Goal: Communication & Community: Answer question/provide support

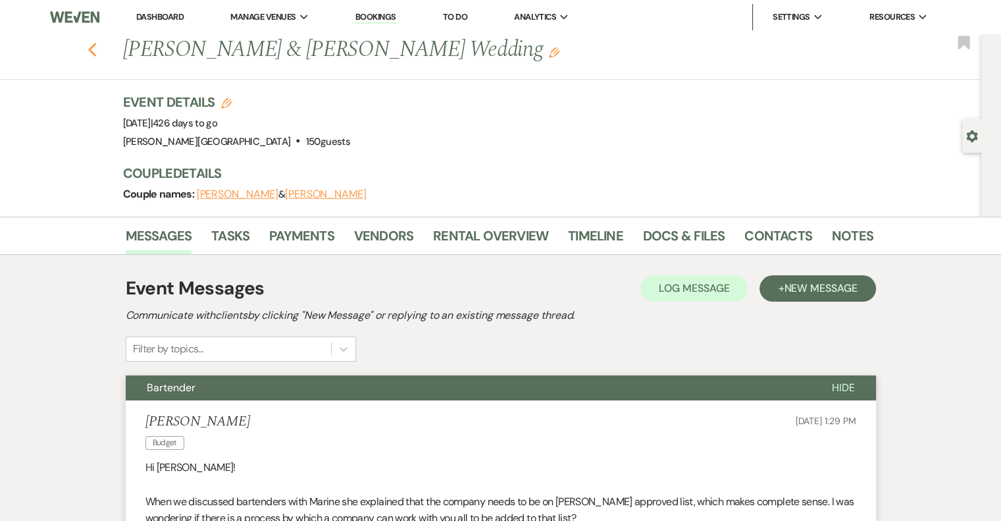
click at [95, 53] on icon "Previous" at bounding box center [93, 50] width 10 height 16
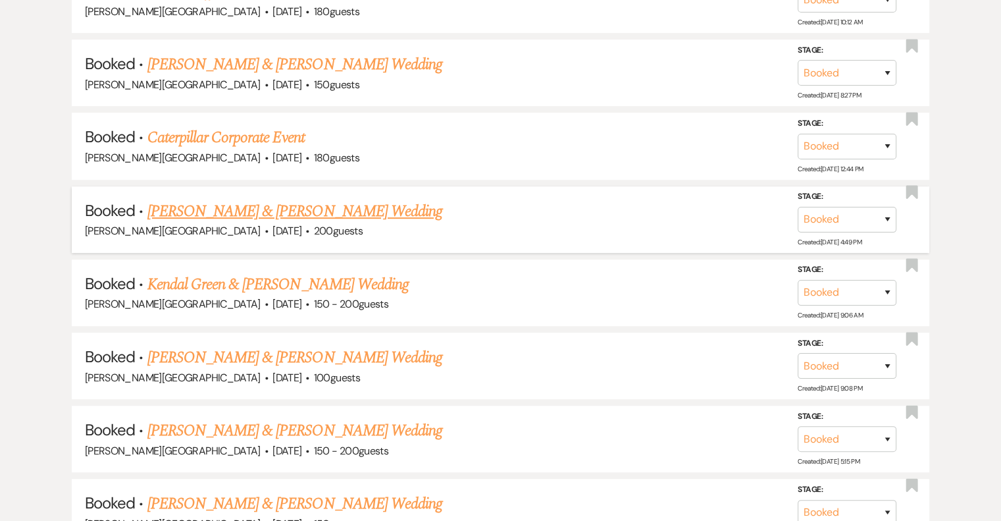
scroll to position [747, 0]
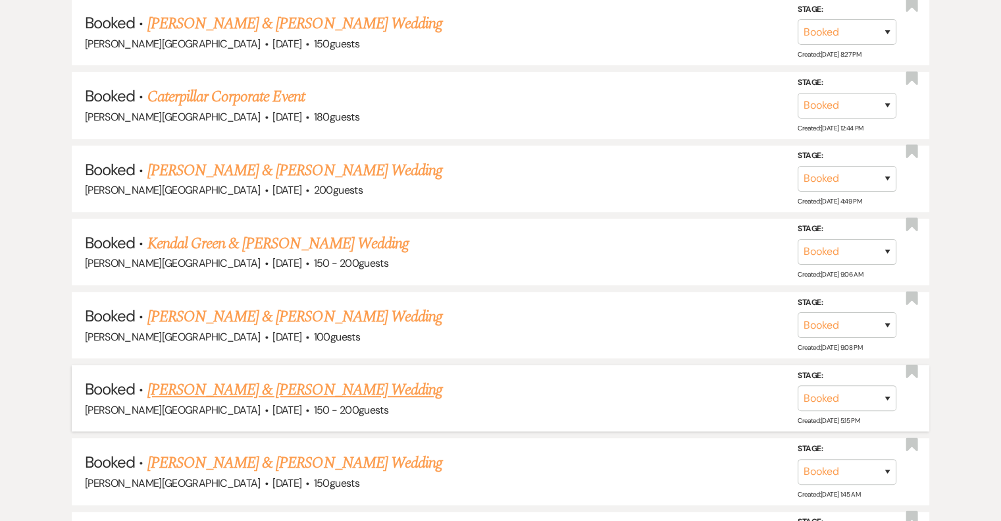
click at [350, 383] on link "[PERSON_NAME] & [PERSON_NAME] Wedding" at bounding box center [294, 390] width 295 height 24
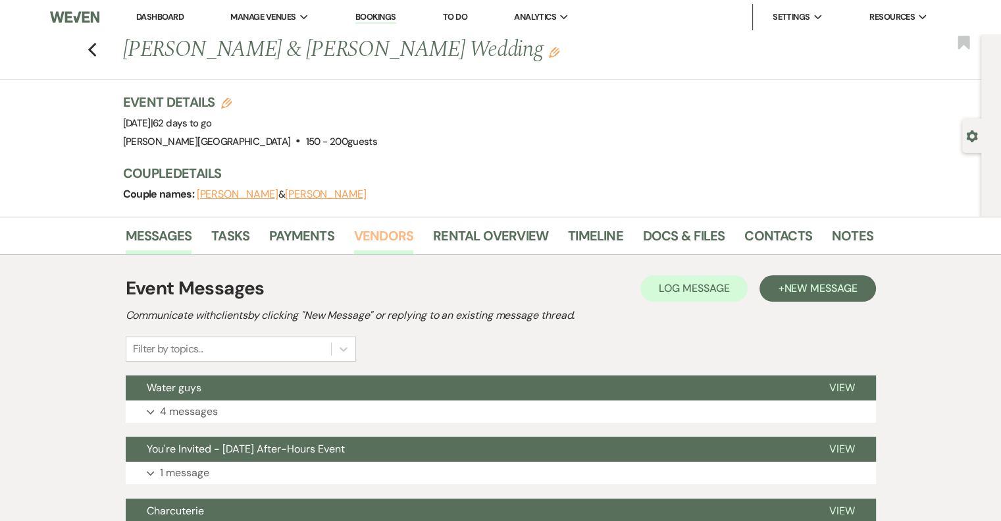
click at [366, 236] on link "Vendors" at bounding box center [383, 239] width 59 height 29
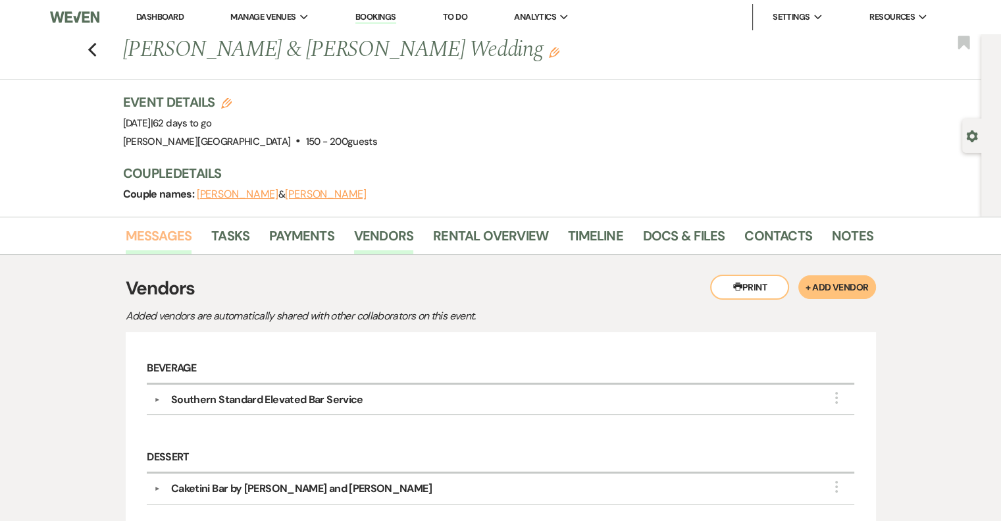
click at [149, 233] on link "Messages" at bounding box center [159, 239] width 66 height 29
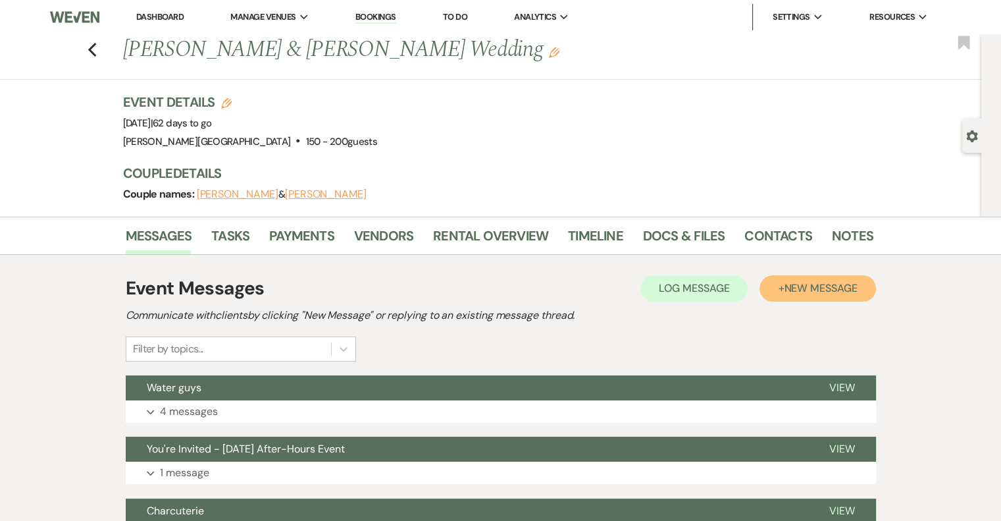
click at [787, 293] on span "New Message" at bounding box center [820, 288] width 73 height 14
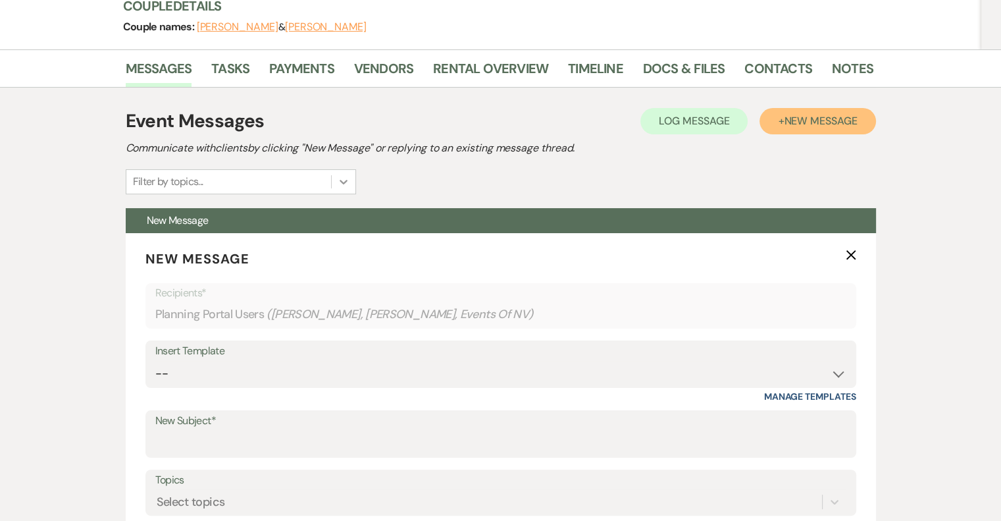
scroll to position [197, 0]
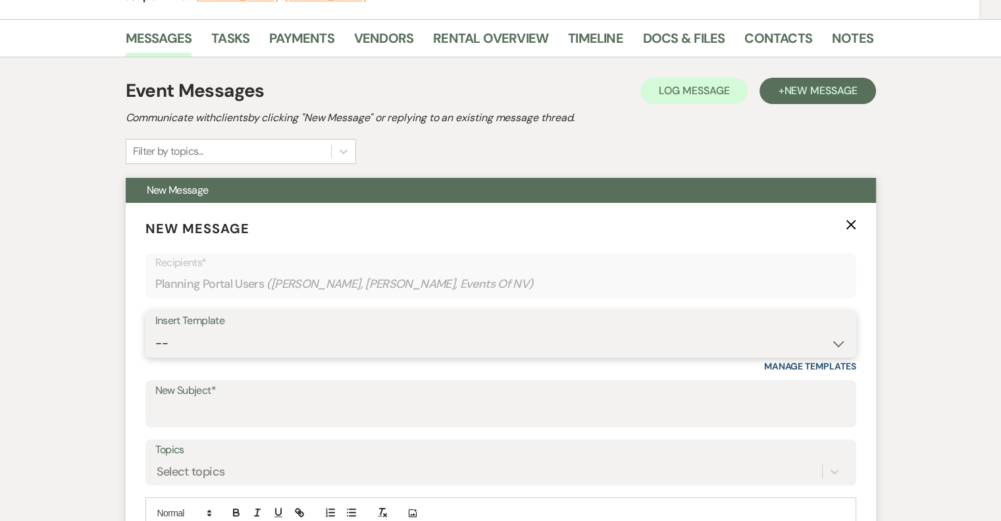
click at [312, 346] on select "-- Weven Planning Portal Introduction (Booked Events) Initial Inquiry Response …" at bounding box center [500, 343] width 691 height 26
select select "1367"
click at [155, 330] on select "-- Weven Planning Portal Introduction (Booked Events) Initial Inquiry Response …" at bounding box center [500, 343] width 691 height 26
type input "Walk-through Meeting Prep"
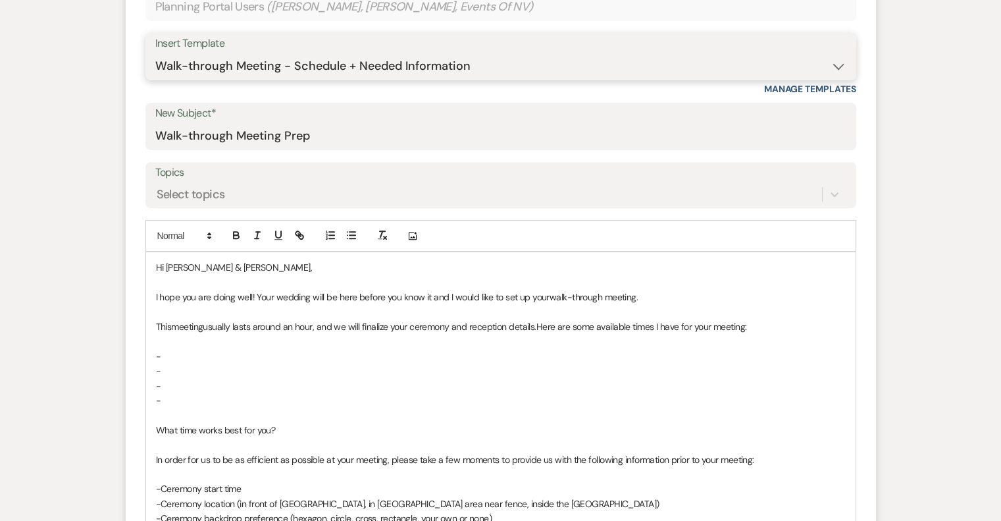
scroll to position [527, 0]
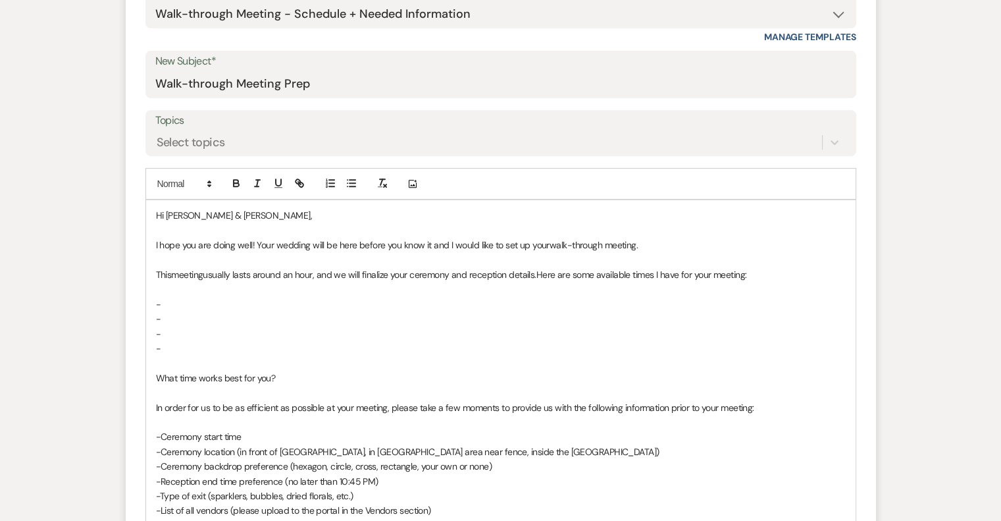
click at [179, 296] on p at bounding box center [501, 289] width 690 height 14
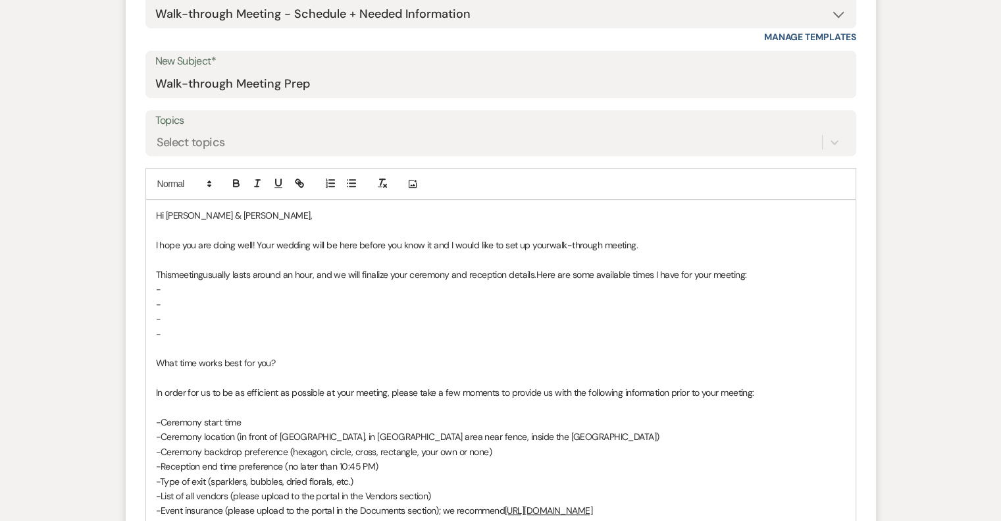
click at [178, 291] on p "-" at bounding box center [501, 289] width 690 height 14
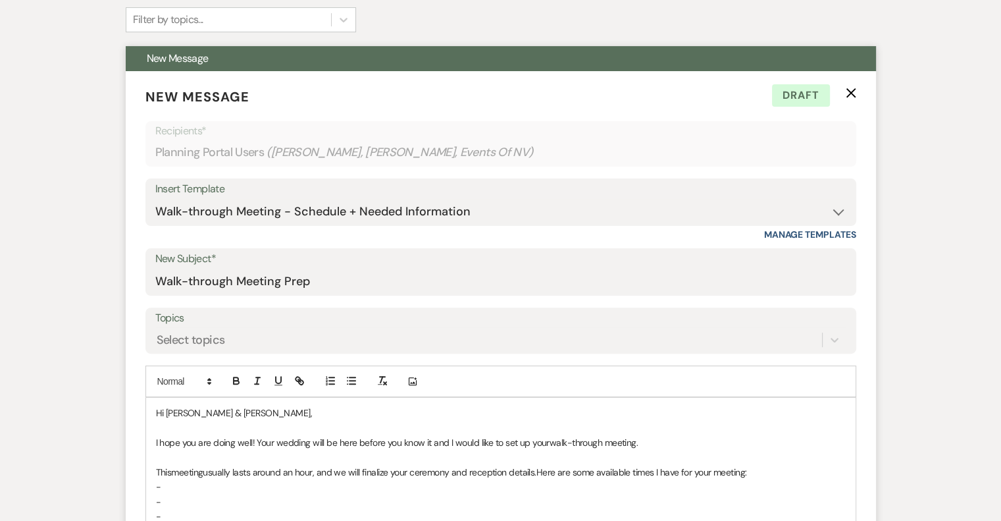
scroll to position [0, 0]
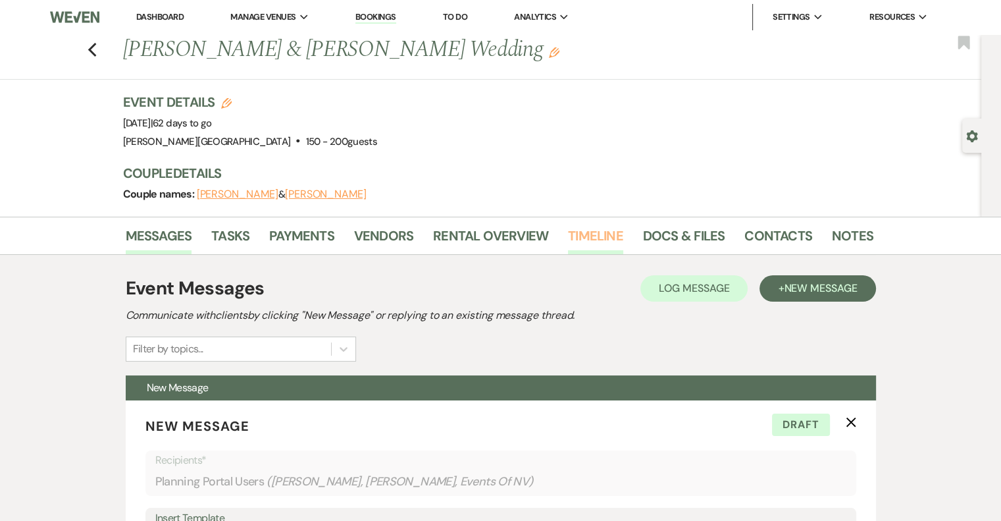
click at [598, 240] on link "Timeline" at bounding box center [595, 239] width 55 height 29
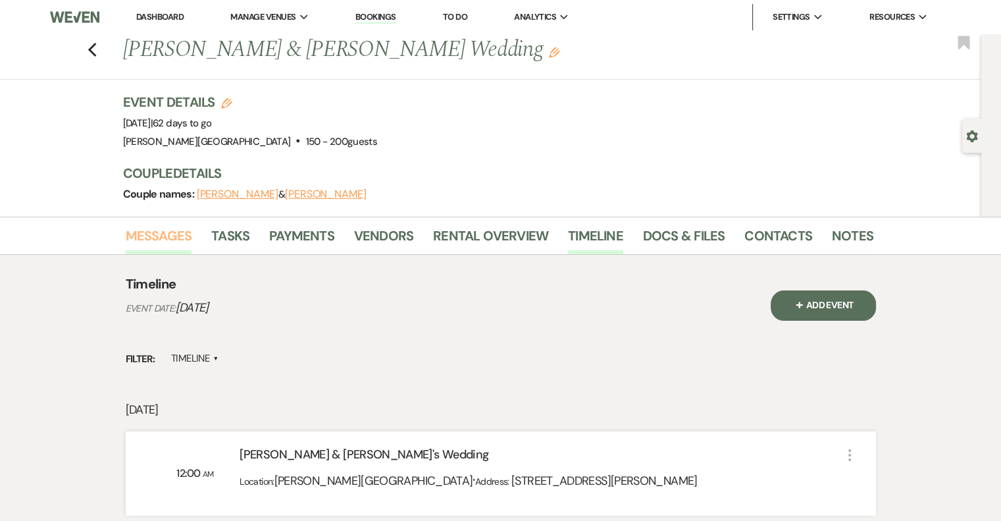
click at [129, 242] on link "Messages" at bounding box center [159, 239] width 66 height 29
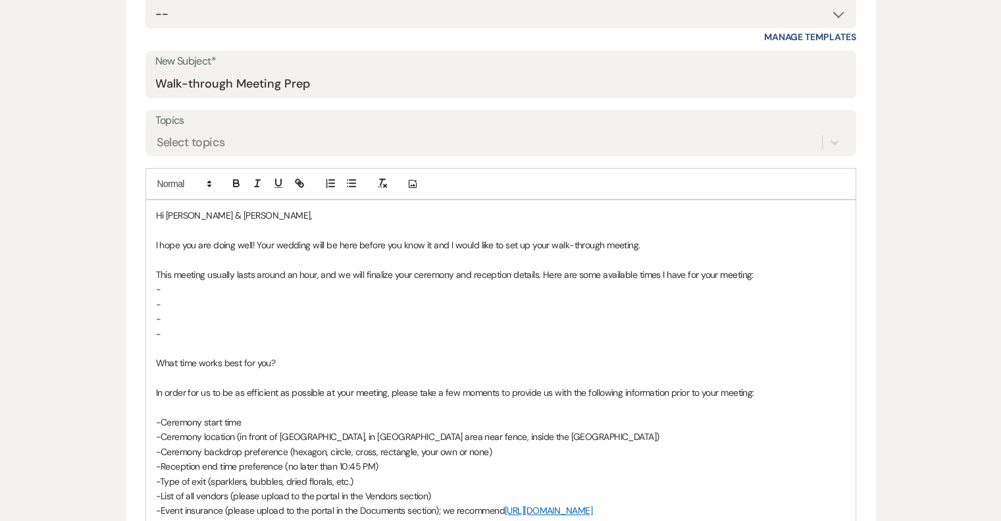
scroll to position [527, 0]
click at [182, 286] on p "-" at bounding box center [501, 289] width 690 height 14
click at [179, 306] on p "-" at bounding box center [501, 304] width 690 height 14
click at [182, 313] on p "-" at bounding box center [501, 318] width 690 height 14
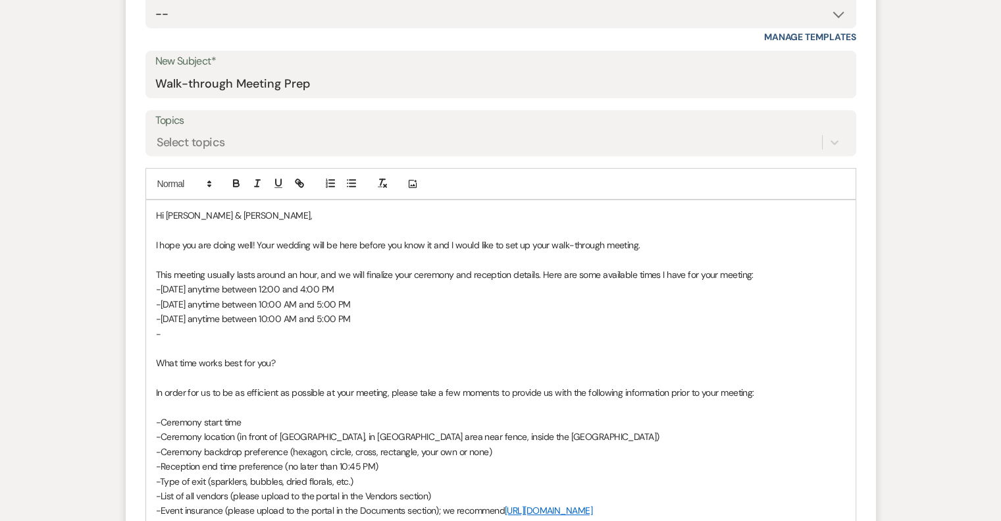
click at [179, 334] on p "-" at bounding box center [501, 334] width 690 height 14
click at [271, 421] on p "-Ceremony start time" at bounding box center [501, 422] width 690 height 14
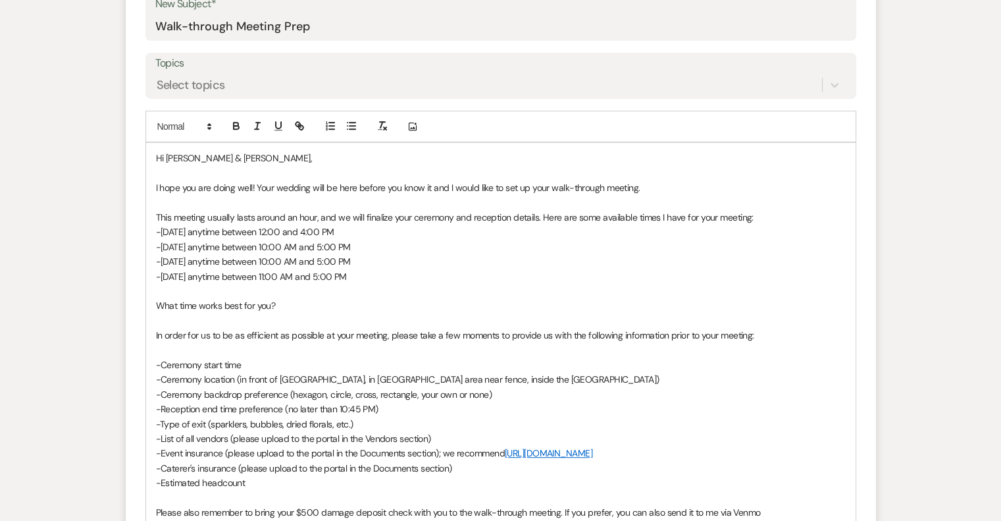
scroll to position [592, 0]
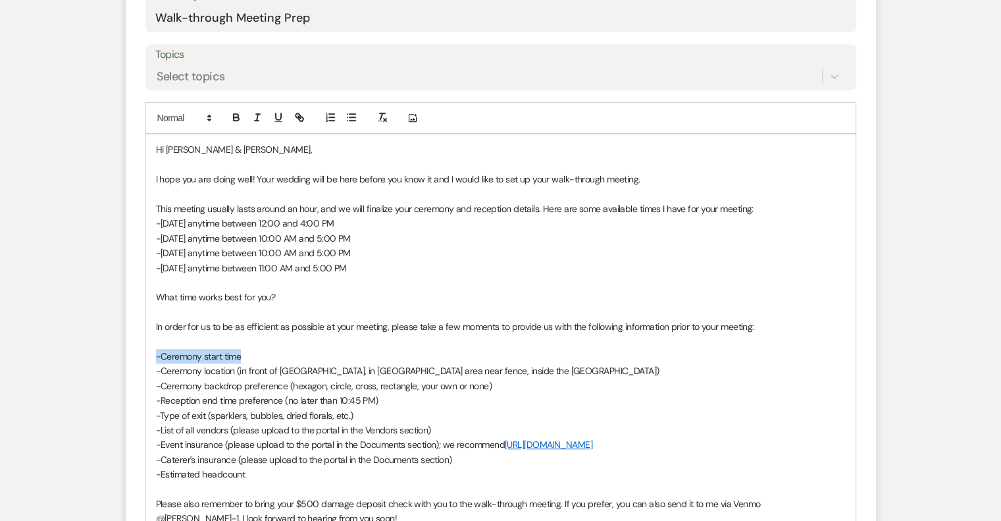
drag, startPoint x: 256, startPoint y: 354, endPoint x: 142, endPoint y: 360, distance: 114.7
click at [142, 360] on form "New Message X Draft Recipients* Planning Portal Users ( Britton Clement, Chaun …" at bounding box center [501, 239] width 750 height 862
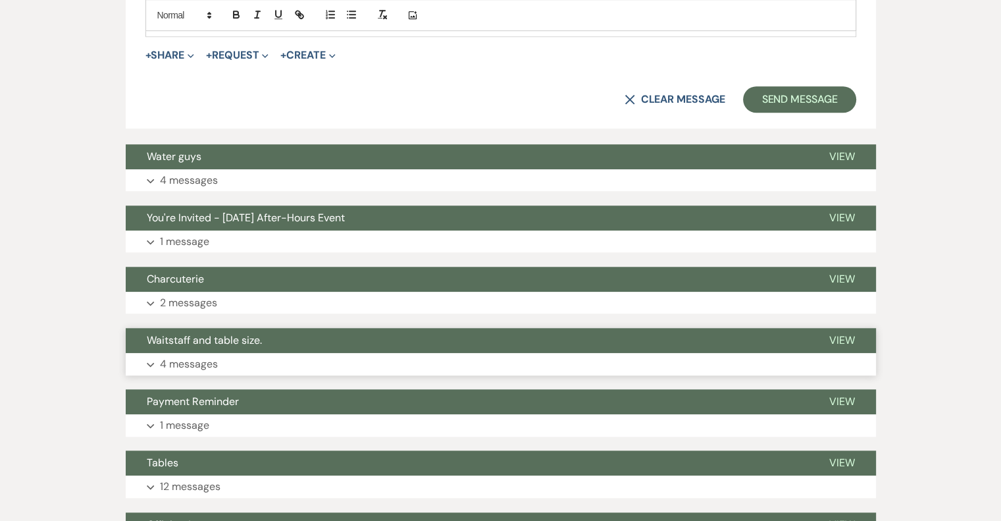
scroll to position [1251, 0]
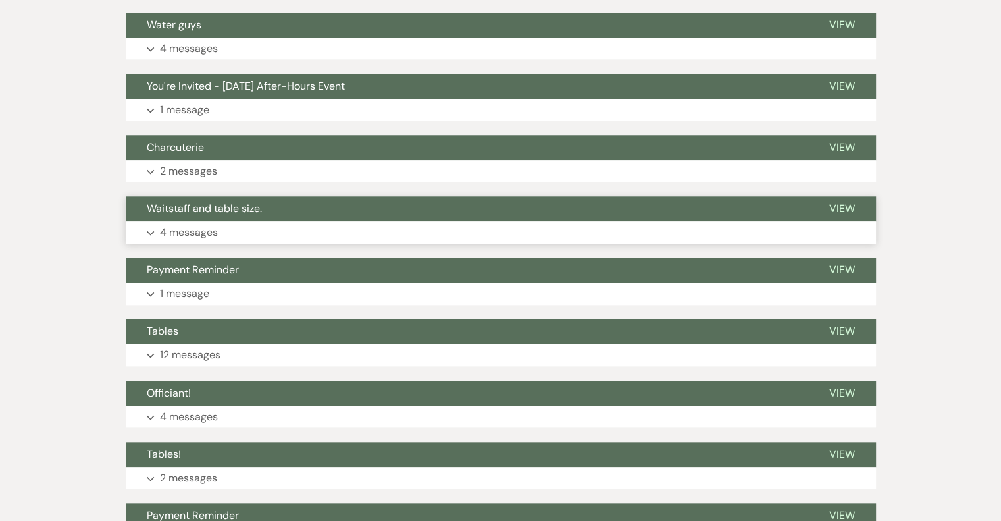
click at [176, 235] on p "4 messages" at bounding box center [189, 232] width 58 height 17
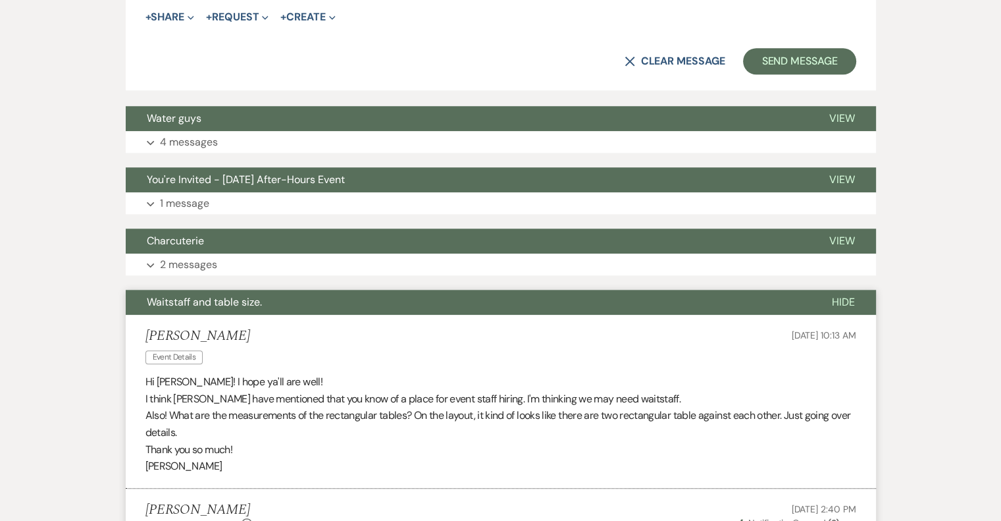
scroll to position [1119, 0]
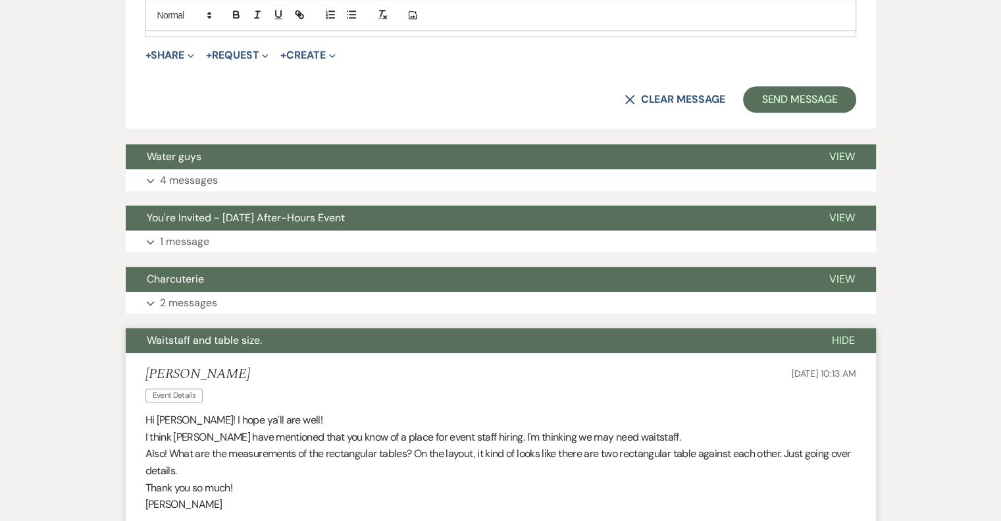
click at [226, 345] on span "Waitstaff and table size." at bounding box center [204, 340] width 115 height 14
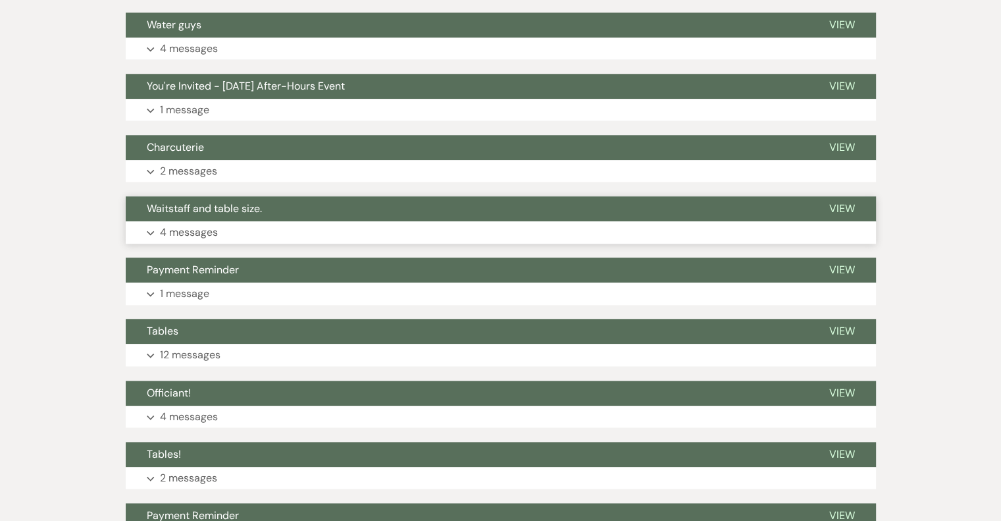
scroll to position [1317, 0]
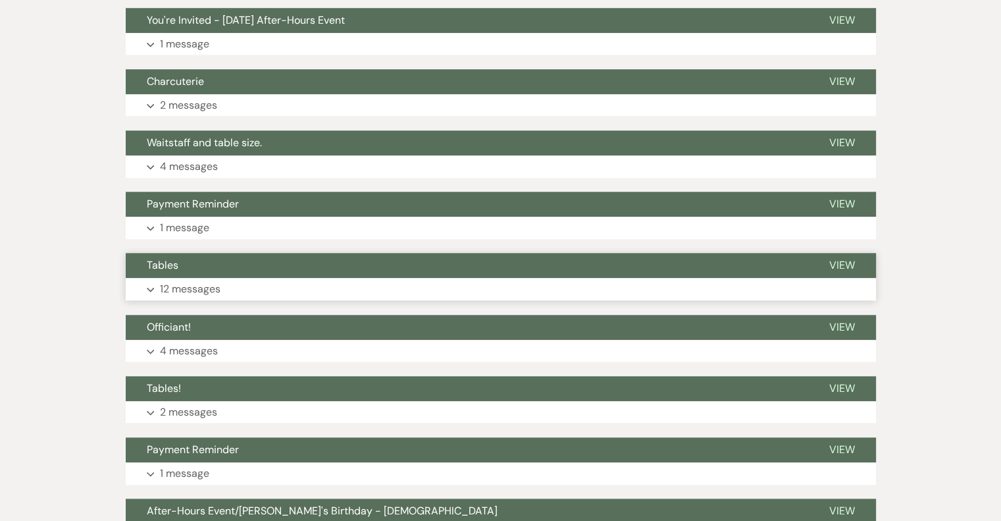
click at [195, 291] on p "12 messages" at bounding box center [190, 288] width 61 height 17
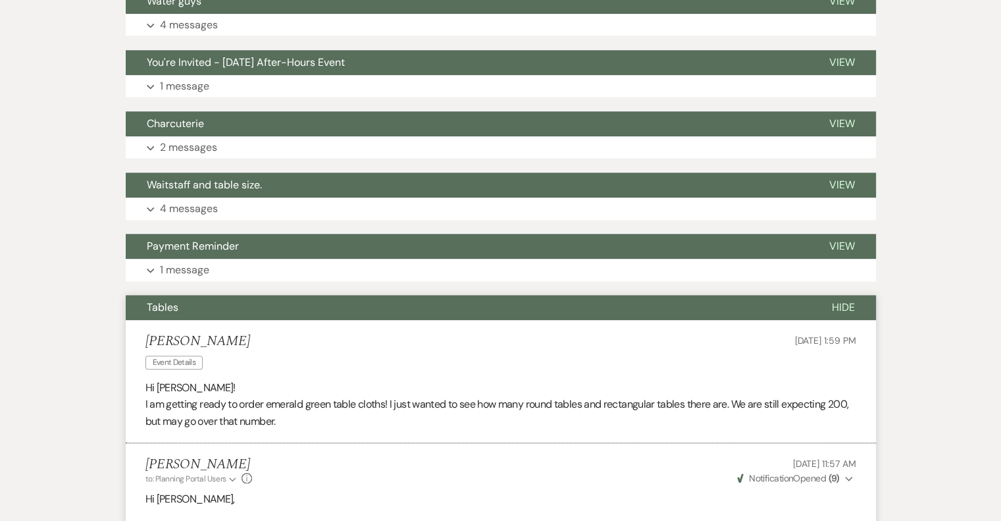
scroll to position [1251, 0]
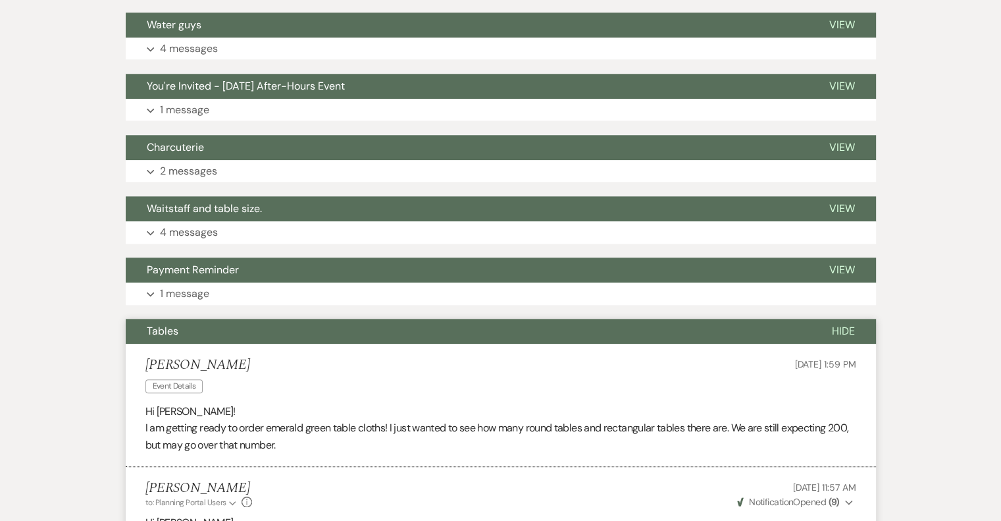
click at [161, 335] on span "Tables" at bounding box center [163, 331] width 32 height 14
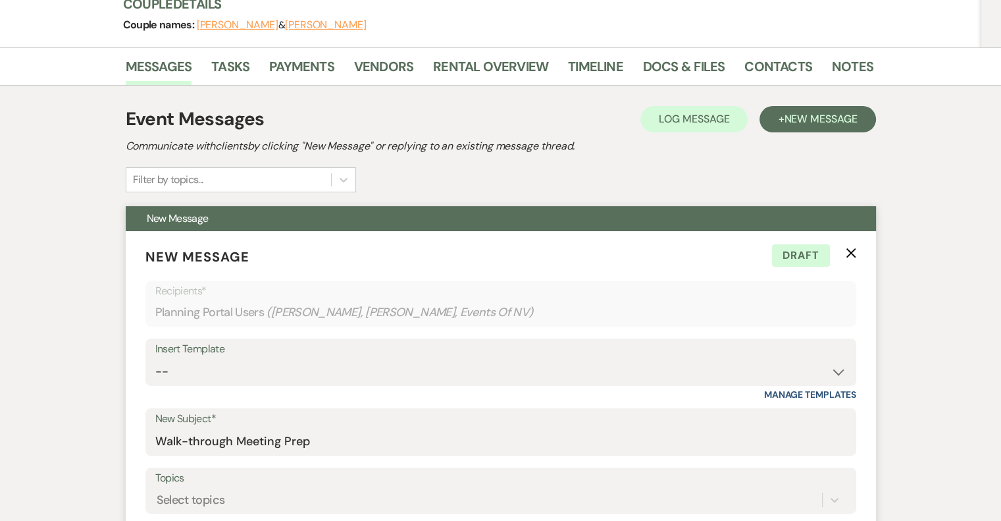
scroll to position [0, 0]
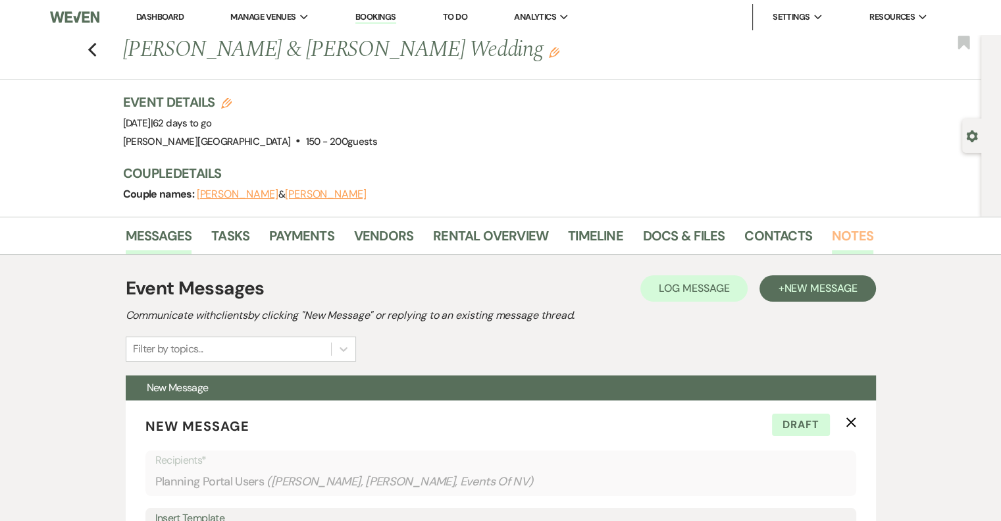
click at [840, 232] on link "Notes" at bounding box center [852, 239] width 41 height 29
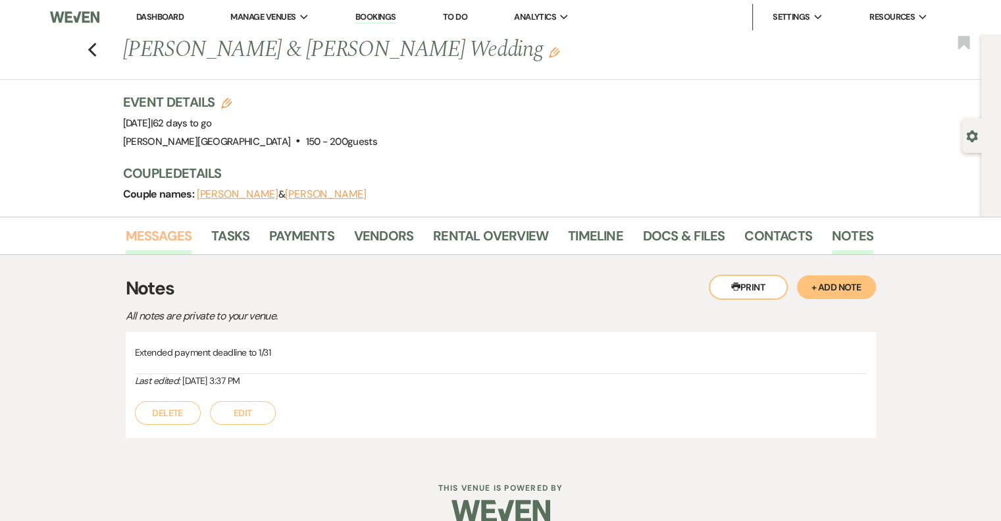
click at [151, 242] on link "Messages" at bounding box center [159, 239] width 66 height 29
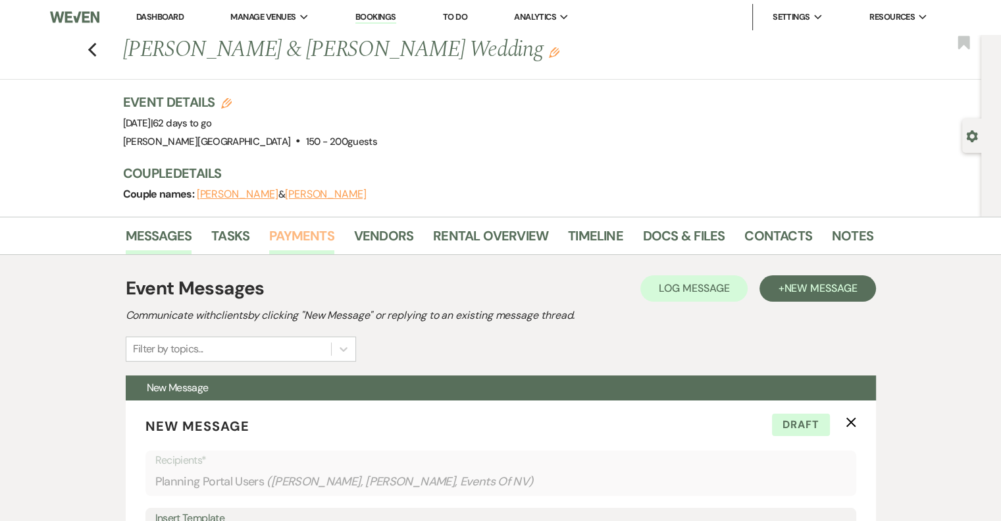
click at [313, 238] on link "Payments" at bounding box center [301, 239] width 65 height 29
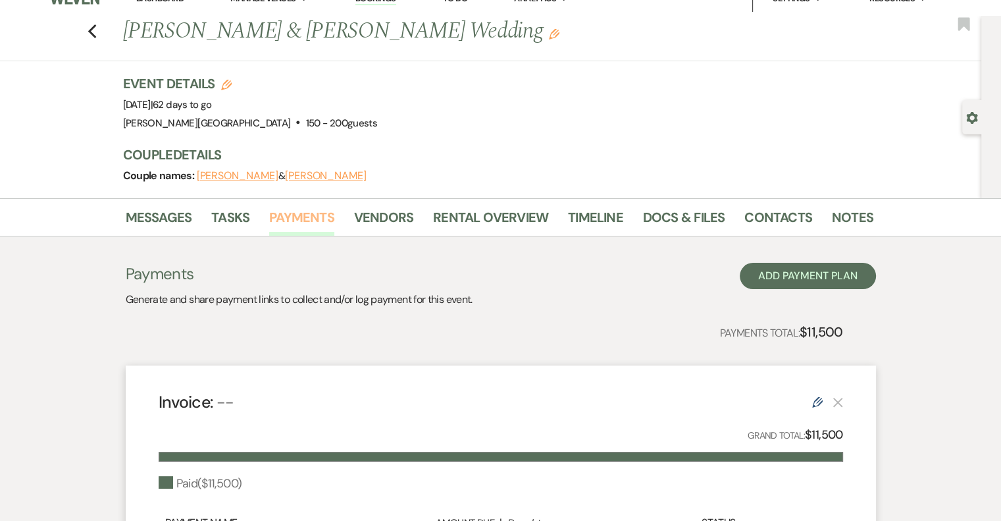
scroll to position [16, 0]
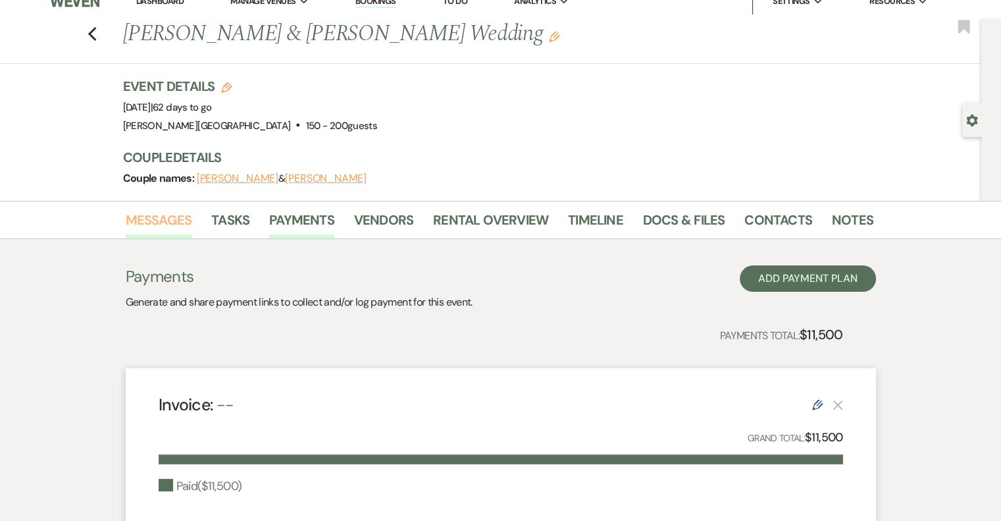
click at [161, 223] on link "Messages" at bounding box center [159, 223] width 66 height 29
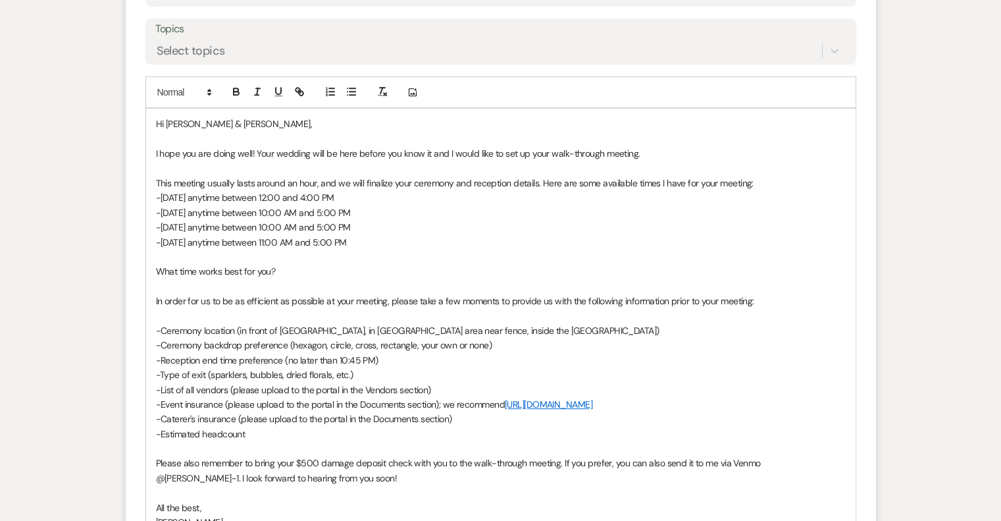
scroll to position [674, 0]
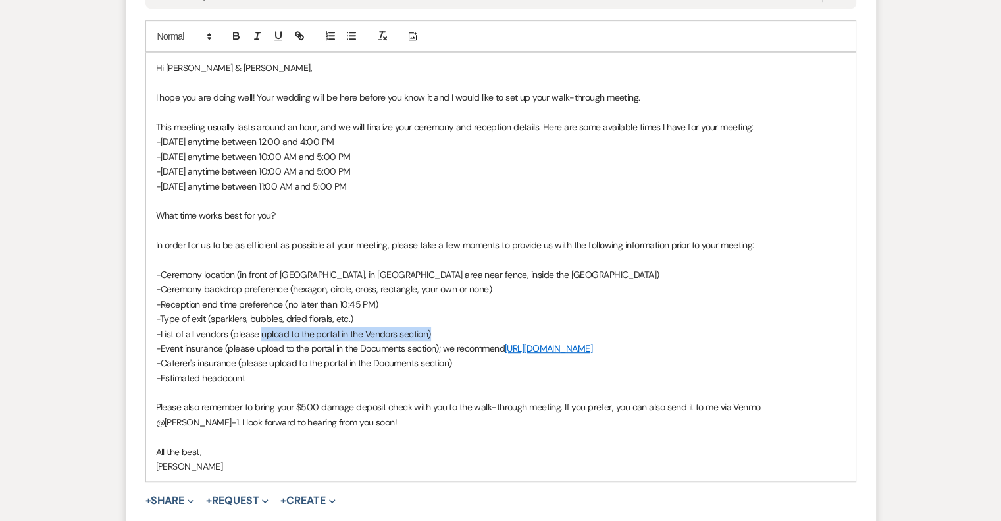
drag, startPoint x: 434, startPoint y: 331, endPoint x: 262, endPoint y: 336, distance: 172.5
click at [262, 336] on p "-List of all vendors (please upload to the portal in the Vendors section)" at bounding box center [501, 334] width 690 height 14
drag, startPoint x: 447, startPoint y: 332, endPoint x: 228, endPoint y: 331, distance: 219.2
click at [228, 331] on p "-List of all vendors (please upload to the portal in the Vendors section)" at bounding box center [501, 334] width 690 height 14
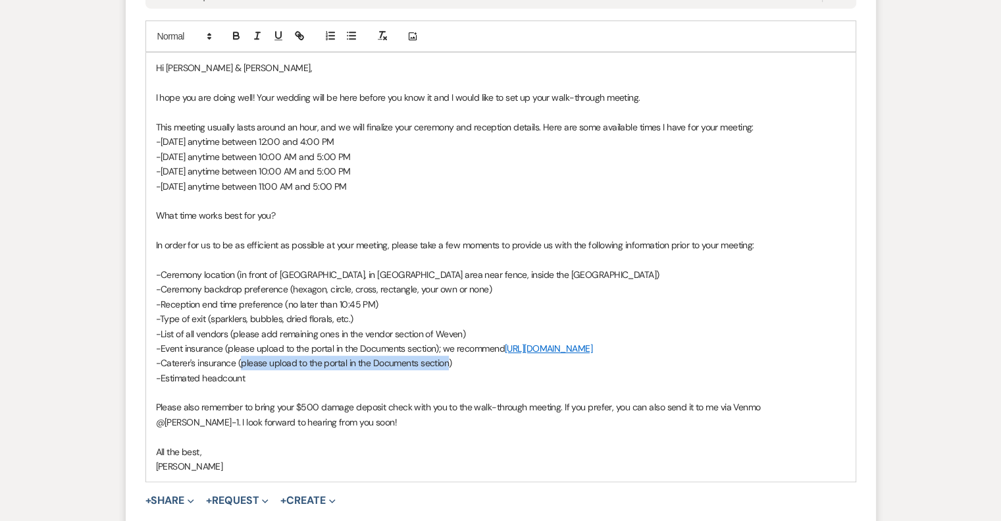
drag, startPoint x: 449, startPoint y: 363, endPoint x: 245, endPoint y: 366, distance: 204.1
click at [242, 366] on p "-Caterer's insurance (please upload to the portal in the Documents section)" at bounding box center [501, 362] width 690 height 14
drag, startPoint x: 412, startPoint y: 406, endPoint x: 388, endPoint y: 404, distance: 23.8
click at [388, 404] on p "Please also remember to bring your $500 damage deposit check with you to the wa…" at bounding box center [501, 415] width 690 height 30
click at [487, 431] on p at bounding box center [501, 436] width 690 height 14
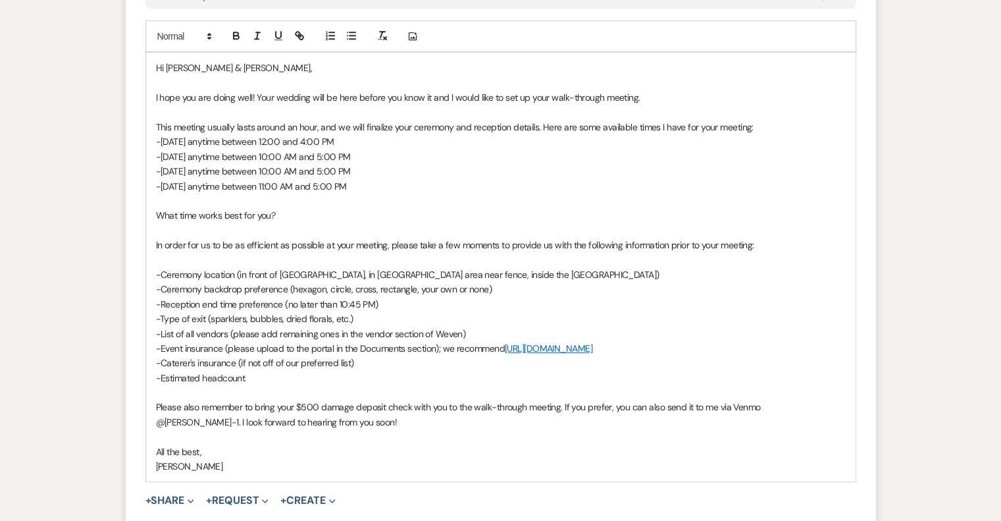
click at [559, 408] on p "Please also remember to bring your $500 damage deposit check with you to the wa…" at bounding box center [501, 415] width 690 height 30
drag, startPoint x: 597, startPoint y: 409, endPoint x: 388, endPoint y: 411, distance: 209.4
click at [388, 411] on p "Please also remember to bring your $500 damage deposit check with you to the wa…" at bounding box center [501, 415] width 690 height 30
drag, startPoint x: 194, startPoint y: 421, endPoint x: 156, endPoint y: 421, distance: 37.5
click at [156, 421] on p "Please also remember to bring your $500 damage deposit and headcount overage fe…" at bounding box center [501, 415] width 690 height 30
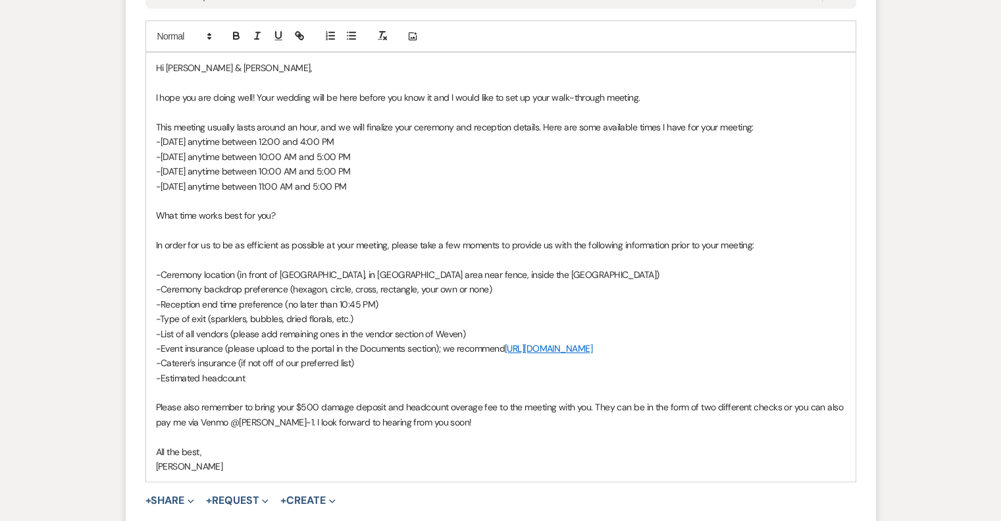
click at [537, 438] on p at bounding box center [501, 436] width 690 height 14
drag, startPoint x: 305, startPoint y: 422, endPoint x: 226, endPoint y: 426, distance: 79.1
click at [226, 426] on p "Please also remember to bring your $500 damage deposit and headcount overage fe…" at bounding box center [501, 415] width 690 height 30
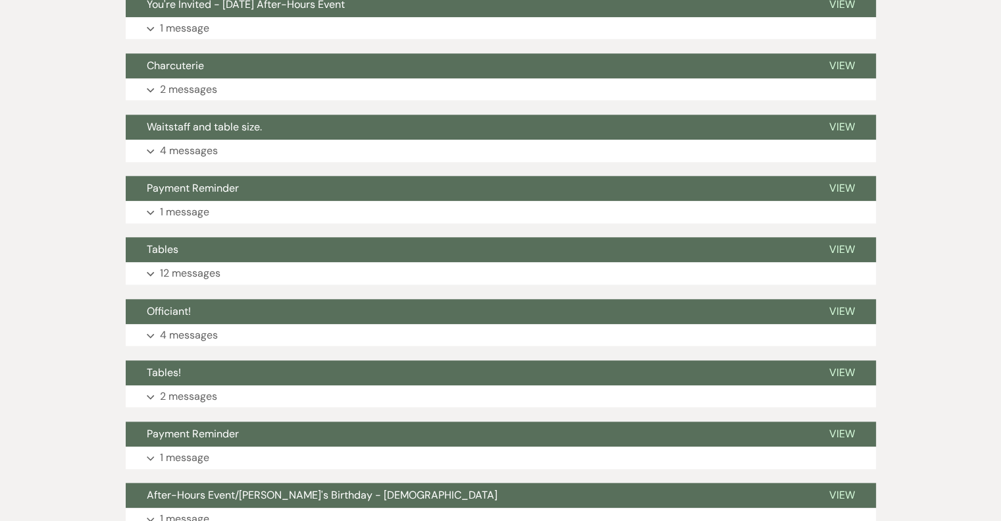
scroll to position [1464, 0]
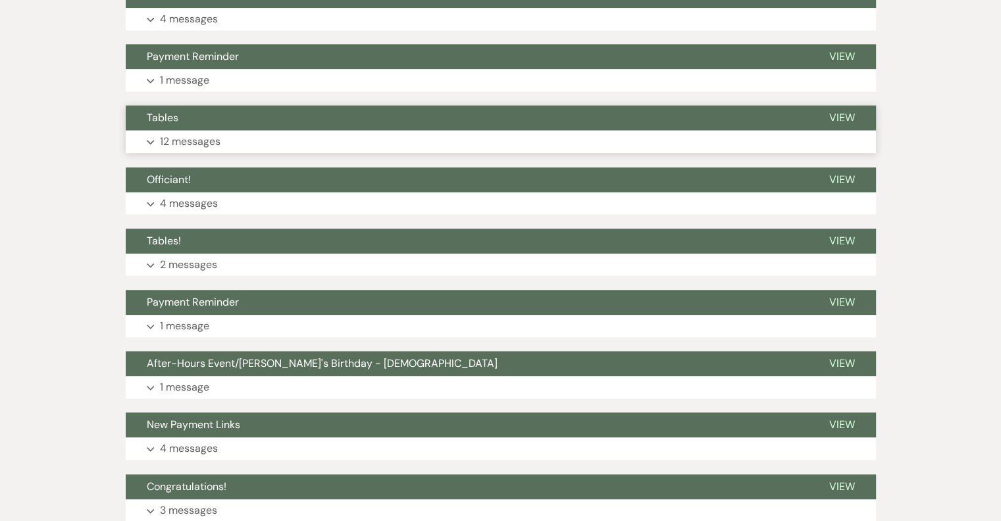
click at [194, 142] on p "12 messages" at bounding box center [190, 141] width 61 height 17
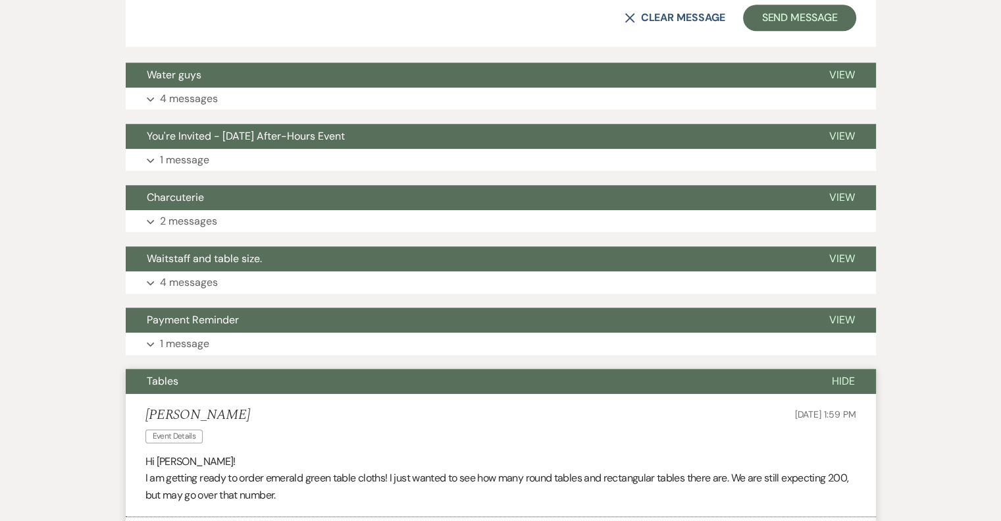
scroll to position [1201, 0]
click at [169, 382] on span "Tables" at bounding box center [163, 381] width 32 height 14
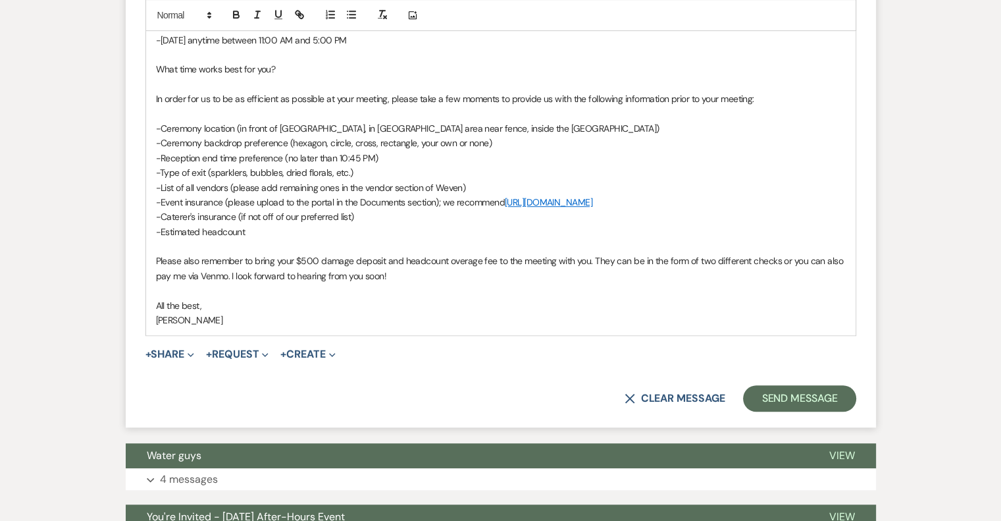
scroll to position [872, 0]
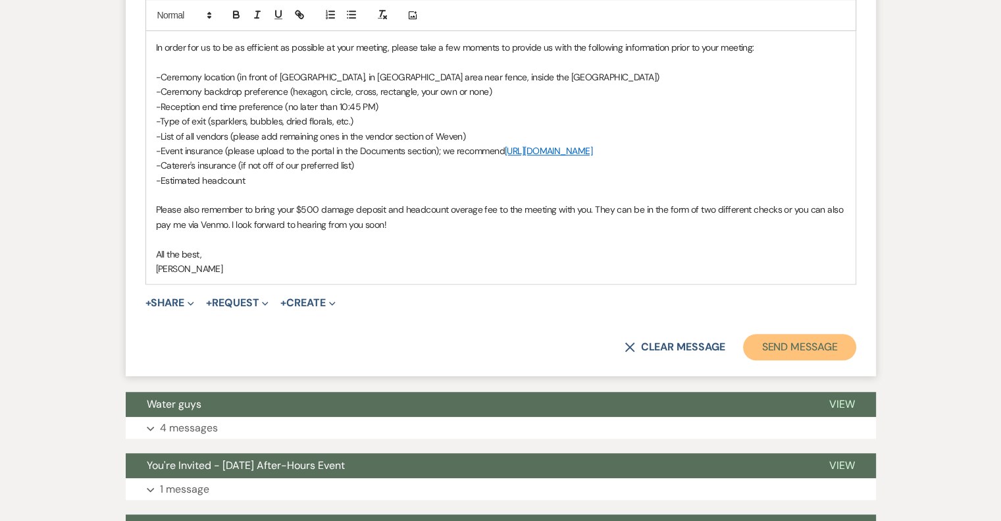
click at [818, 344] on button "Send Message" at bounding box center [799, 347] width 113 height 26
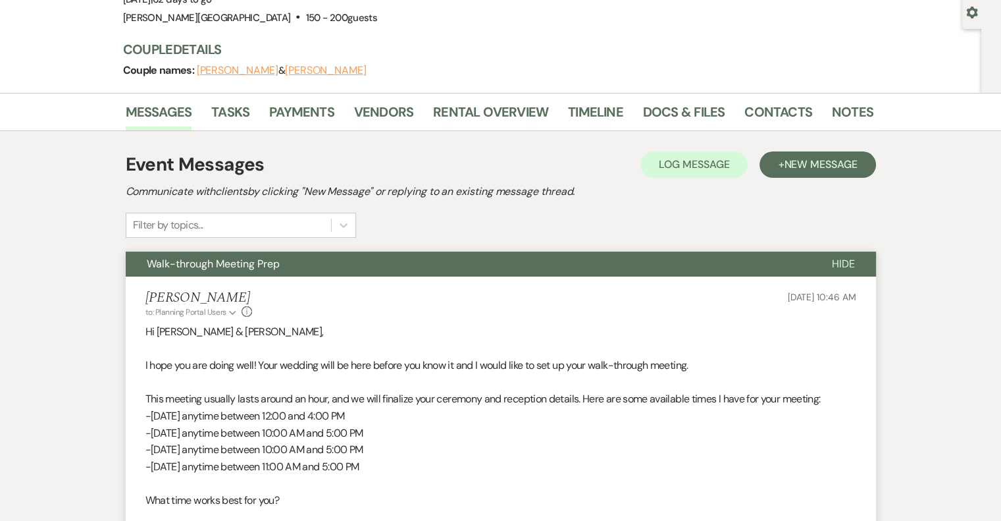
scroll to position [0, 0]
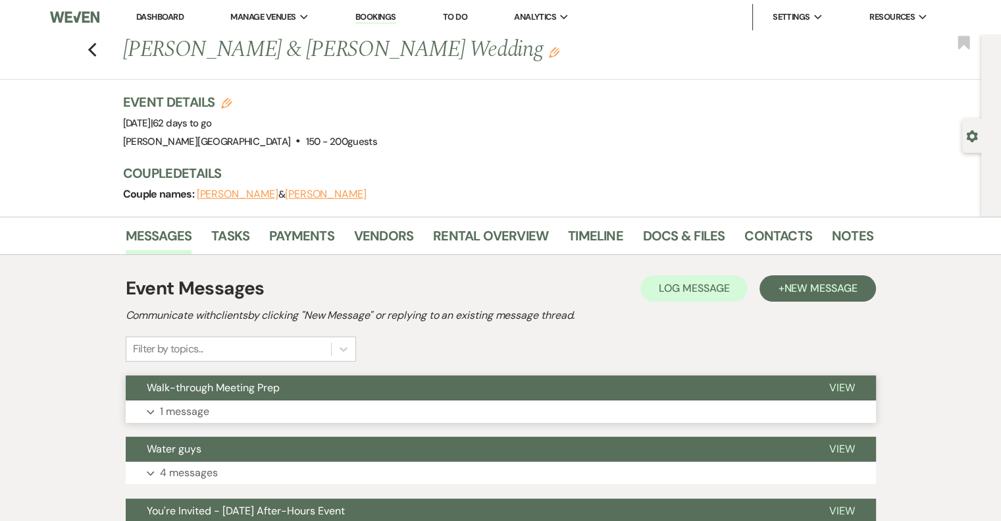
click at [186, 412] on p "1 message" at bounding box center [184, 411] width 49 height 17
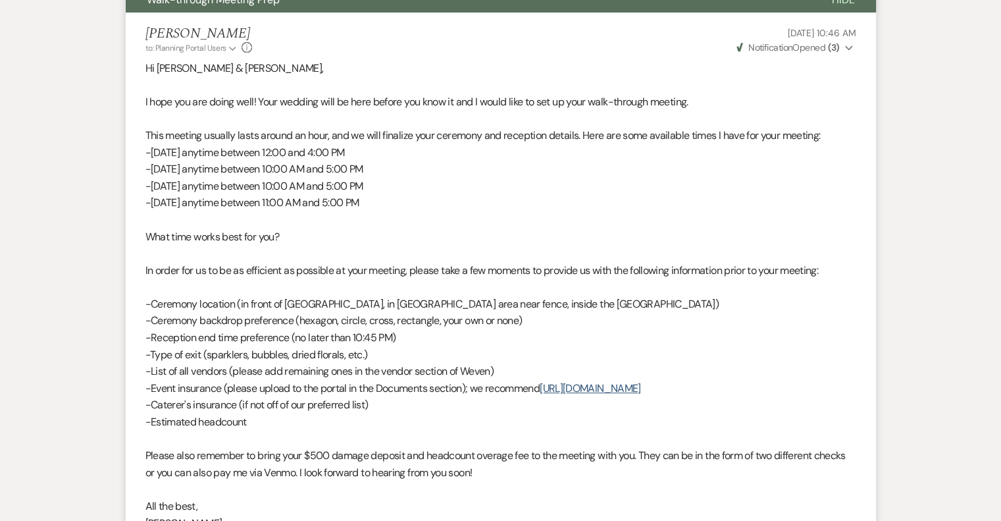
scroll to position [329, 0]
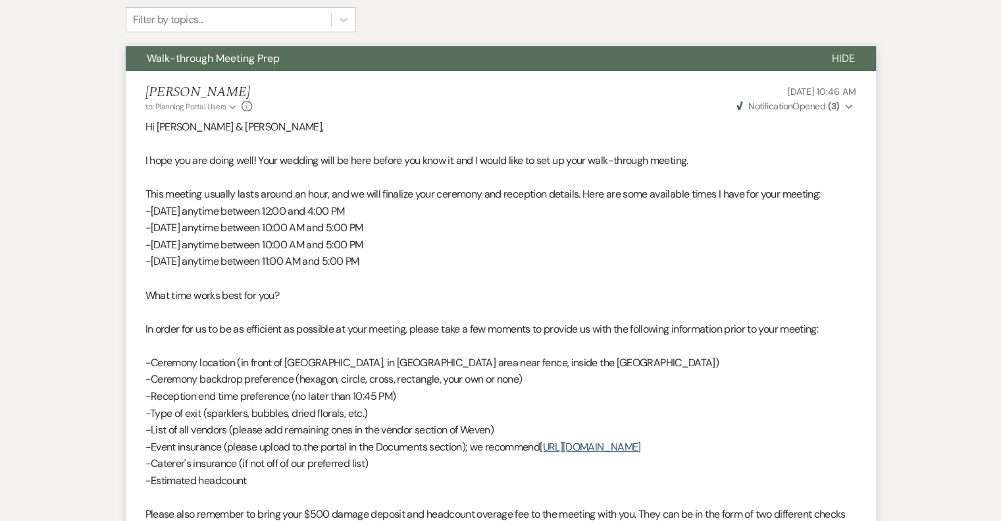
click at [851, 105] on use "button" at bounding box center [848, 107] width 7 height 5
click at [851, 105] on icon "Collapse" at bounding box center [849, 106] width 8 height 9
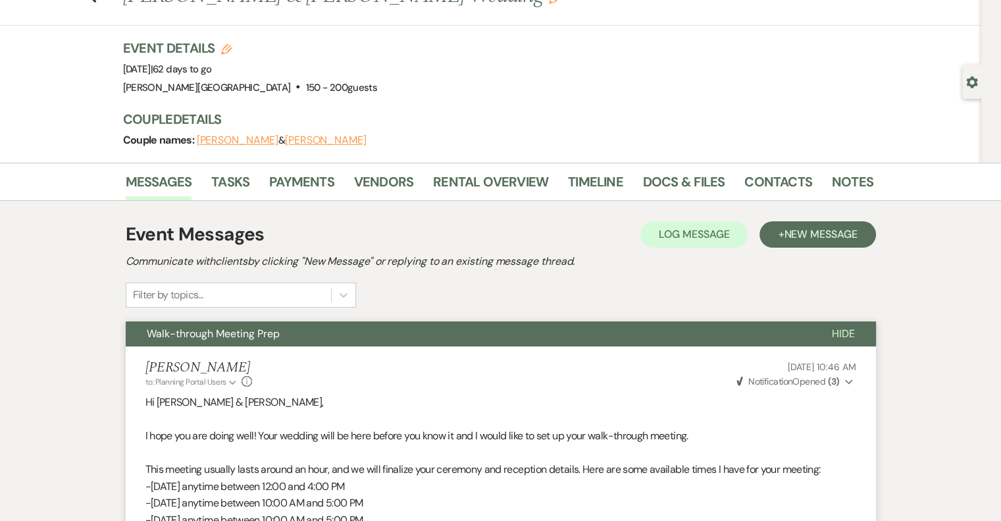
scroll to position [0, 0]
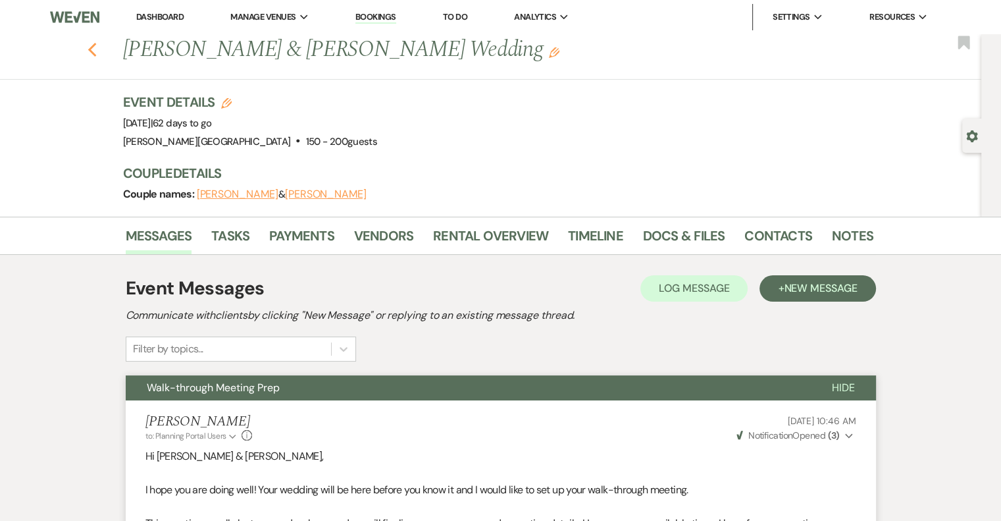
click at [93, 55] on icon "Previous" at bounding box center [93, 50] width 10 height 16
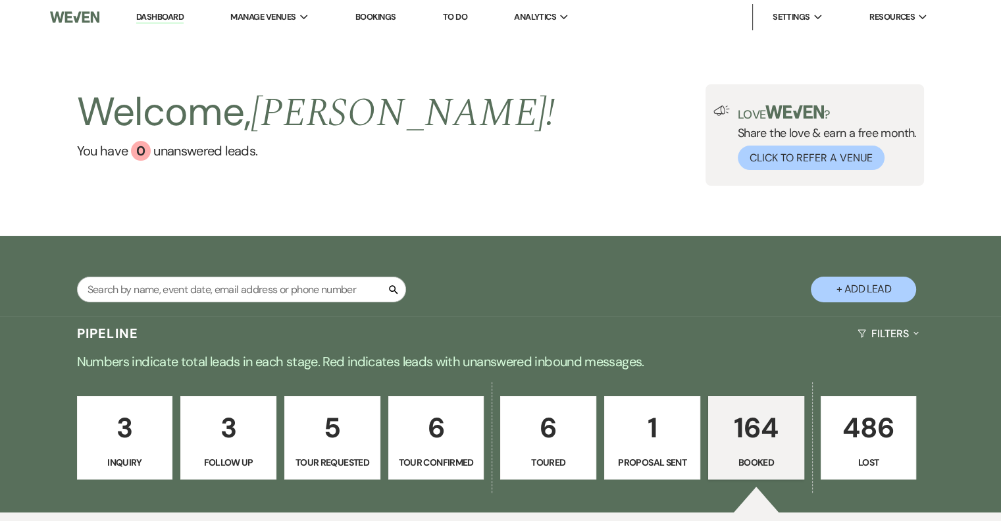
click at [773, 433] on p "164" at bounding box center [756, 428] width 79 height 44
click at [319, 238] on div "Search + Add Lead" at bounding box center [500, 276] width 1001 height 80
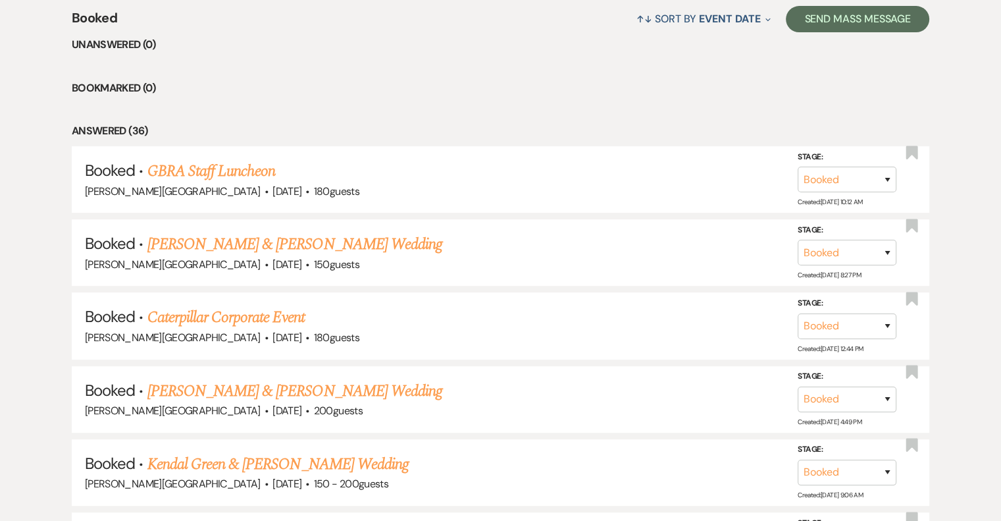
click at [301, 246] on link "[PERSON_NAME] & [PERSON_NAME] Wedding" at bounding box center [294, 244] width 295 height 24
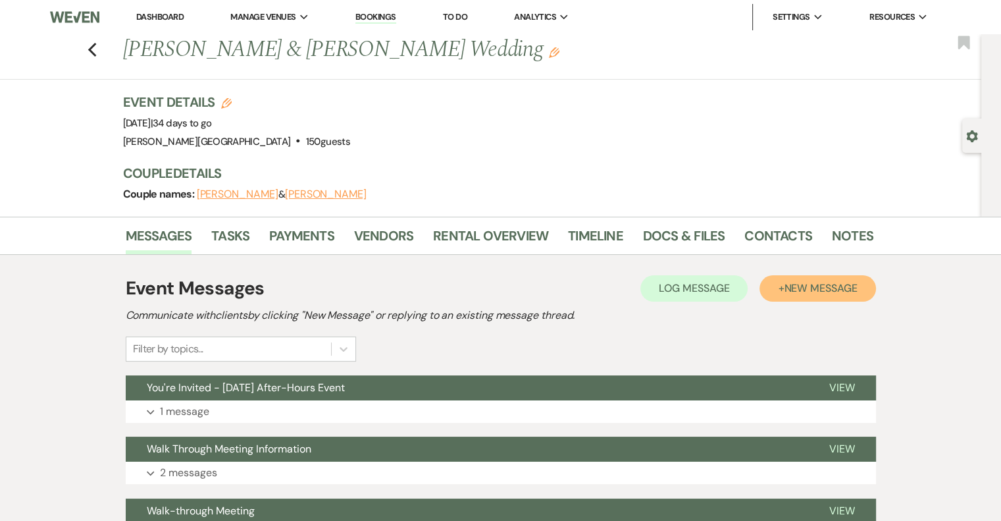
click at [787, 292] on span "New Message" at bounding box center [820, 288] width 73 height 14
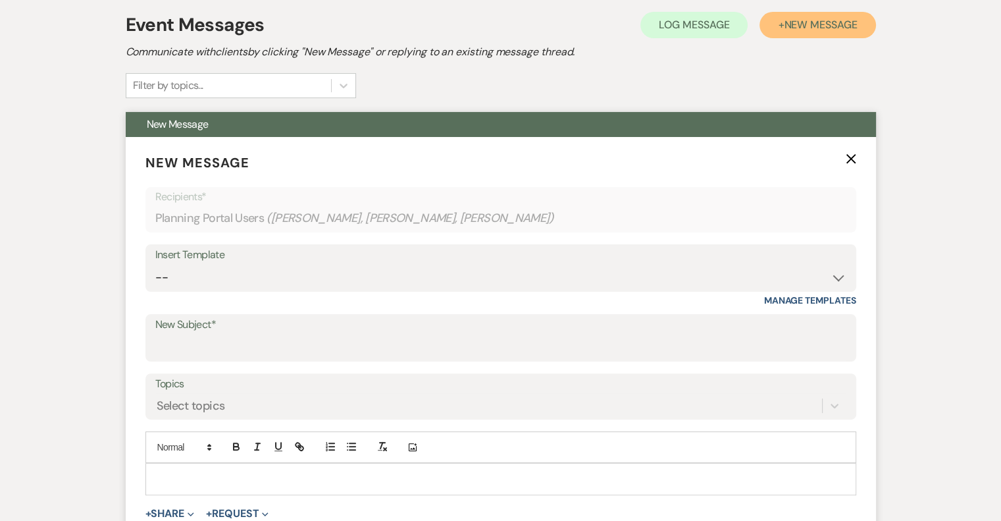
scroll to position [461, 0]
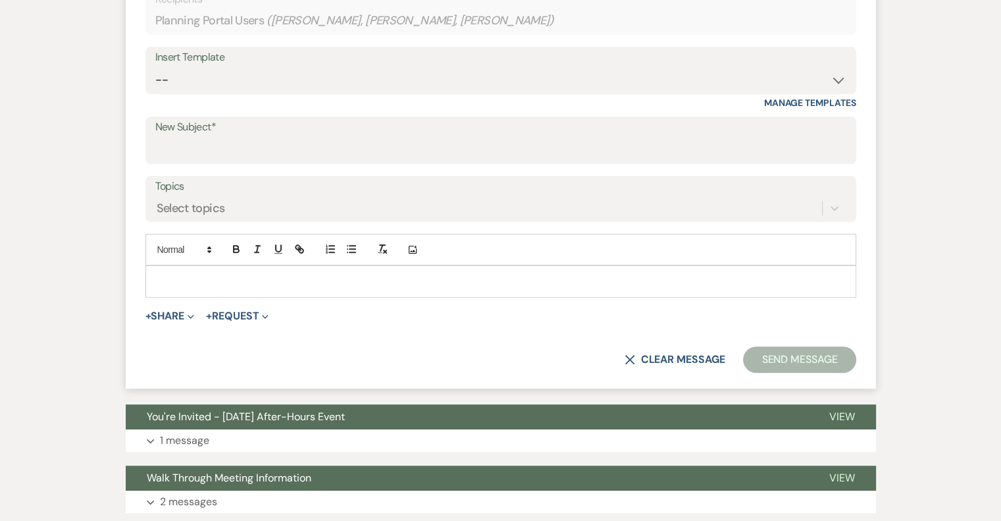
click at [217, 278] on p at bounding box center [501, 281] width 690 height 14
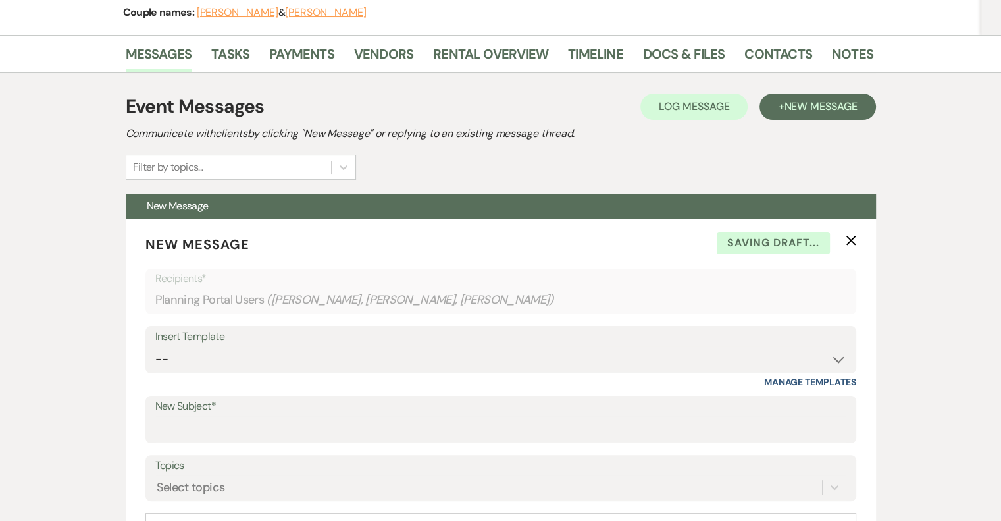
scroll to position [0, 0]
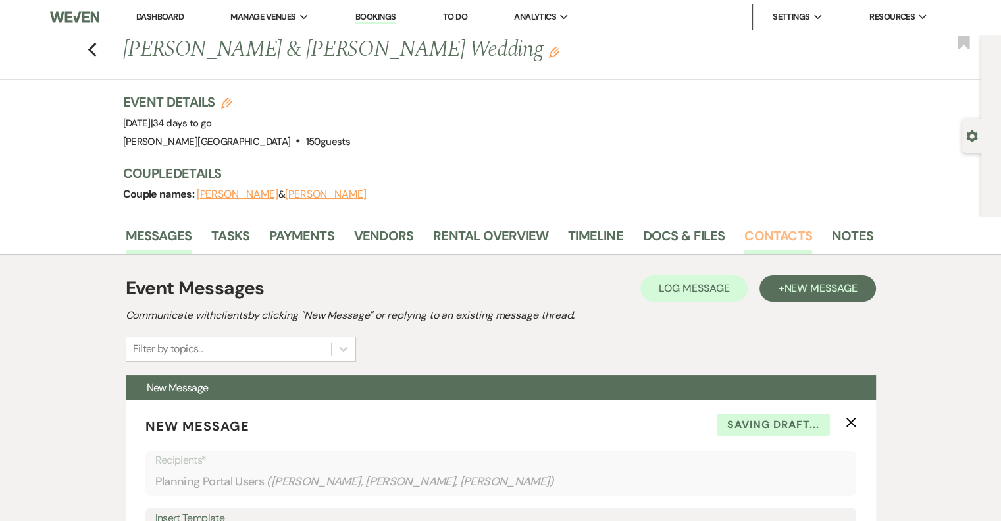
click at [748, 235] on link "Contacts" at bounding box center [779, 239] width 68 height 29
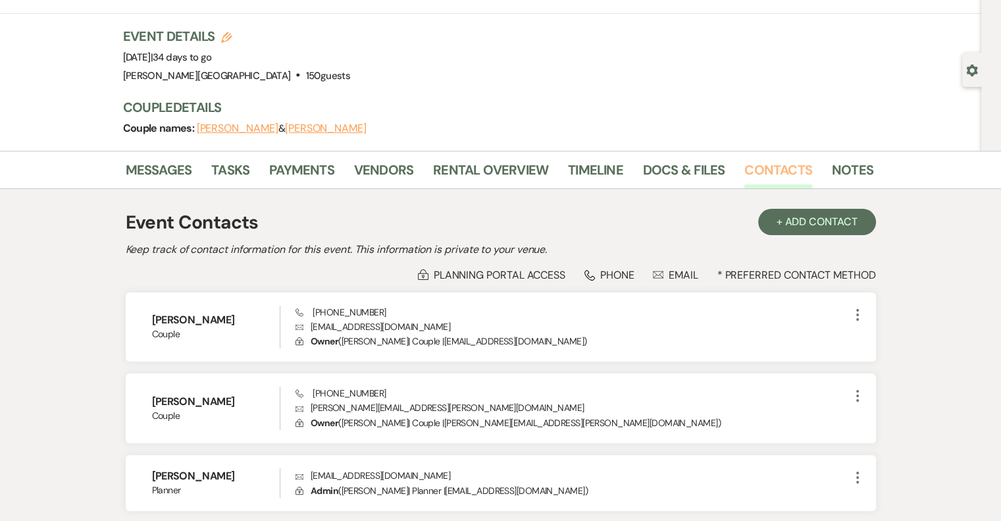
scroll to position [172, 0]
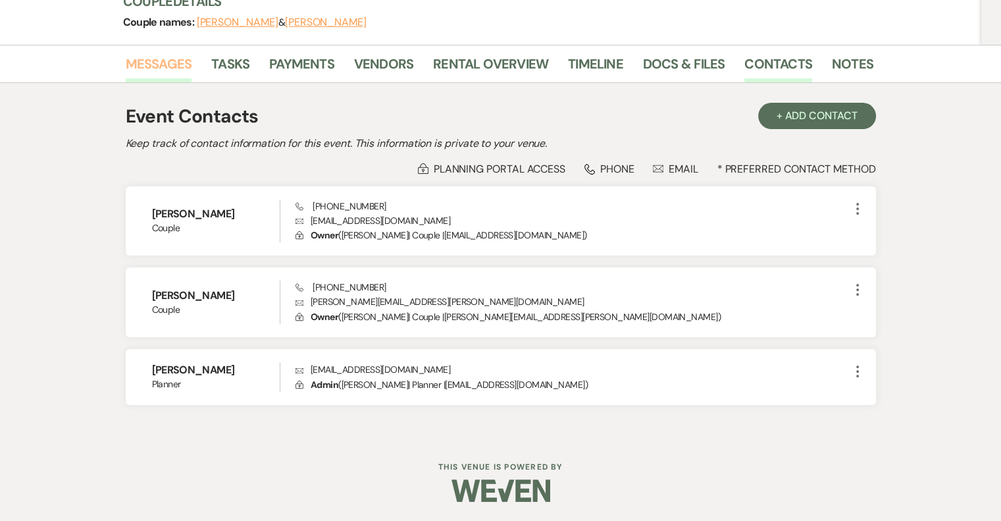
click at [179, 59] on link "Messages" at bounding box center [159, 67] width 66 height 29
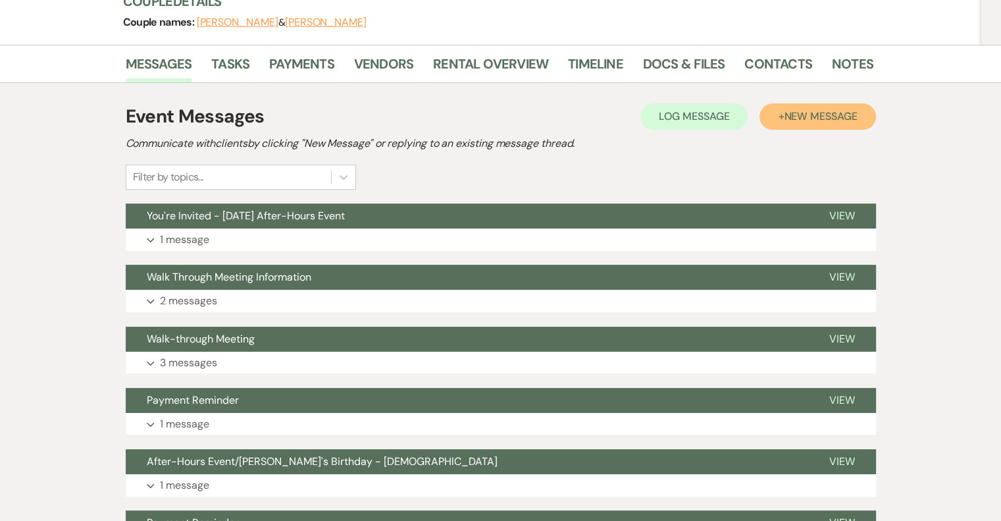
click at [807, 122] on span "New Message" at bounding box center [820, 116] width 73 height 14
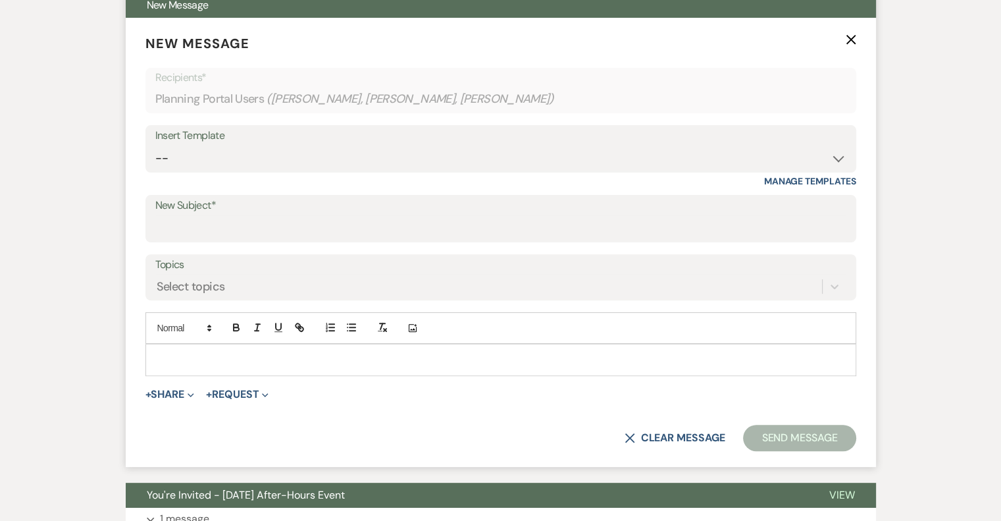
scroll to position [435, 0]
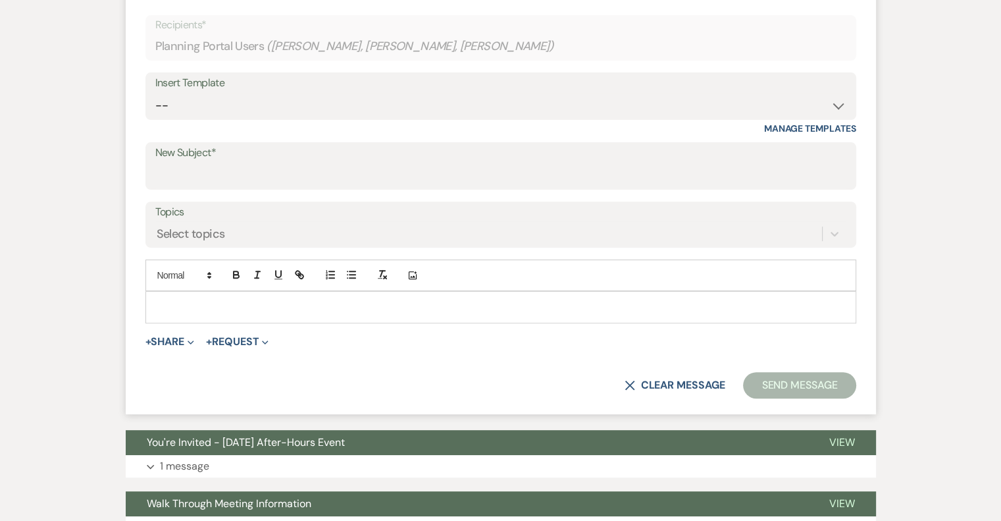
click at [171, 300] on p at bounding box center [501, 307] width 690 height 14
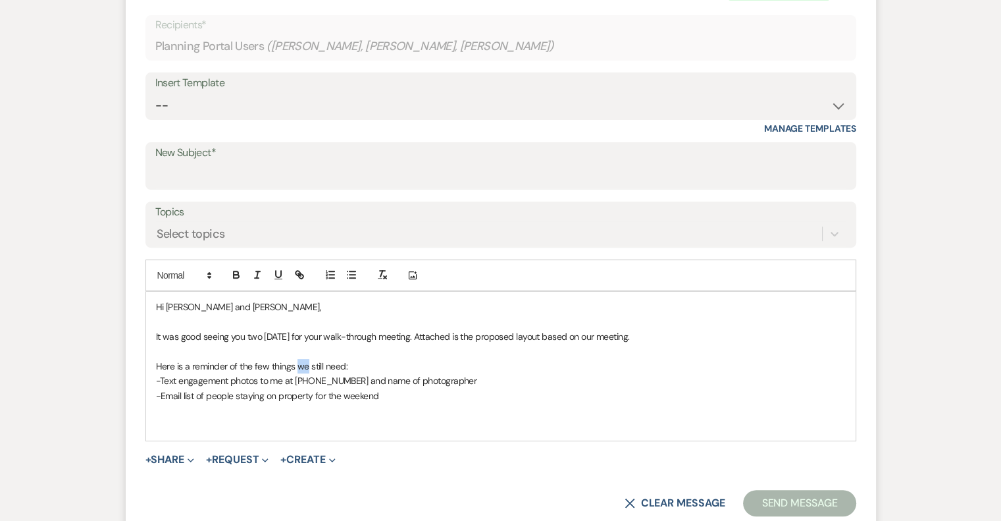
drag, startPoint x: 307, startPoint y: 365, endPoint x: 297, endPoint y: 367, distance: 10.0
click at [297, 367] on p "Here is a reminder of the few things we still need:" at bounding box center [501, 366] width 690 height 14
click at [315, 363] on p "Here is a reminder of the few things I still need:" at bounding box center [501, 366] width 690 height 14
click at [232, 425] on p at bounding box center [501, 425] width 690 height 14
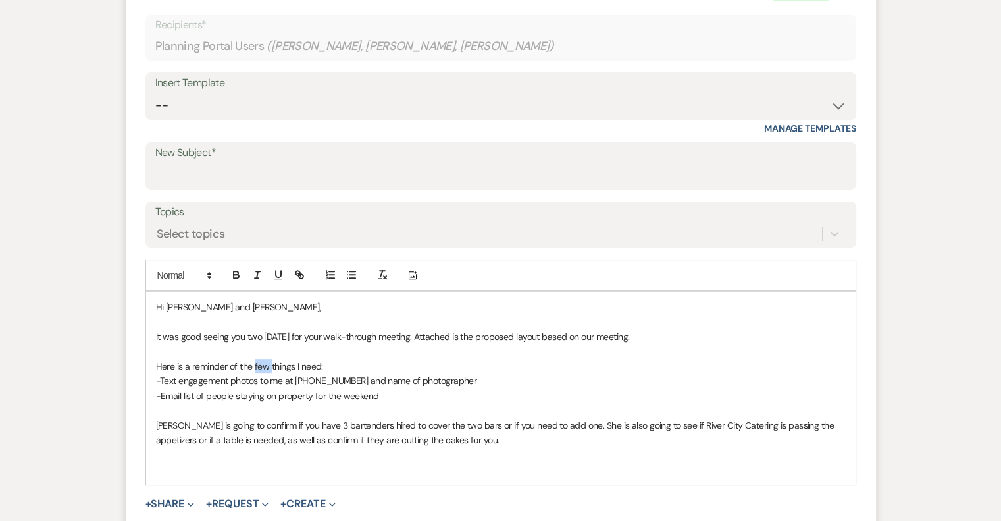
drag, startPoint x: 271, startPoint y: 363, endPoint x: 257, endPoint y: 365, distance: 14.1
click at [255, 365] on p "Here is a reminder of the few things I need:" at bounding box center [501, 366] width 690 height 14
drag, startPoint x: 294, startPoint y: 381, endPoint x: 271, endPoint y: 379, distance: 23.1
click at [271, 379] on p "-Text engagement photos to me at [PHONE_NUMBER] and name of photographer" at bounding box center [501, 380] width 690 height 14
drag, startPoint x: 338, startPoint y: 378, endPoint x: 323, endPoint y: 381, distance: 14.7
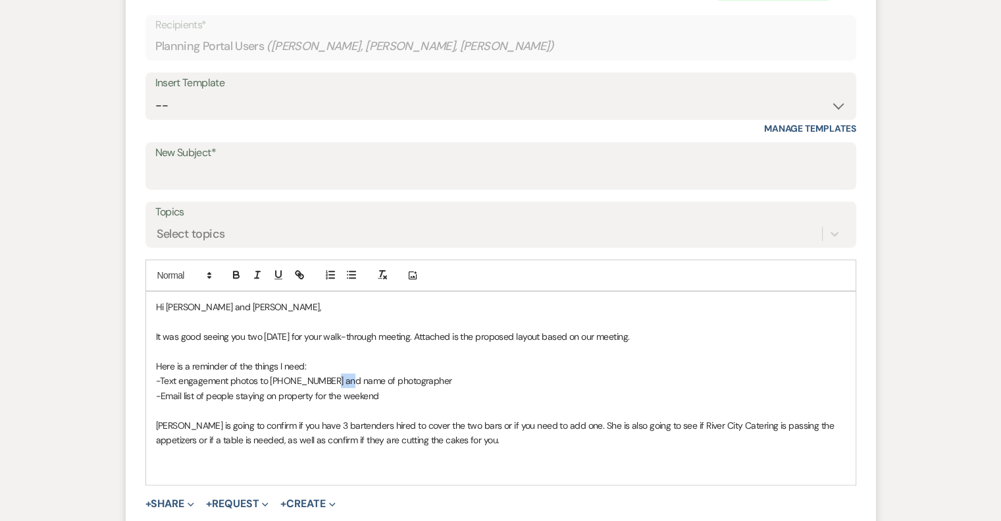
click at [323, 381] on p "-Text engagement photos to [PHONE_NUMBER] and name of photographer" at bounding box center [501, 380] width 690 height 14
click at [304, 425] on p "[PERSON_NAME] is going to confirm if you have 3 bartenders hired to cover the t…" at bounding box center [501, 433] width 690 height 30
click at [542, 438] on p "[PERSON_NAME] is going to confirm if you have three bartenders hired to cover t…" at bounding box center [501, 433] width 690 height 30
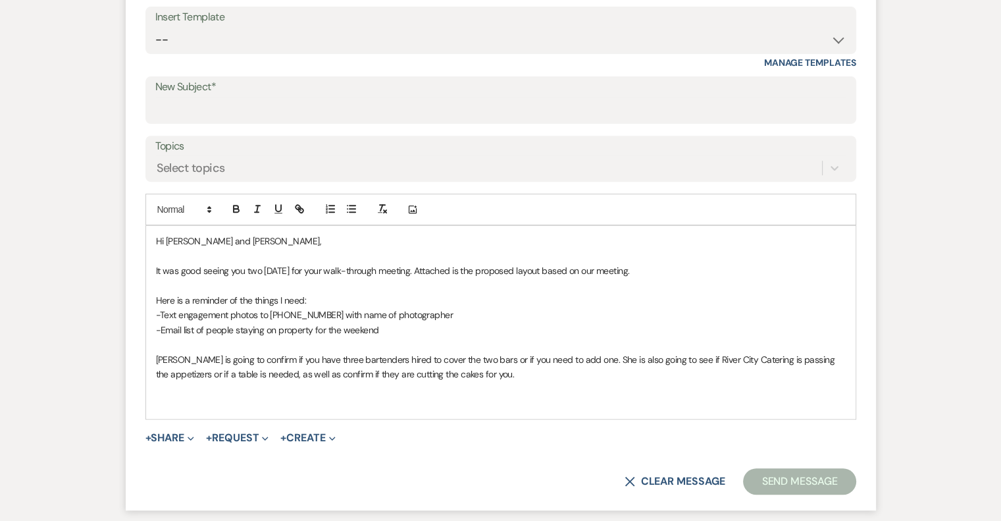
click at [350, 402] on p at bounding box center [501, 403] width 690 height 14
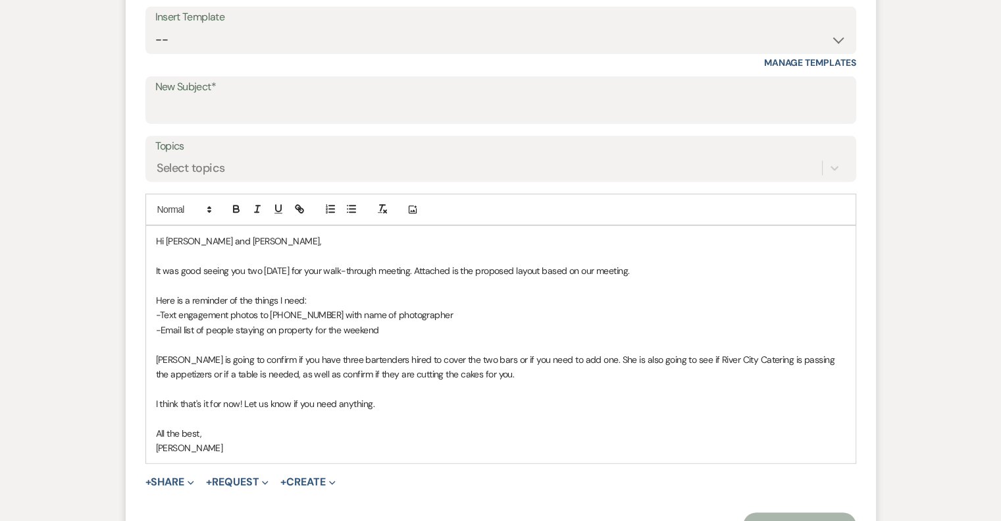
scroll to position [633, 0]
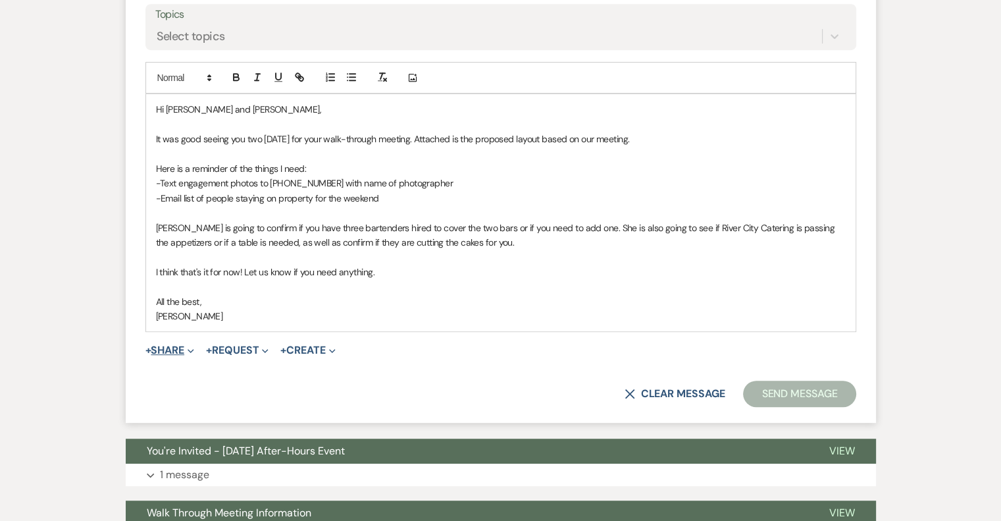
click at [188, 351] on span "Expand" at bounding box center [189, 350] width 10 height 14
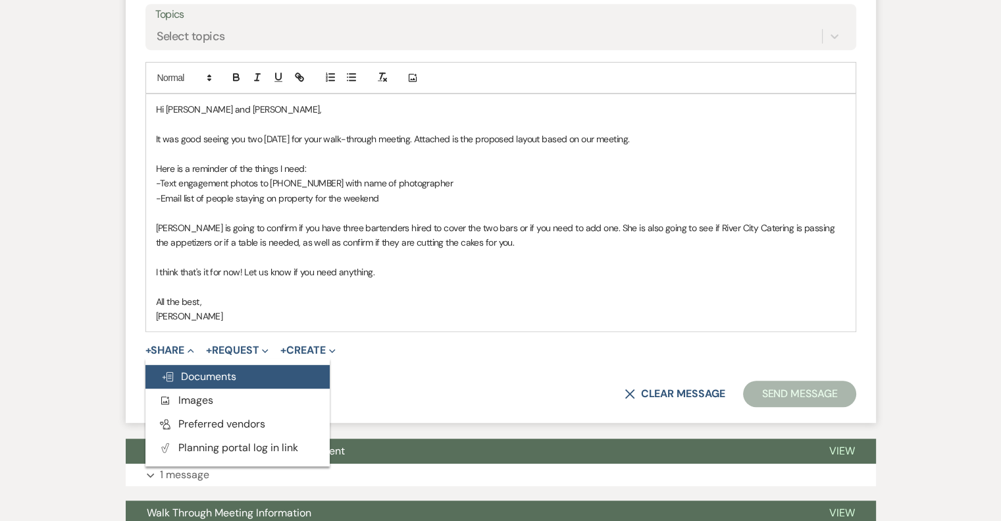
click at [205, 375] on span "Doc Upload Documents" at bounding box center [198, 376] width 75 height 14
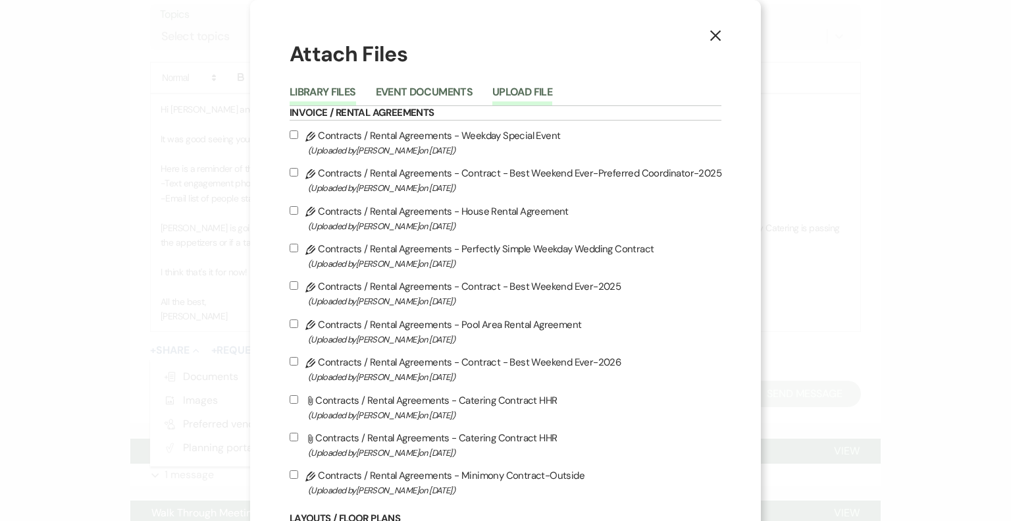
click at [523, 92] on button "Upload File" at bounding box center [522, 96] width 60 height 18
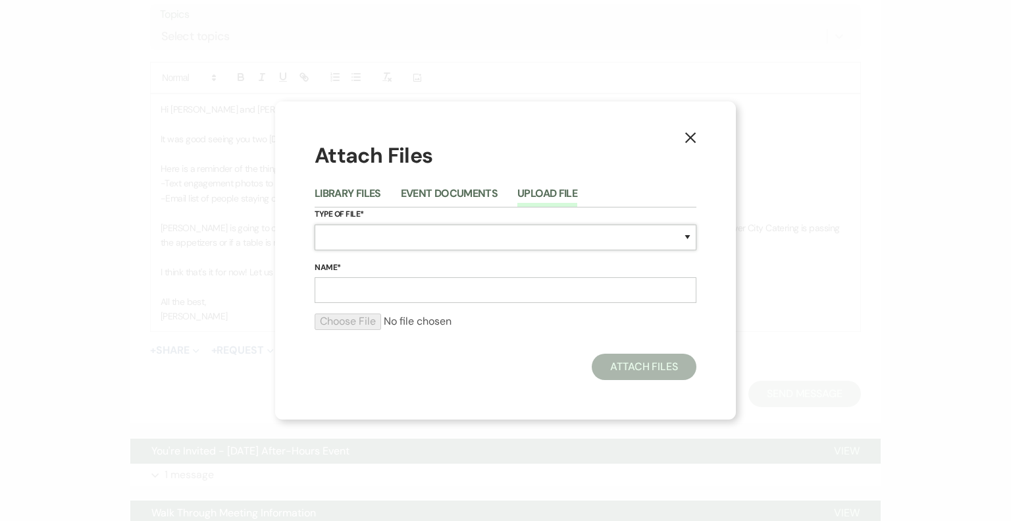
click at [374, 239] on select "Special Event Insurance Vendor Certificate of Insurance Contracts / Rental Agre…" at bounding box center [506, 237] width 382 height 26
select select "24"
click at [315, 224] on select "Special Event Insurance Vendor Certificate of Insurance Contracts / Rental Agre…" at bounding box center [506, 237] width 382 height 26
click at [373, 285] on input "Name*" at bounding box center [506, 290] width 382 height 26
type input "Layout"
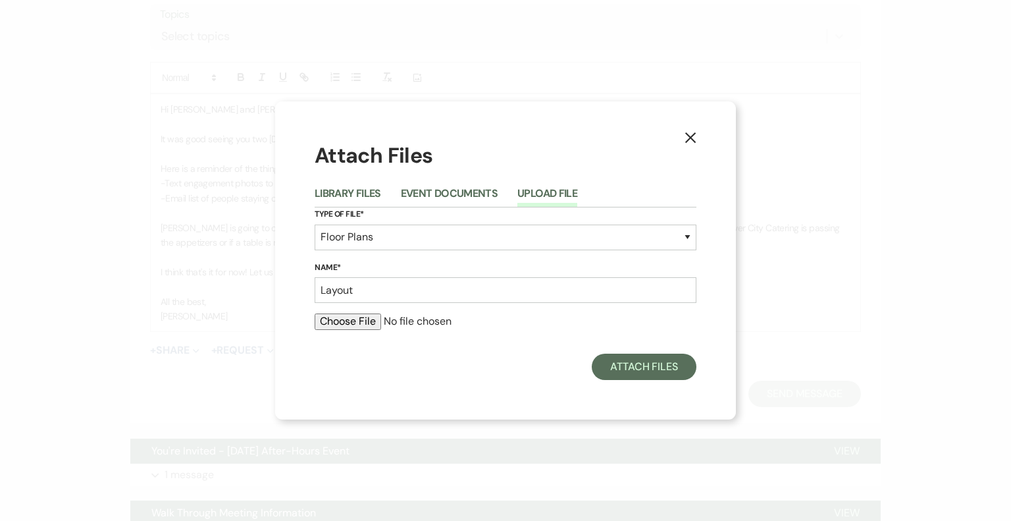
click at [352, 322] on input "file" at bounding box center [506, 321] width 382 height 16
type input "C:\fakepath\Barn layout- [PERSON_NAME] and [PERSON_NAME].pdf"
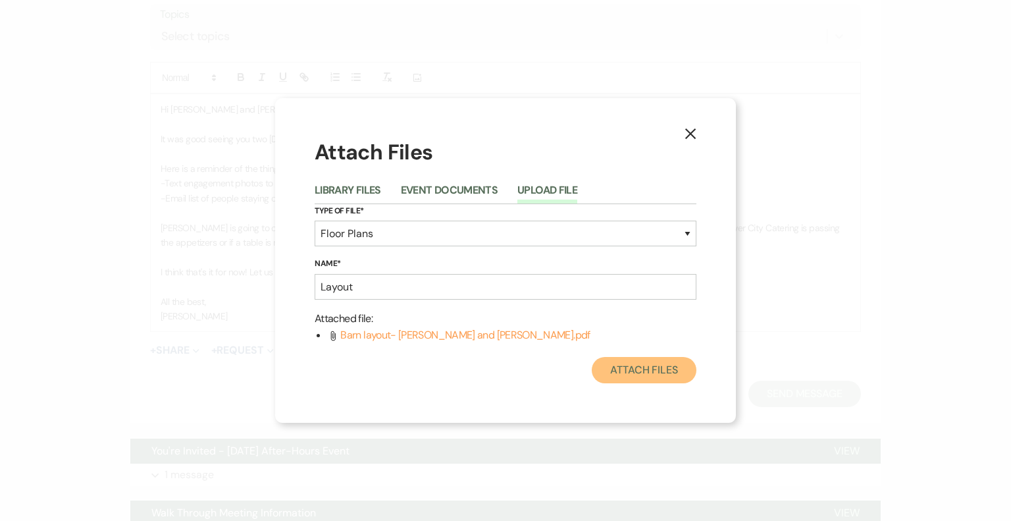
click at [650, 368] on button "Attach Files" at bounding box center [644, 370] width 105 height 26
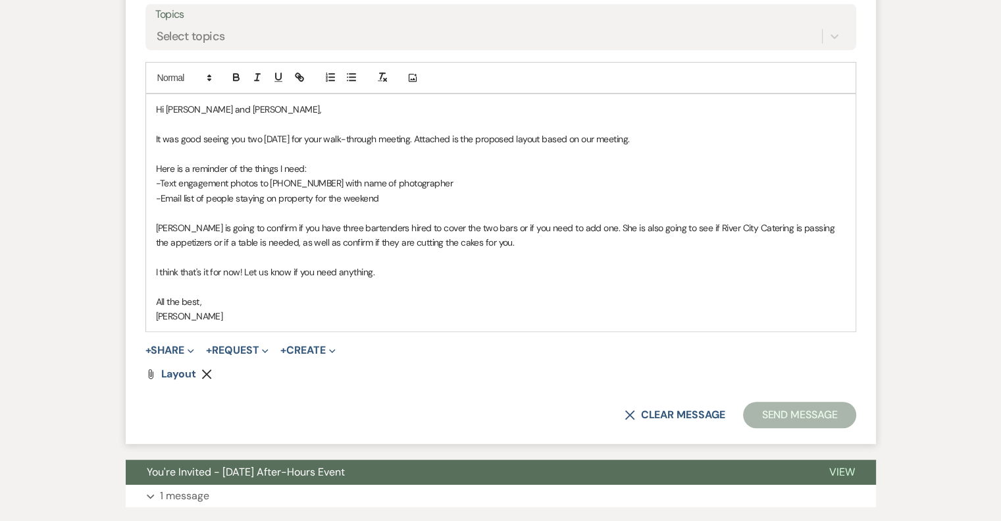
click at [655, 141] on p "It was good seeing you two [DATE] for your walk-through meeting. Attached is th…" at bounding box center [501, 139] width 690 height 14
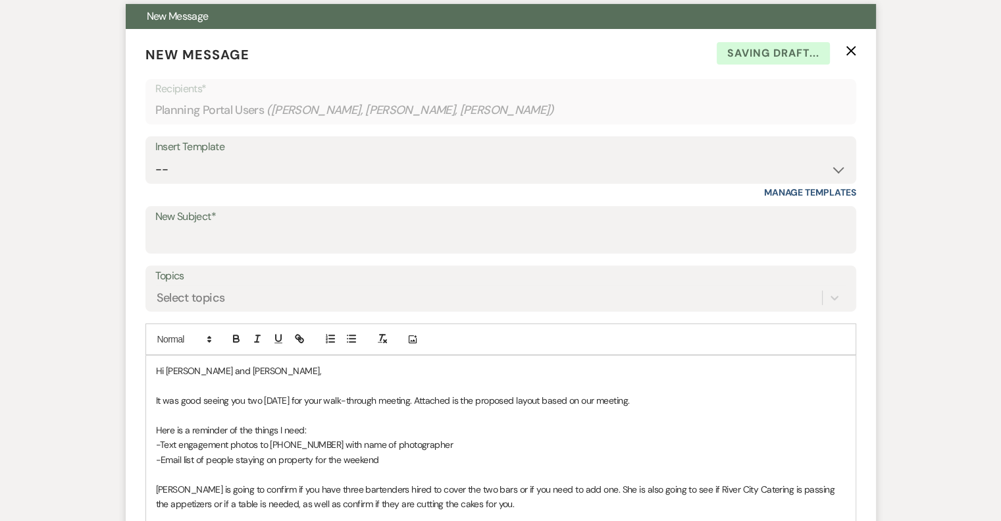
scroll to position [369, 0]
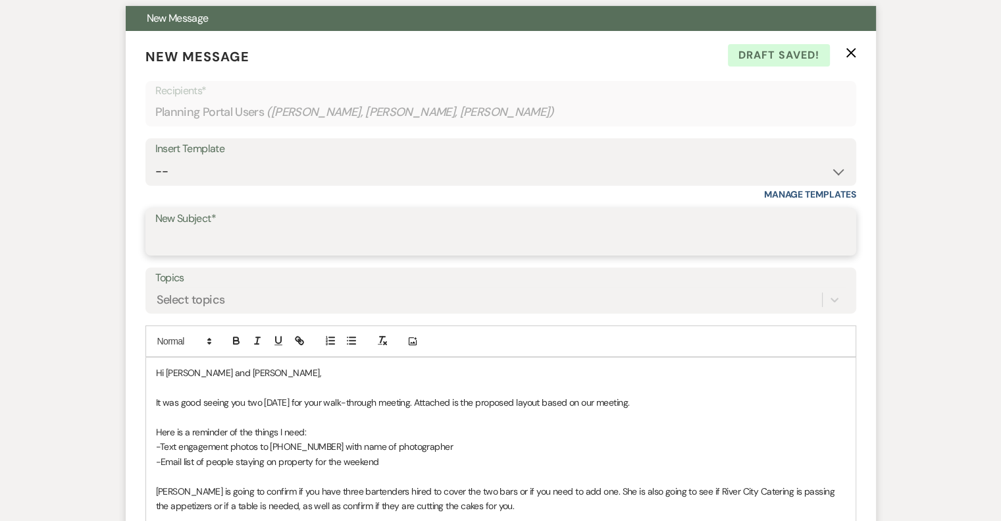
click at [247, 243] on input "New Subject*" at bounding box center [500, 241] width 691 height 26
type input "Layout and Follow-up Items"
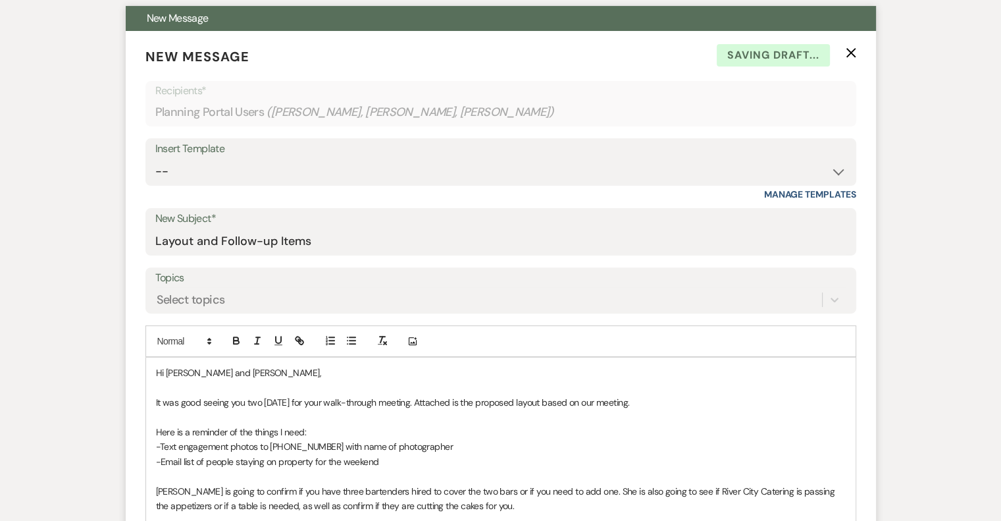
click at [502, 365] on p "Hi [PERSON_NAME] and [PERSON_NAME]," at bounding box center [501, 372] width 690 height 14
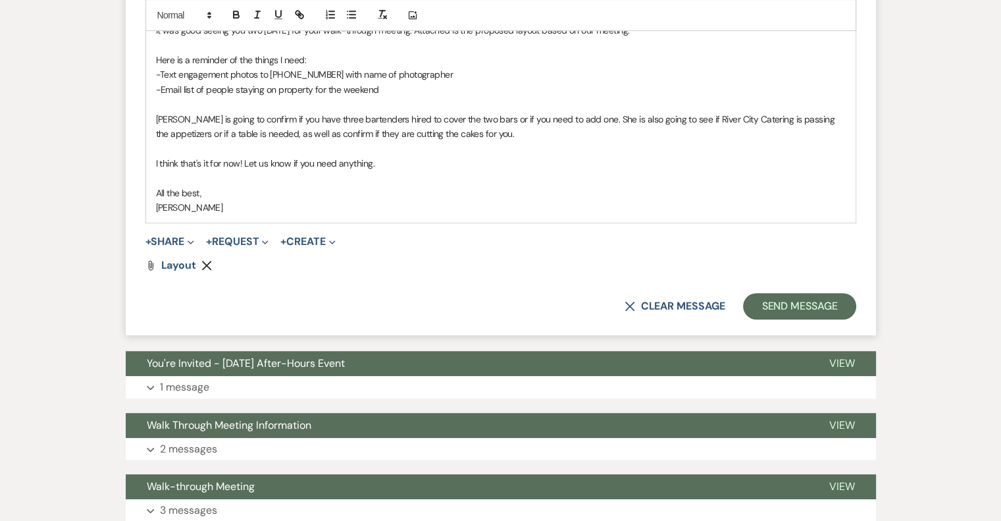
scroll to position [764, 0]
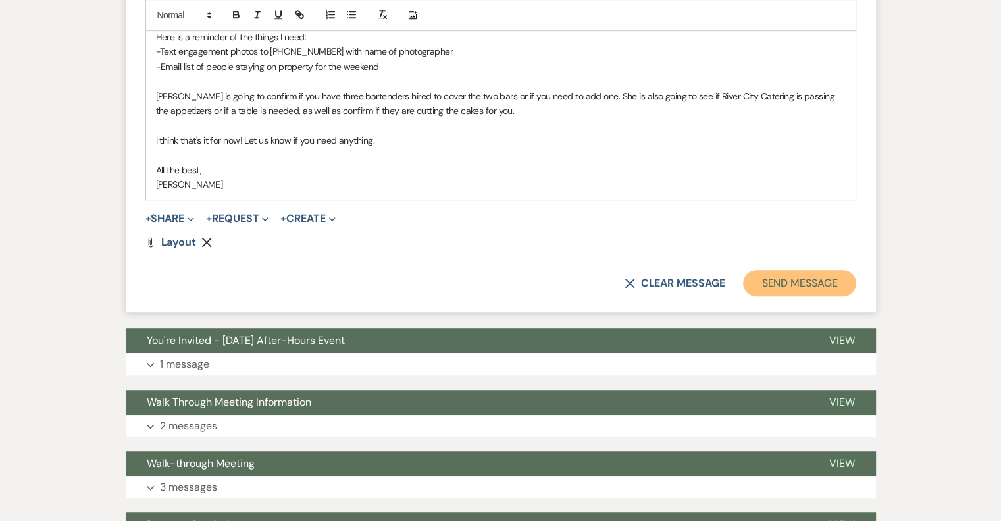
click at [820, 275] on button "Send Message" at bounding box center [799, 283] width 113 height 26
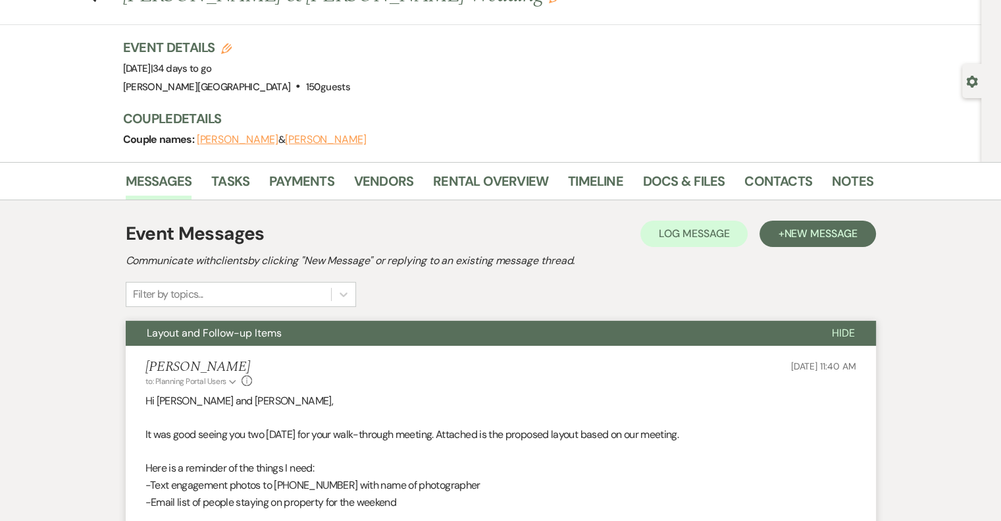
scroll to position [0, 0]
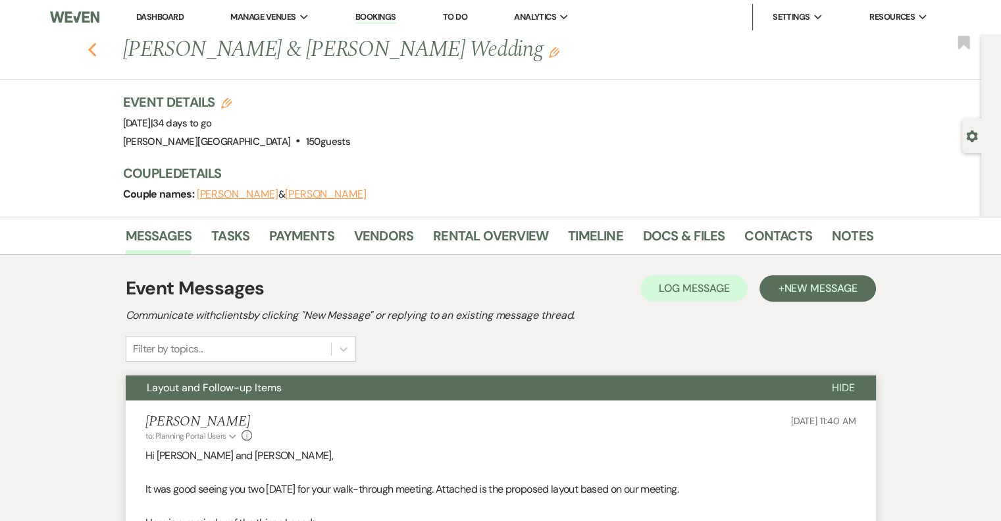
click at [96, 47] on use "button" at bounding box center [92, 50] width 9 height 14
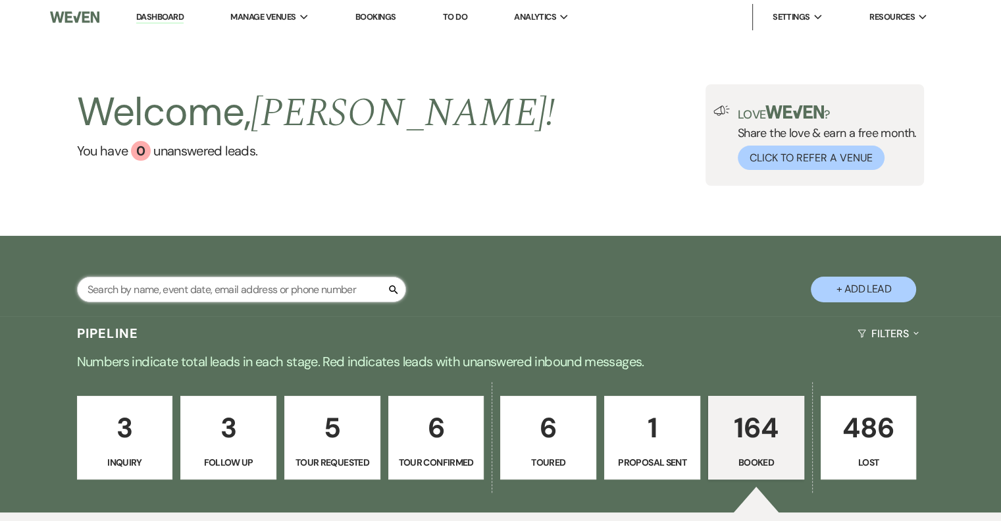
click at [174, 289] on input "text" at bounding box center [241, 289] width 329 height 26
type input "caitl"
select select "8"
select select "2"
select select "8"
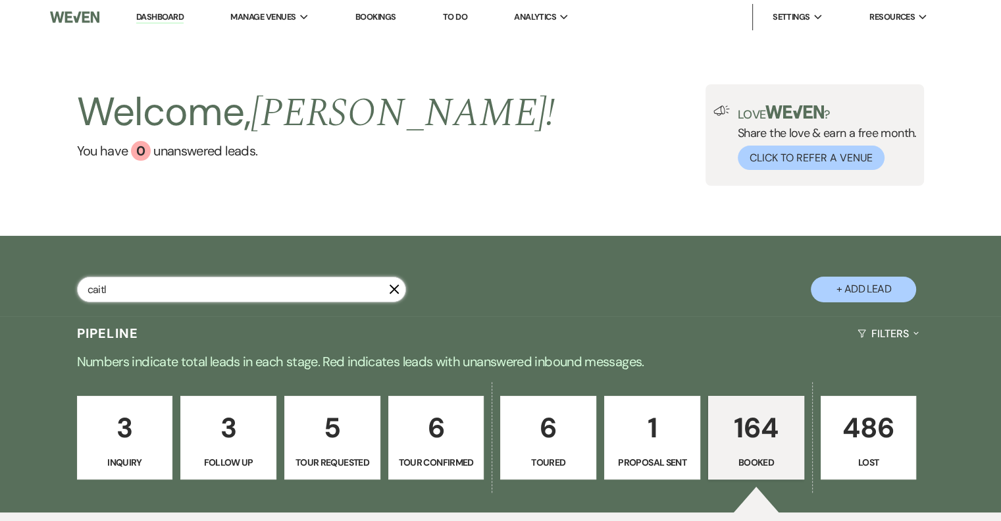
select select "5"
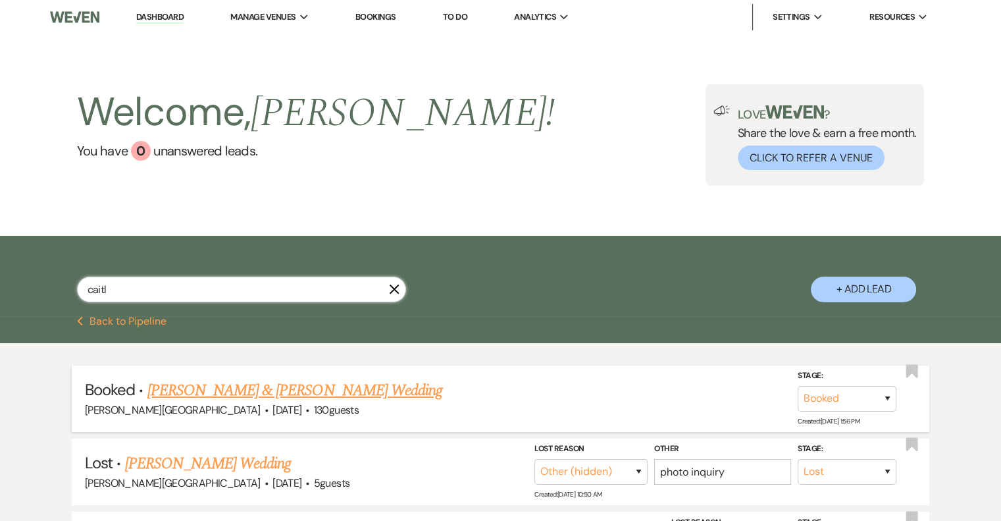
type input "caitl"
click at [219, 398] on link "[PERSON_NAME] & [PERSON_NAME] Wedding" at bounding box center [294, 391] width 295 height 24
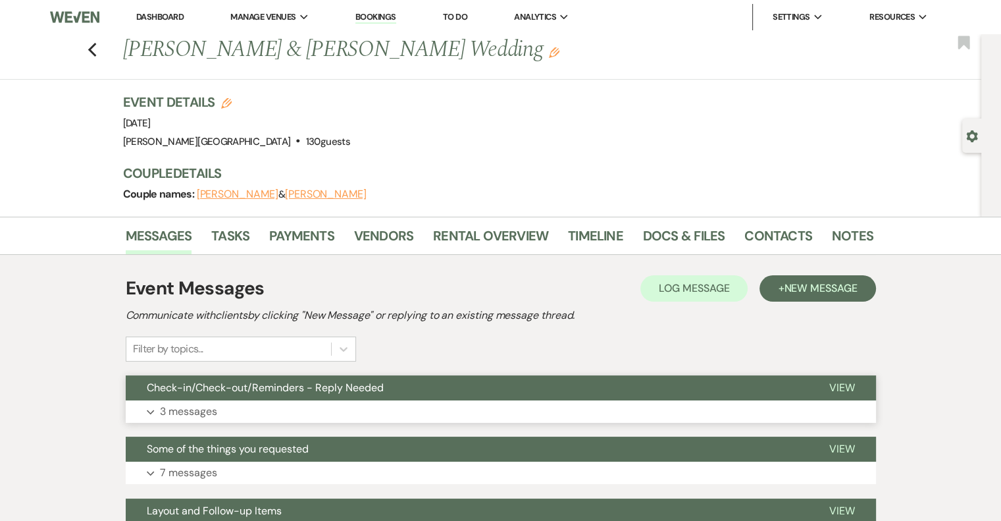
click at [209, 412] on p "3 messages" at bounding box center [188, 411] width 57 height 17
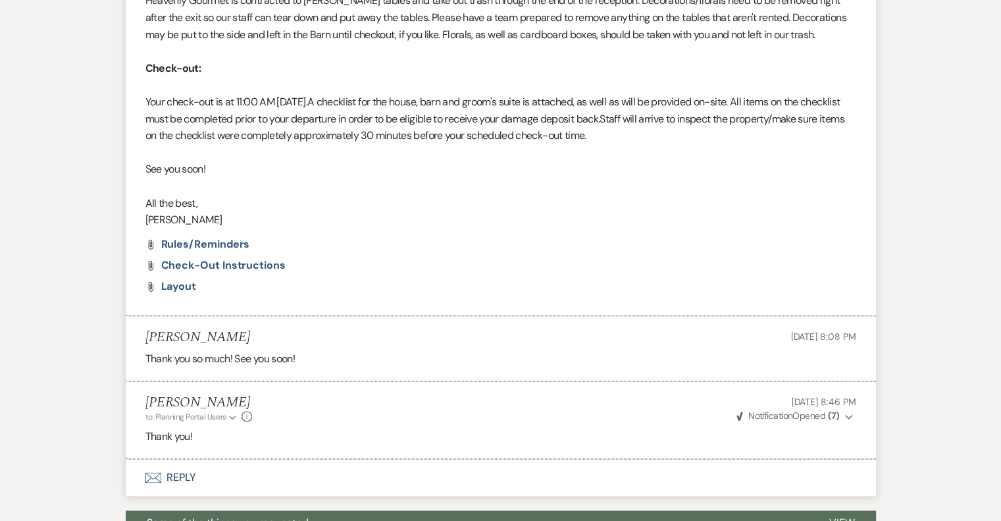
scroll to position [1580, 0]
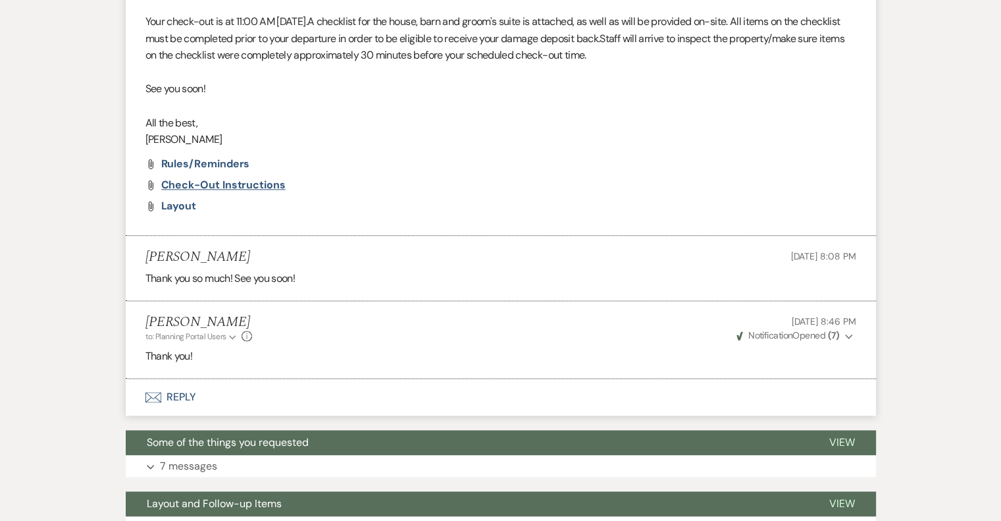
click at [267, 186] on span "Check-out Instructions" at bounding box center [223, 185] width 124 height 14
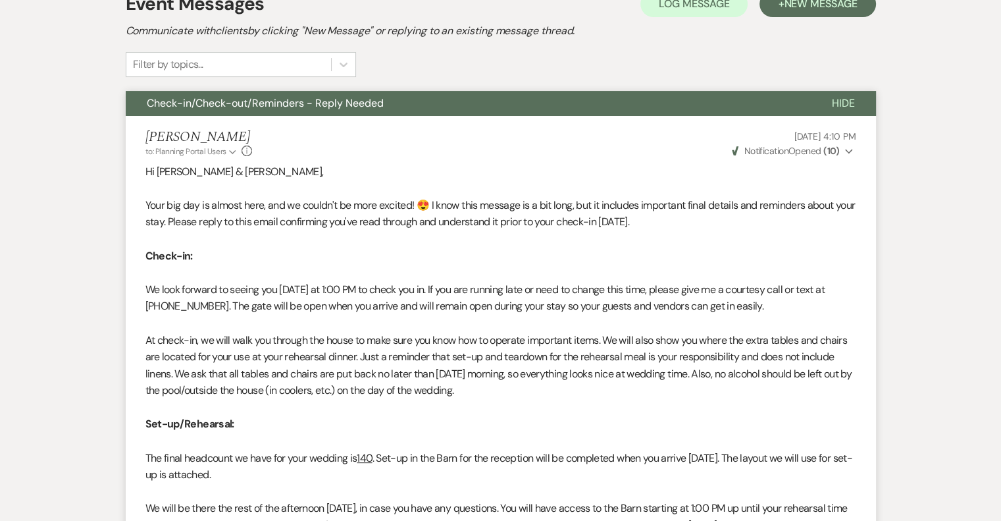
scroll to position [0, 0]
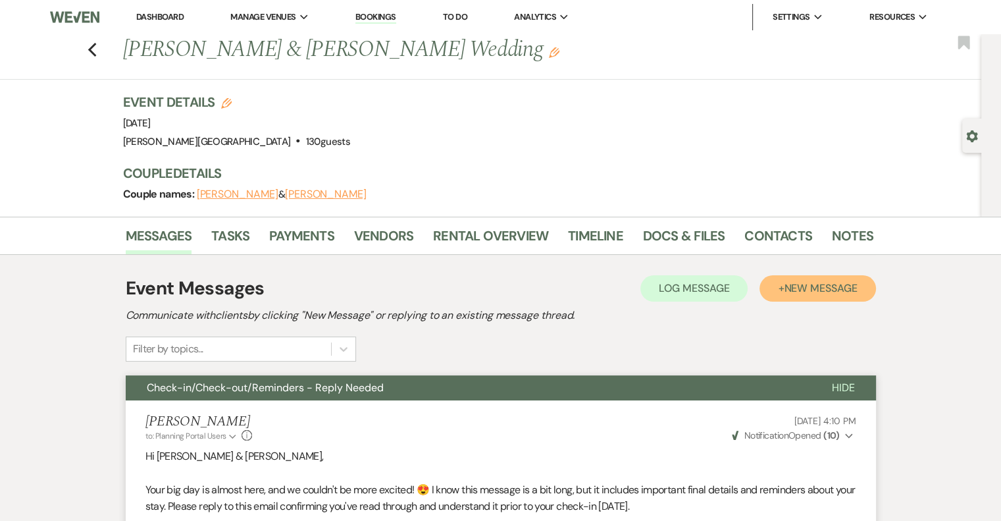
click at [796, 281] on span "New Message" at bounding box center [820, 288] width 73 height 14
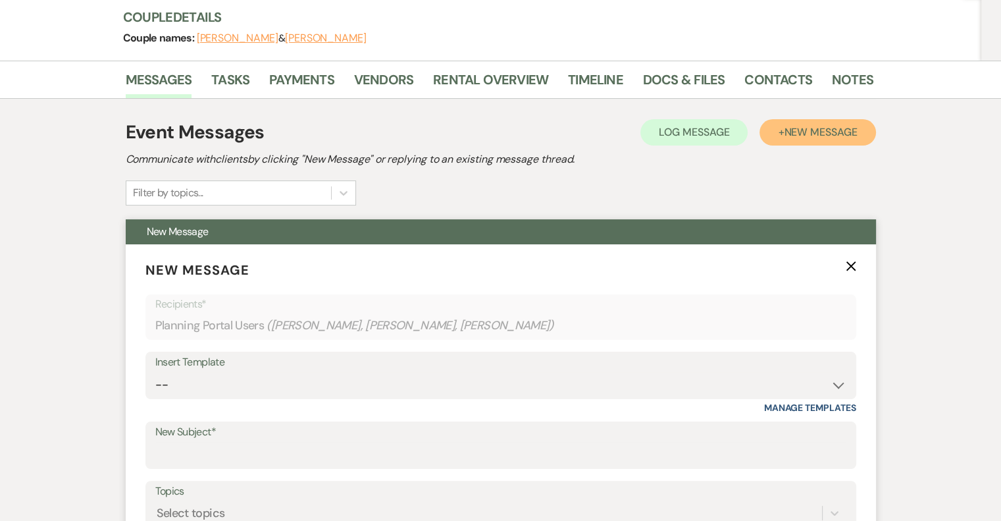
scroll to position [263, 0]
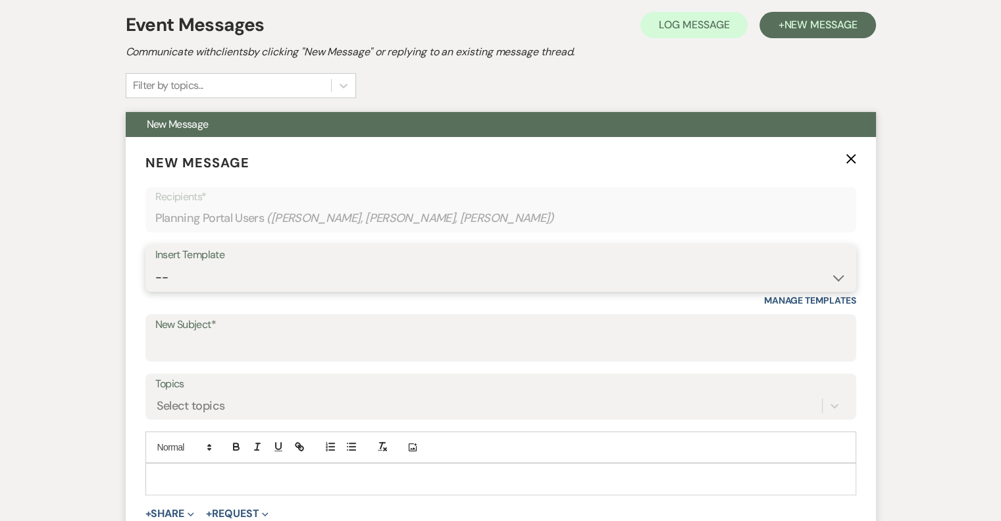
click at [248, 273] on select "-- Weven Planning Portal Introduction (Booked Events) Initial Inquiry Response …" at bounding box center [500, 278] width 691 height 26
select select "1706"
click at [155, 265] on select "-- Weven Planning Portal Introduction (Booked Events) Initial Inquiry Response …" at bounding box center [500, 278] width 691 height 26
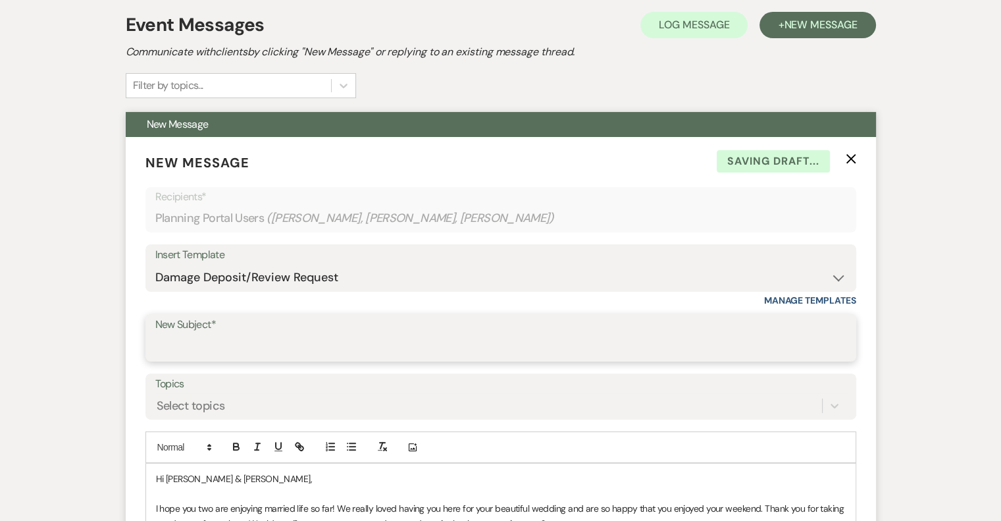
click at [219, 355] on input "New Subject*" at bounding box center [500, 347] width 691 height 26
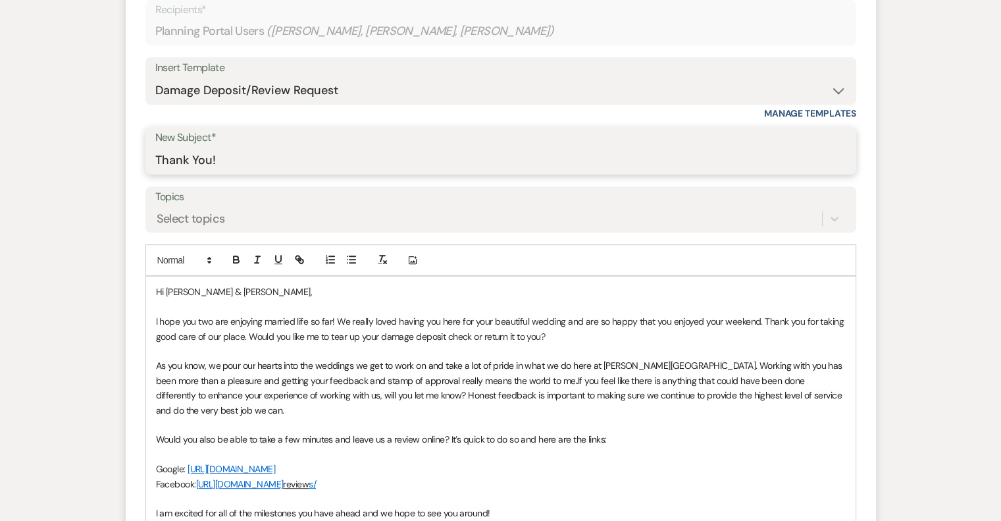
scroll to position [461, 0]
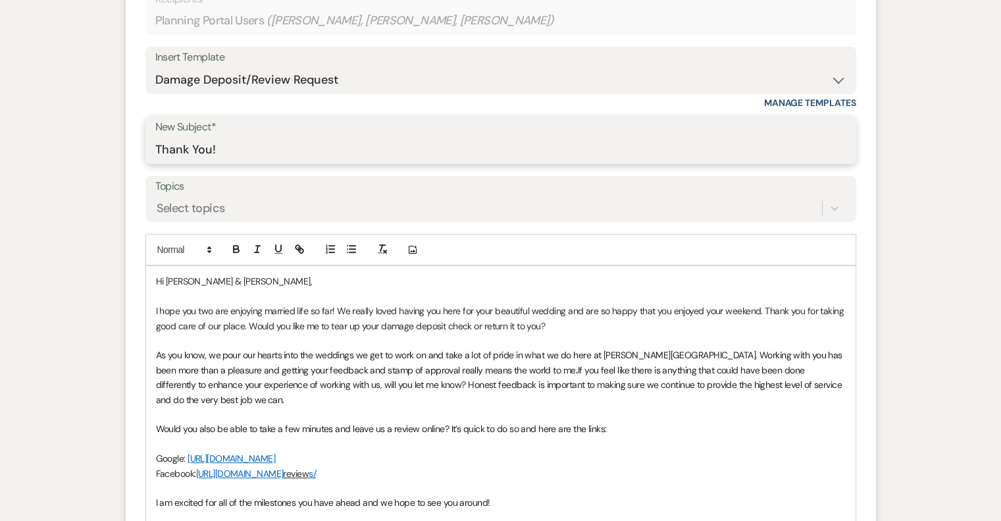
type input "Thank You!"
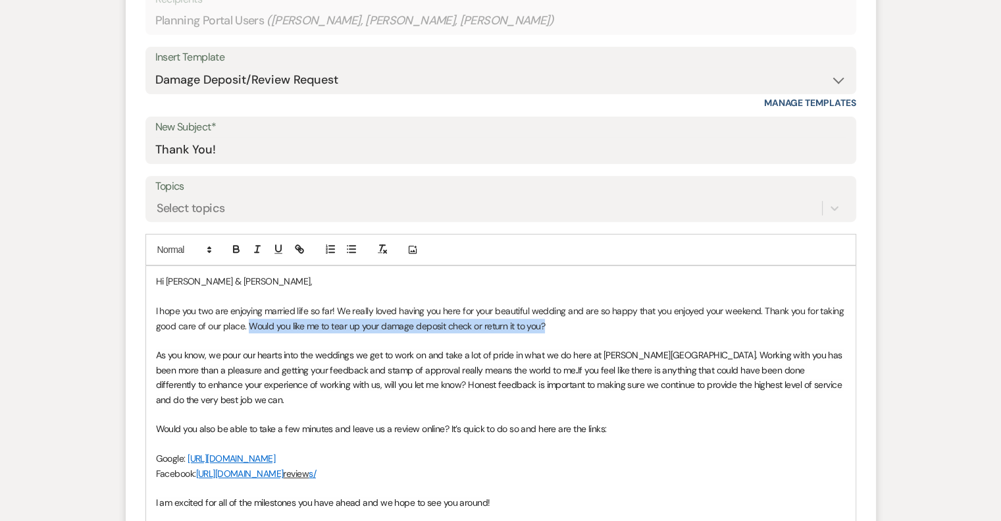
drag, startPoint x: 551, startPoint y: 327, endPoint x: 250, endPoint y: 330, distance: 301.5
click at [250, 329] on p "I hope you two are enjoying married life so far! We really loved having you her…" at bounding box center [501, 318] width 690 height 30
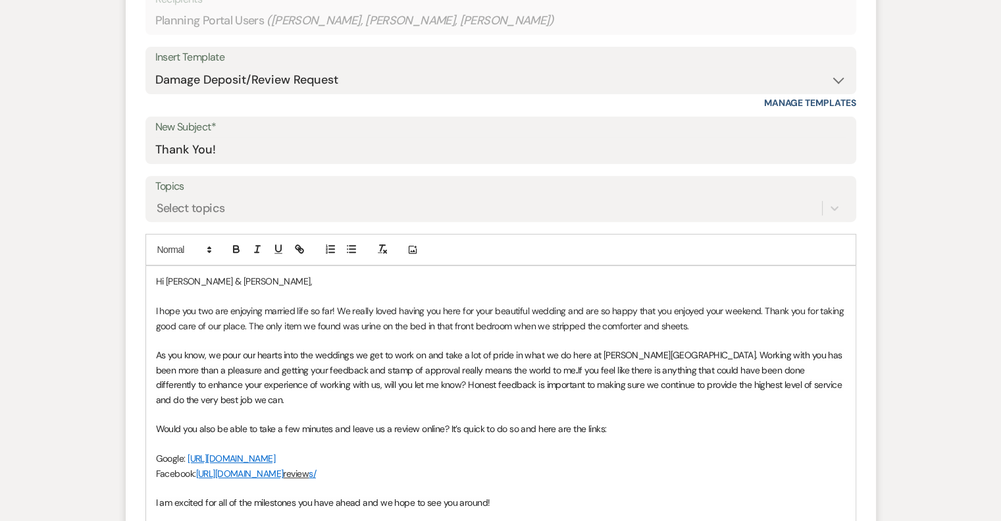
click at [359, 325] on p "I hope you two are enjoying married life so far! We really loved having you her…" at bounding box center [501, 318] width 690 height 30
drag, startPoint x: 377, startPoint y: 327, endPoint x: 367, endPoint y: 325, distance: 10.7
click at [367, 325] on p "I hope you two are enjoying married life so far! We really loved having you her…" at bounding box center [501, 318] width 690 height 30
click at [764, 326] on p "I hope you two are enjoying married life so far! We really loved having you her…" at bounding box center [501, 318] width 690 height 30
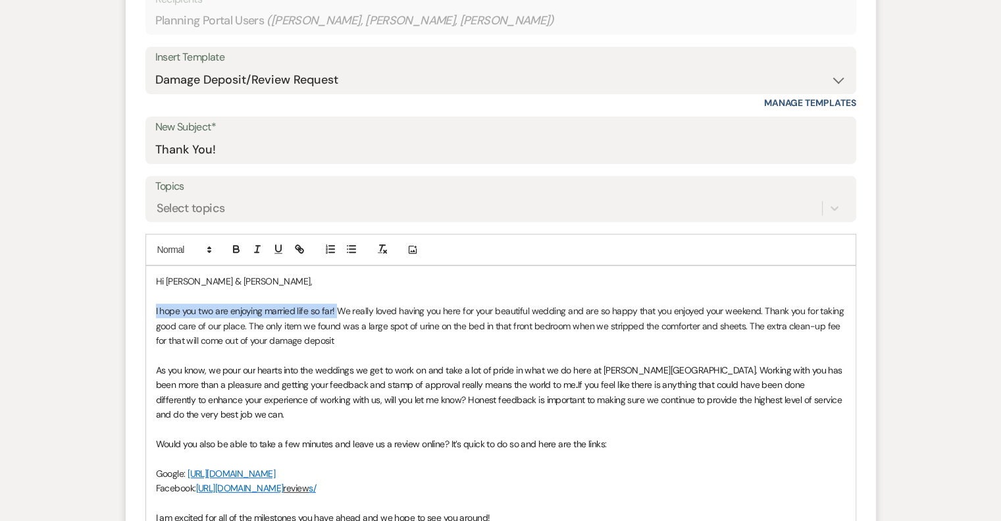
drag, startPoint x: 336, startPoint y: 310, endPoint x: 146, endPoint y: 317, distance: 189.7
click at [146, 317] on div "Hi [PERSON_NAME] & [PERSON_NAME], I hope you two are enjoying married life so f…" at bounding box center [501, 421] width 710 height 311
click at [300, 329] on p "We really loved having you here for your beautiful wedding and are so happy tha…" at bounding box center [501, 325] width 690 height 44
click at [747, 313] on p "We really loved having you here for your beautiful wedding and are so happy tha…" at bounding box center [501, 325] width 690 height 44
click at [386, 326] on p "We really loved having you here for your beautiful wedding and are so happy tha…" at bounding box center [501, 325] width 690 height 44
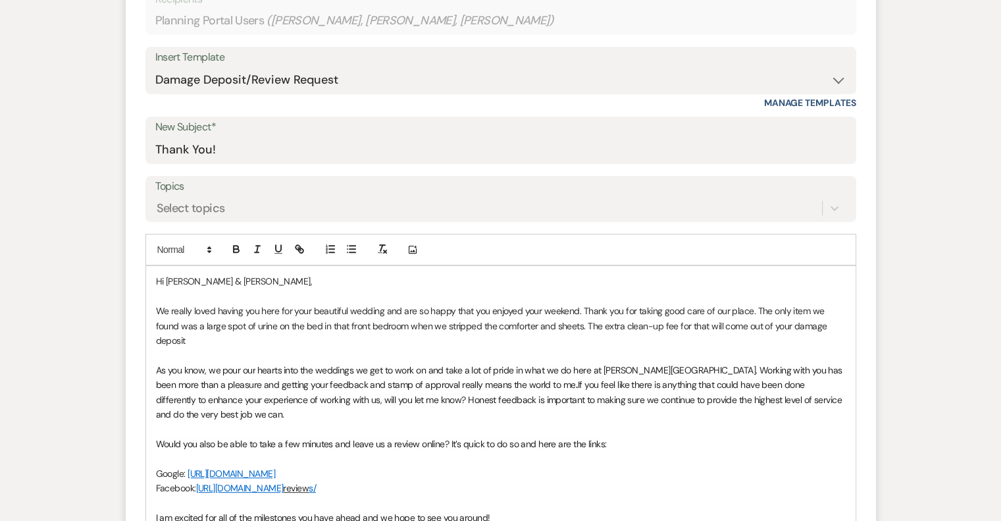
click at [831, 329] on p "We really loved having you here for your beautiful wedding and are so happy tha…" at bounding box center [501, 325] width 690 height 44
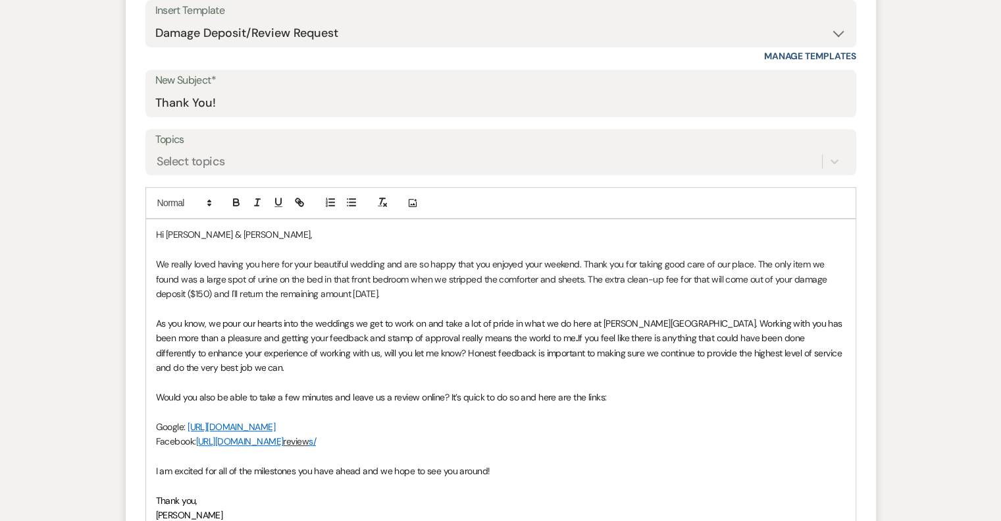
scroll to position [527, 0]
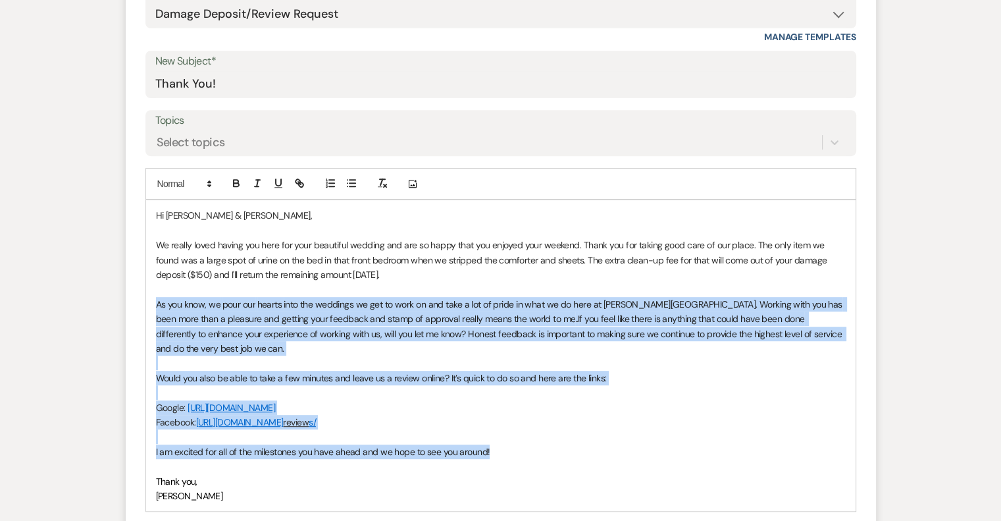
drag, startPoint x: 506, startPoint y: 452, endPoint x: 153, endPoint y: 300, distance: 384.0
click at [153, 300] on div "Hi [PERSON_NAME] & [PERSON_NAME], We really loved having you here for your beau…" at bounding box center [501, 355] width 710 height 311
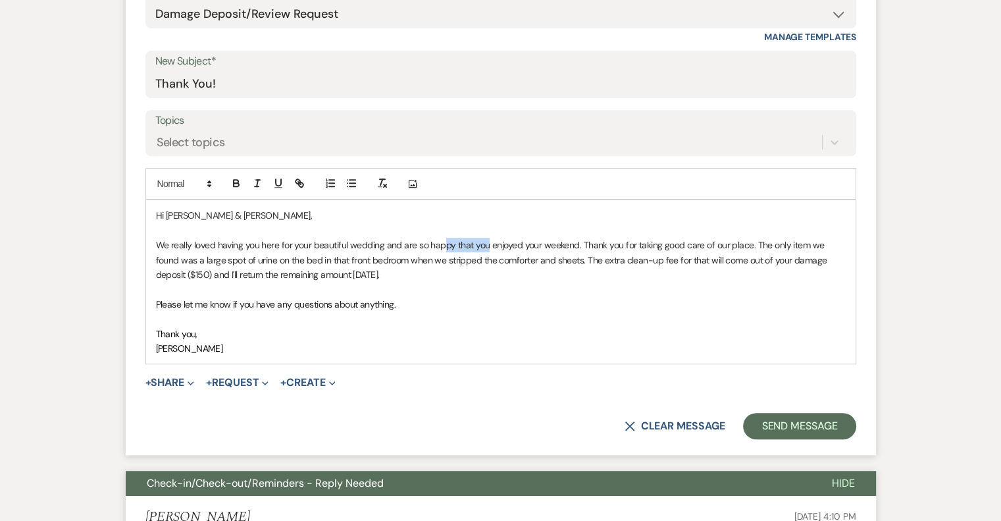
drag, startPoint x: 486, startPoint y: 245, endPoint x: 441, endPoint y: 247, distance: 45.5
click at [441, 247] on p "We really loved having you here for your beautiful wedding and are so happy tha…" at bounding box center [501, 260] width 690 height 44
drag, startPoint x: 575, startPoint y: 243, endPoint x: 401, endPoint y: 247, distance: 174.5
click at [401, 247] on p "We really loved having you here for your beautiful wedding and are so happy tha…" at bounding box center [501, 260] width 690 height 44
click at [519, 304] on p "Please let me know if you have any questions about anything." at bounding box center [501, 304] width 690 height 14
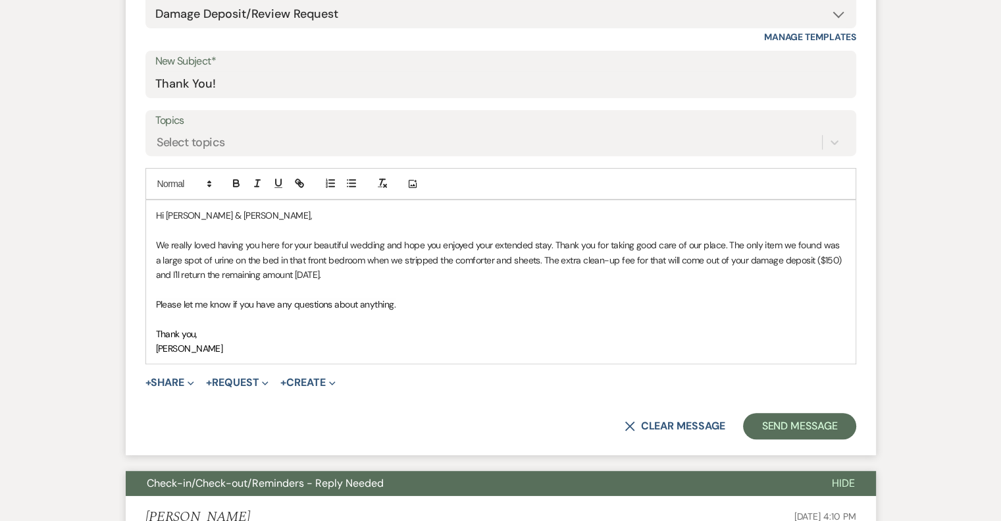
click at [553, 244] on p "We really loved having you here for your beautiful wedding and hope you enjoyed…" at bounding box center [501, 260] width 690 height 44
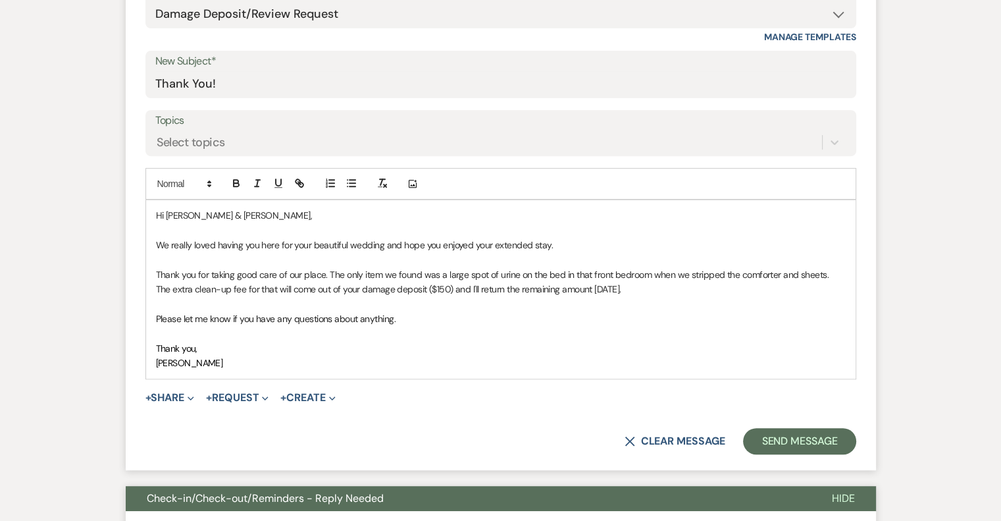
click at [616, 247] on p "We really loved having you here for your beautiful wedding and hope you enjoyed…" at bounding box center [501, 245] width 690 height 14
click at [404, 321] on p "Please let me know if you have any questions about anything." at bounding box center [501, 318] width 690 height 14
click at [598, 287] on p "Thank you for taking good care of our place. The only item we found was a large…" at bounding box center [501, 282] width 690 height 30
click at [406, 319] on p "Please let me know if you have any questions about anything." at bounding box center [501, 318] width 690 height 14
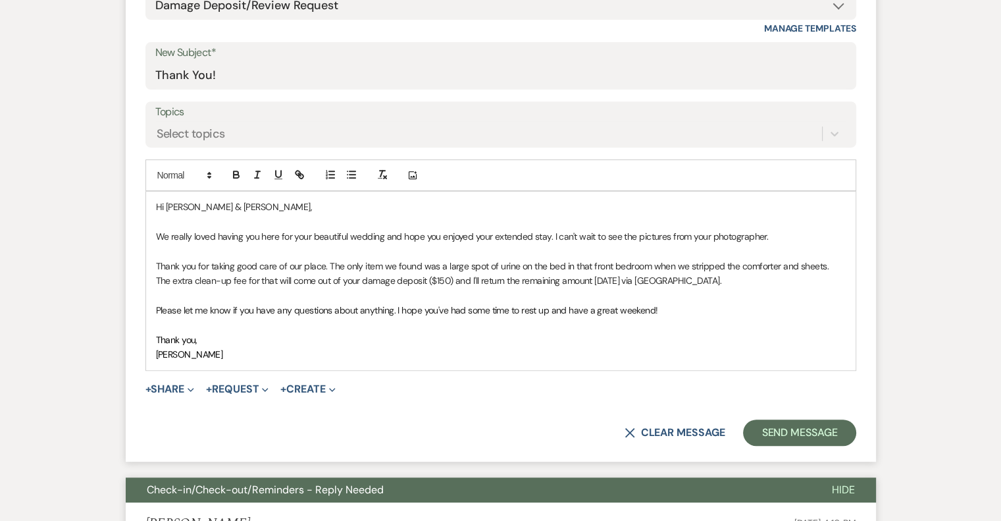
scroll to position [592, 0]
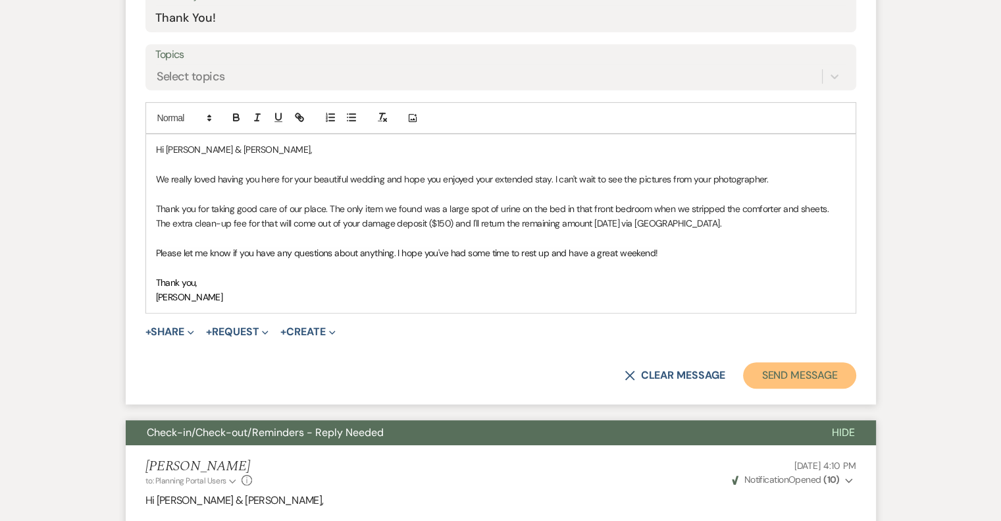
click at [799, 372] on button "Send Message" at bounding box center [799, 375] width 113 height 26
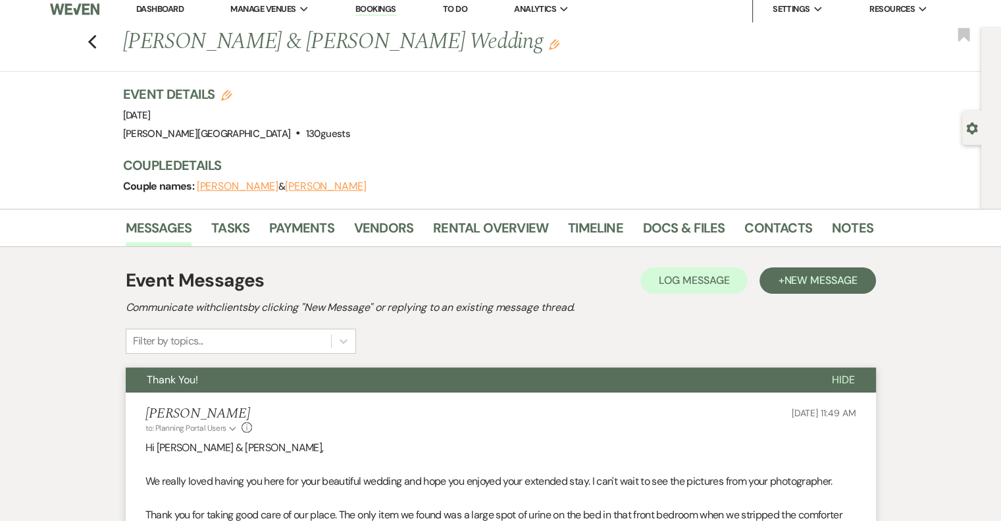
scroll to position [0, 0]
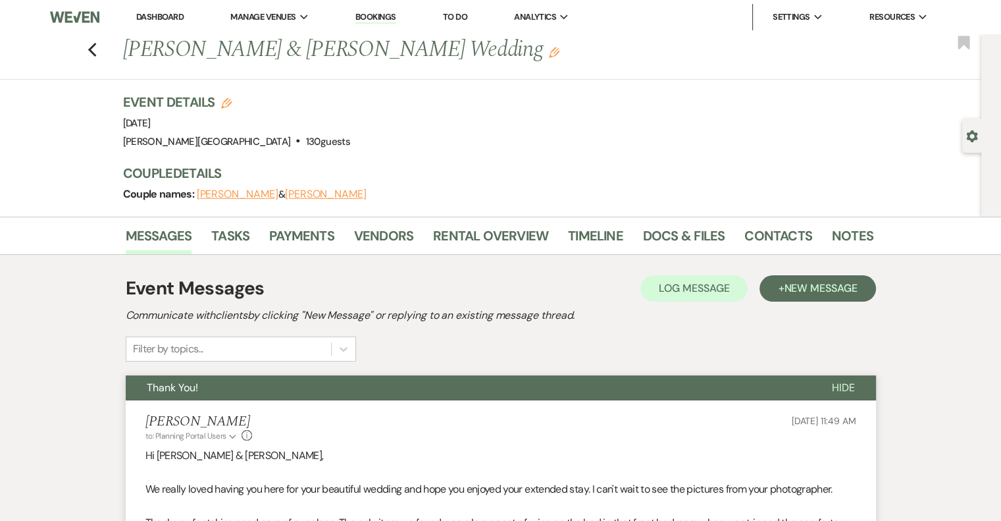
click at [174, 20] on link "Dashboard" at bounding box center [159, 16] width 47 height 11
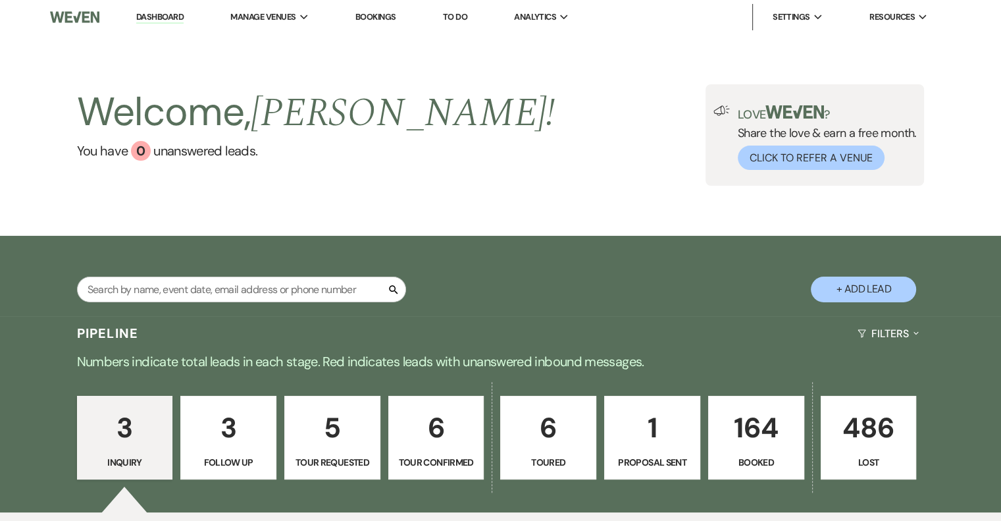
scroll to position [197, 0]
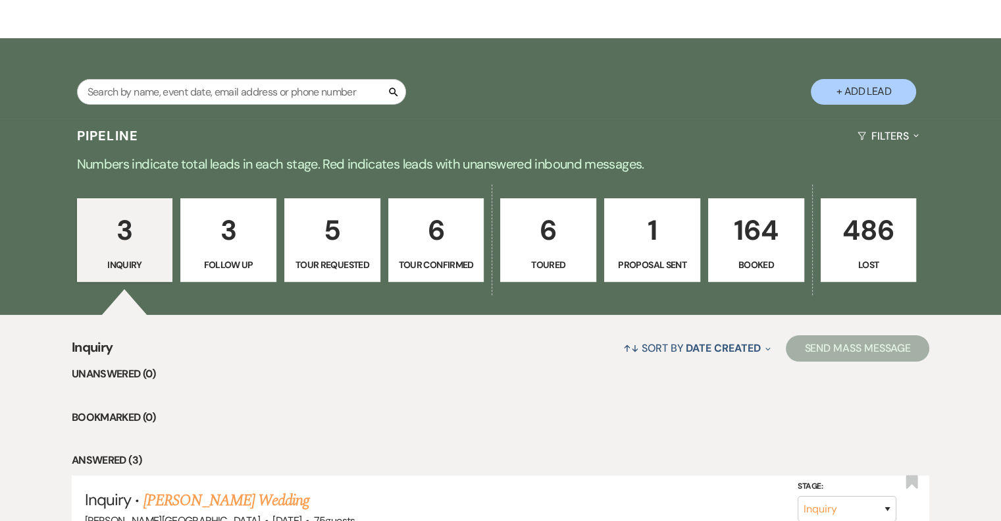
click at [445, 267] on p "Tour Confirmed" at bounding box center [436, 264] width 79 height 14
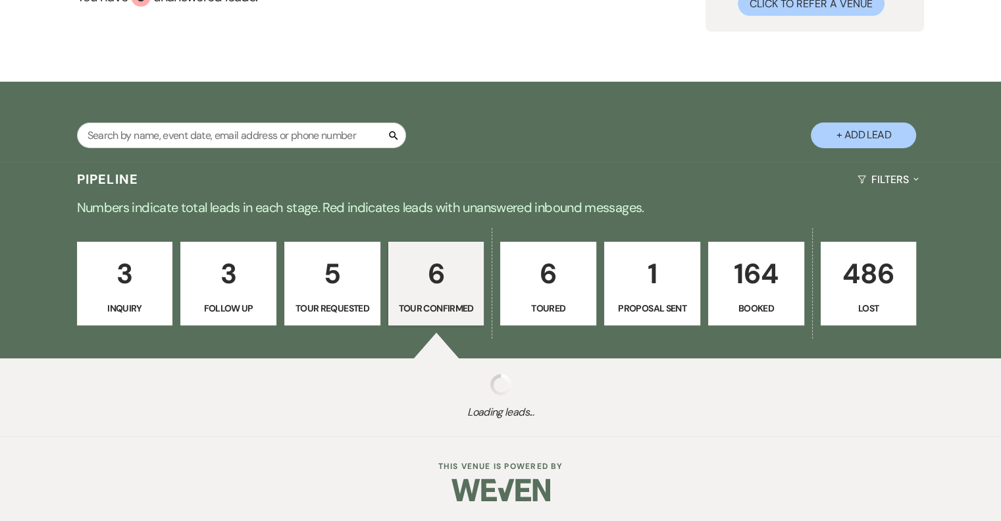
select select "4"
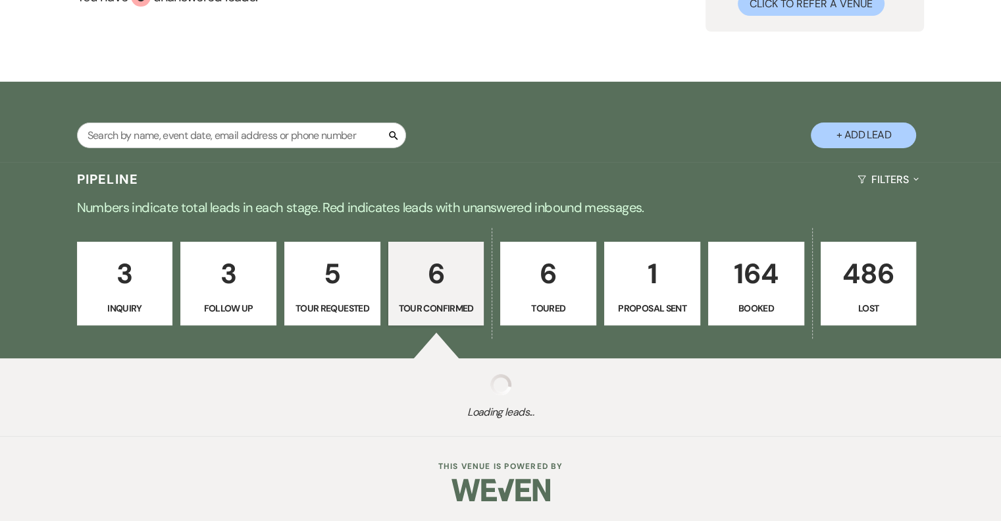
select select "4"
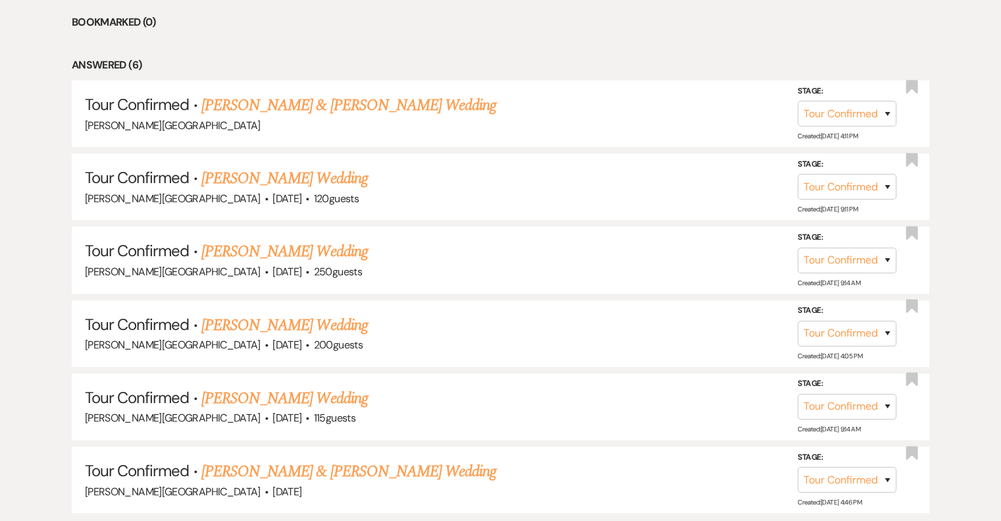
scroll to position [687, 0]
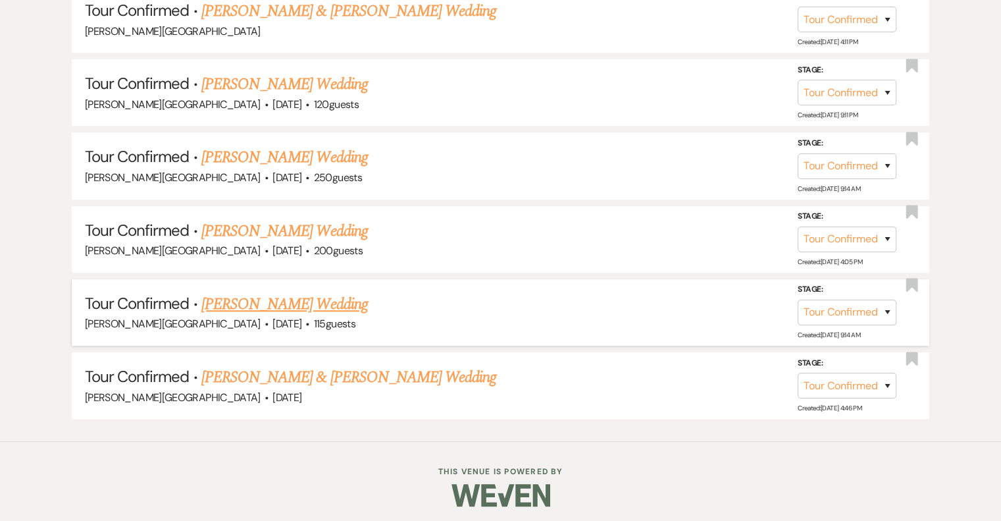
click at [321, 296] on link "[PERSON_NAME] Wedding" at bounding box center [284, 304] width 167 height 24
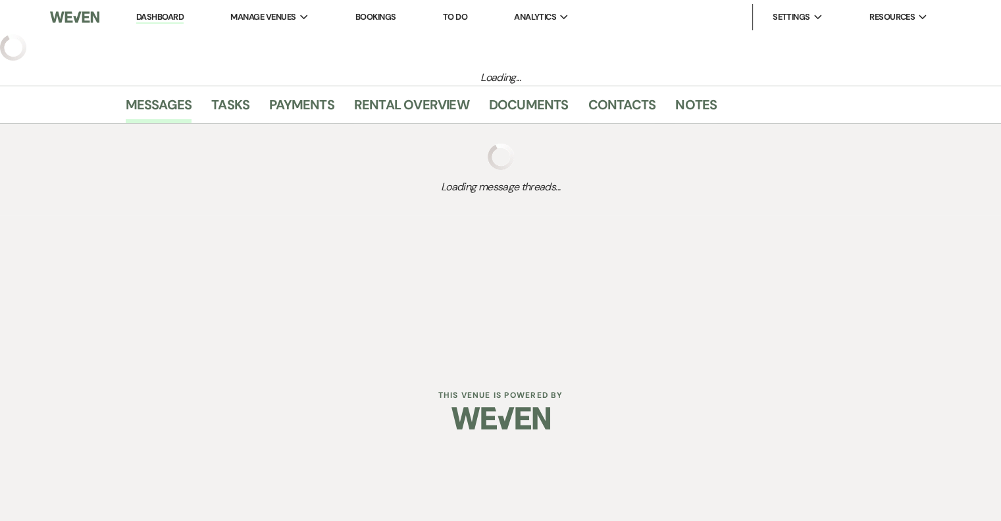
select select "4"
select select "5"
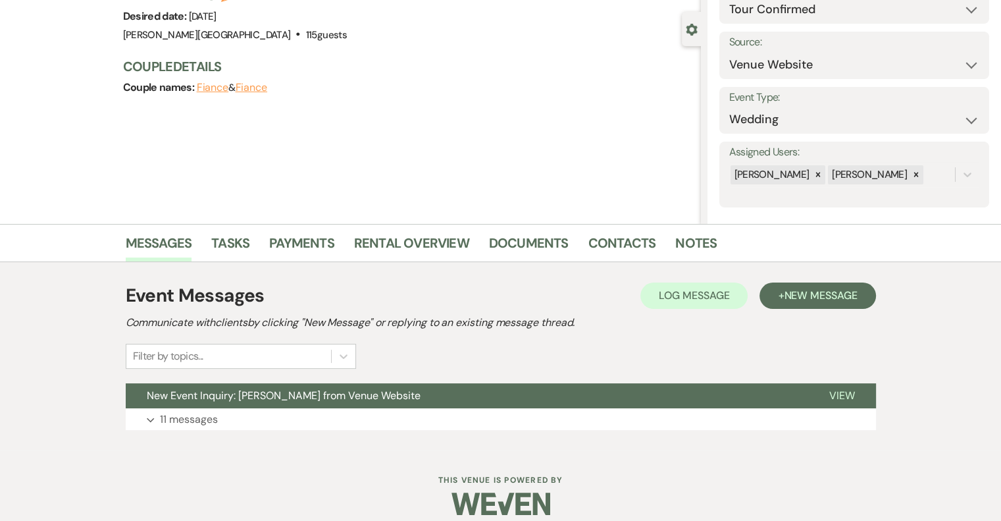
scroll to position [120, 0]
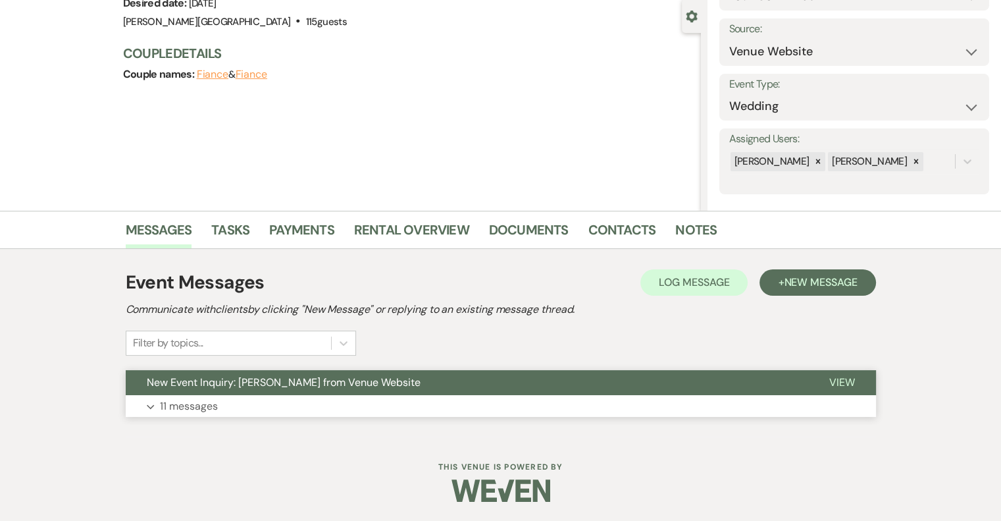
click at [182, 410] on p "11 messages" at bounding box center [189, 406] width 58 height 17
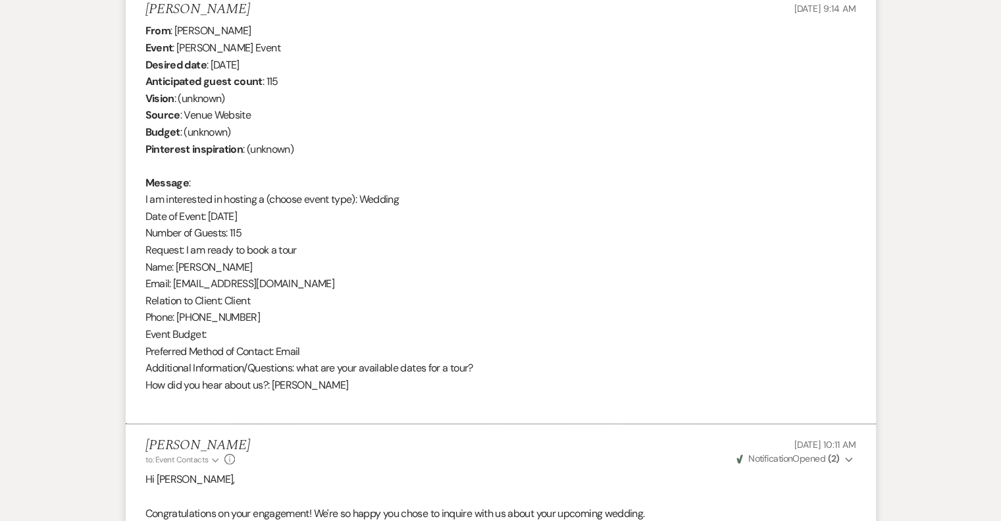
scroll to position [132, 0]
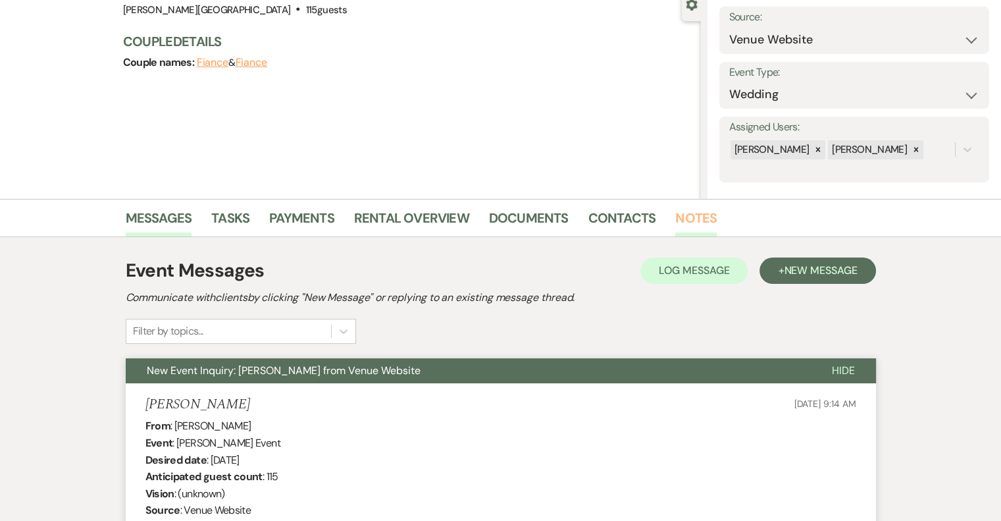
click at [686, 219] on link "Notes" at bounding box center [695, 221] width 41 height 29
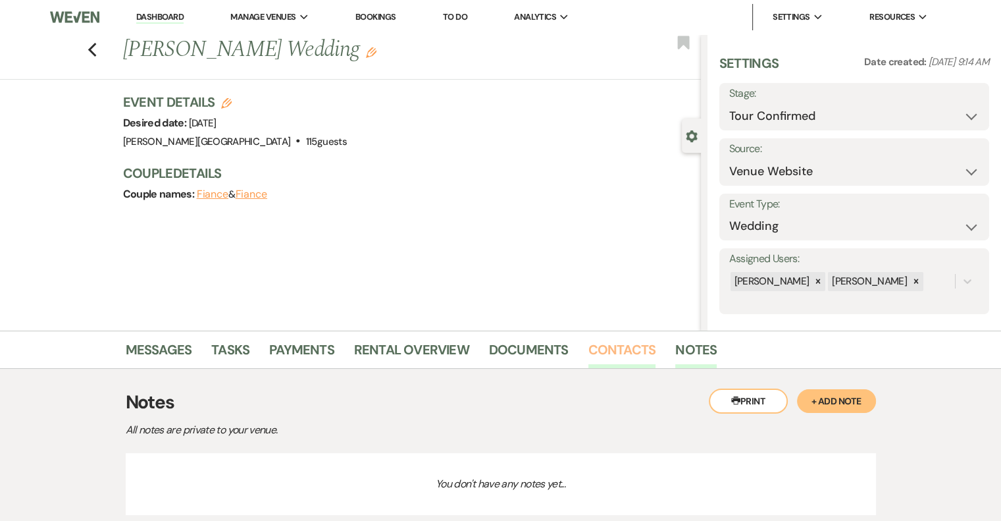
click at [630, 354] on link "Contacts" at bounding box center [623, 353] width 68 height 29
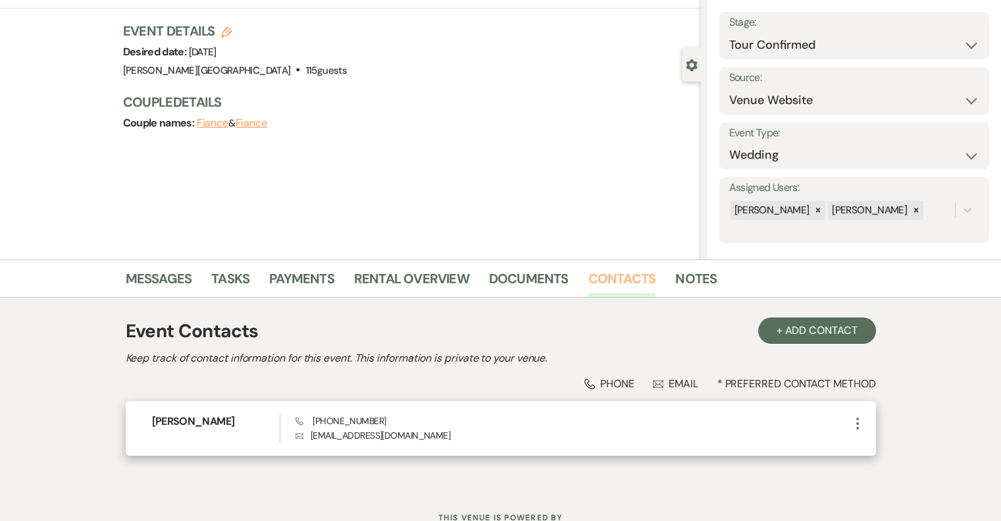
scroll to position [122, 0]
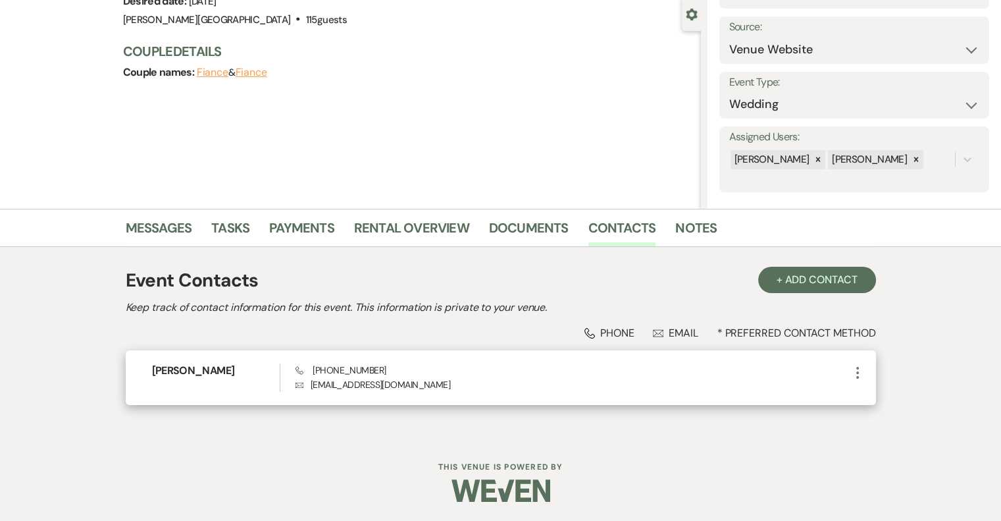
click at [853, 373] on icon "More" at bounding box center [858, 373] width 16 height 16
click at [873, 393] on icon "Pencil" at bounding box center [871, 398] width 11 height 11
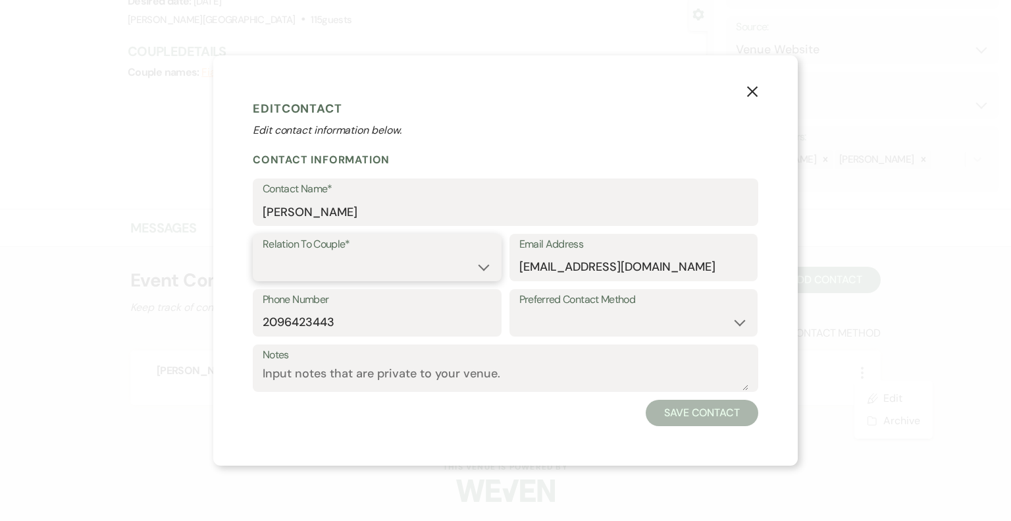
click at [404, 269] on select "Couple Planner Parent of Couple Family Member Friend Other" at bounding box center [377, 267] width 229 height 26
select select "1"
click at [263, 254] on select "Couple Planner Parent of Couple Family Member Friend Other" at bounding box center [377, 267] width 229 height 26
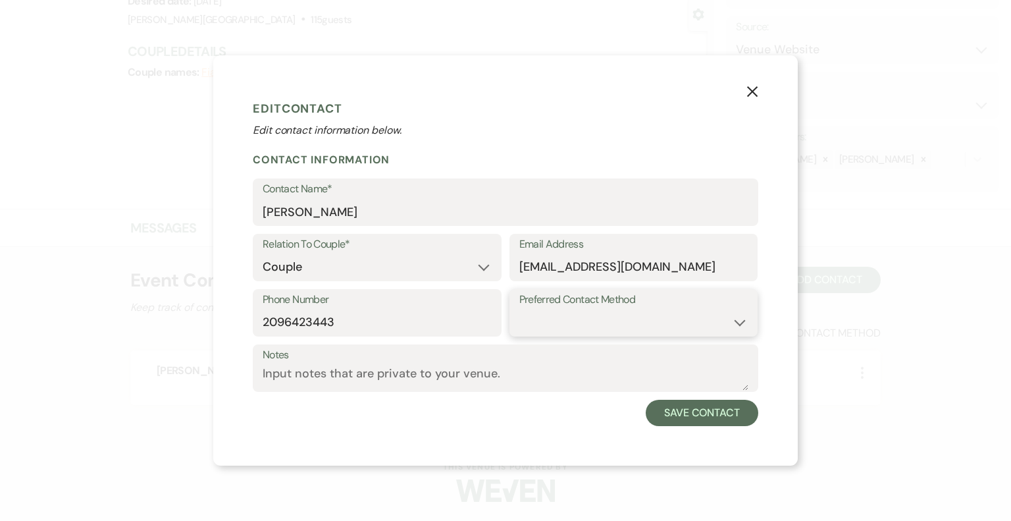
click at [537, 317] on select "Email Phone Text" at bounding box center [633, 322] width 229 height 26
select select "email"
click at [519, 309] on select "Email Phone Text" at bounding box center [633, 322] width 229 height 26
click at [695, 417] on button "Save Contact" at bounding box center [702, 413] width 113 height 26
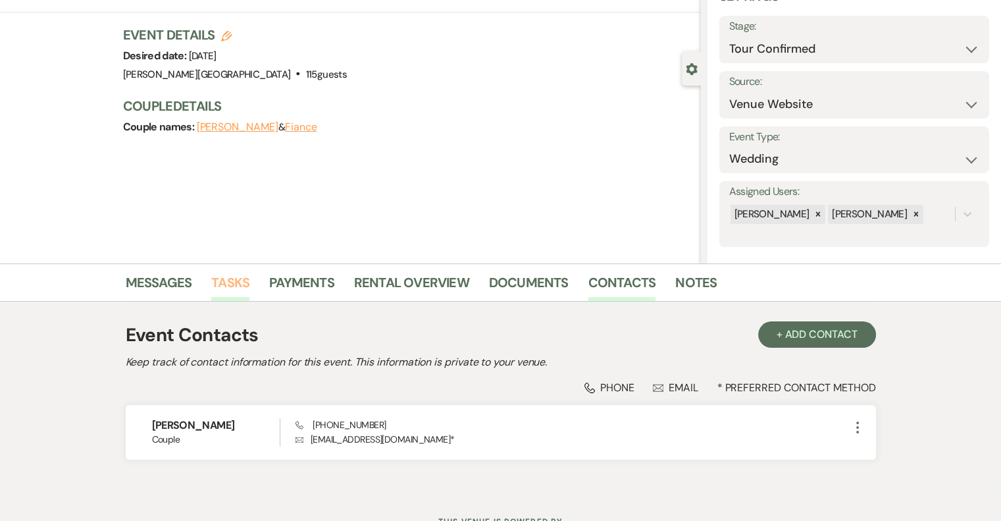
scroll to position [56, 0]
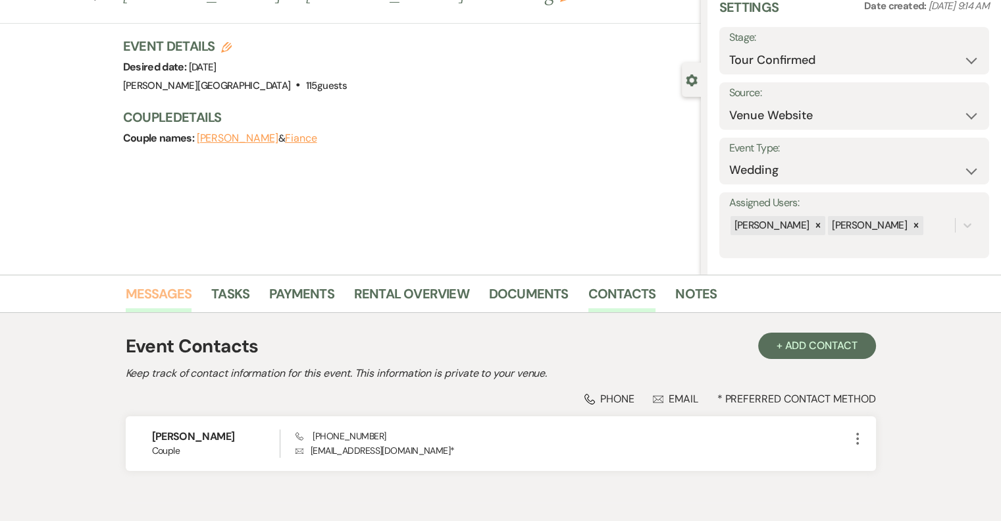
click at [164, 290] on link "Messages" at bounding box center [159, 297] width 66 height 29
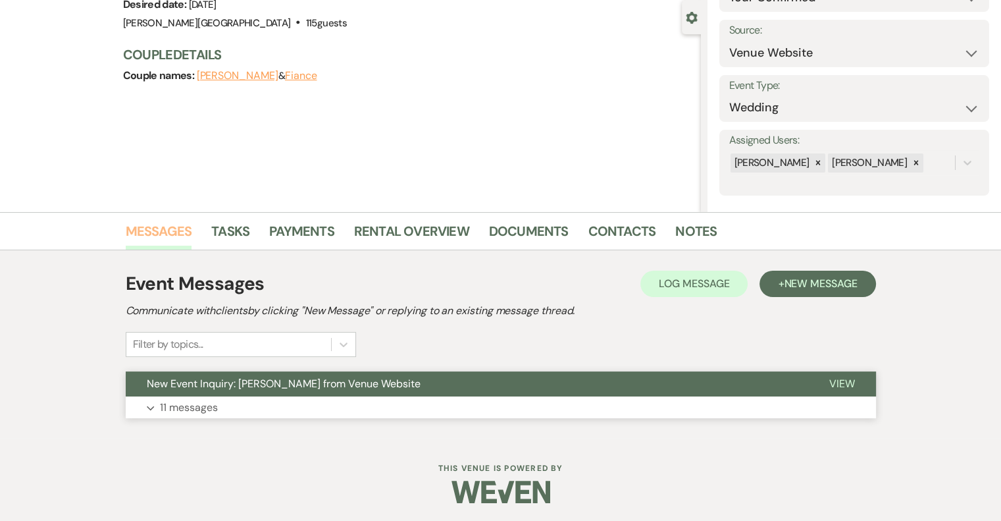
scroll to position [120, 0]
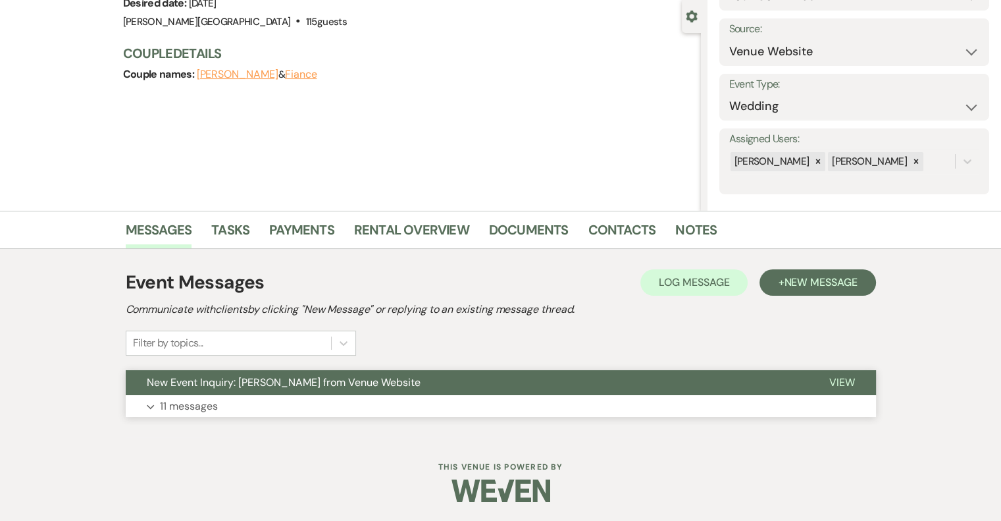
click at [200, 402] on p "11 messages" at bounding box center [189, 406] width 58 height 17
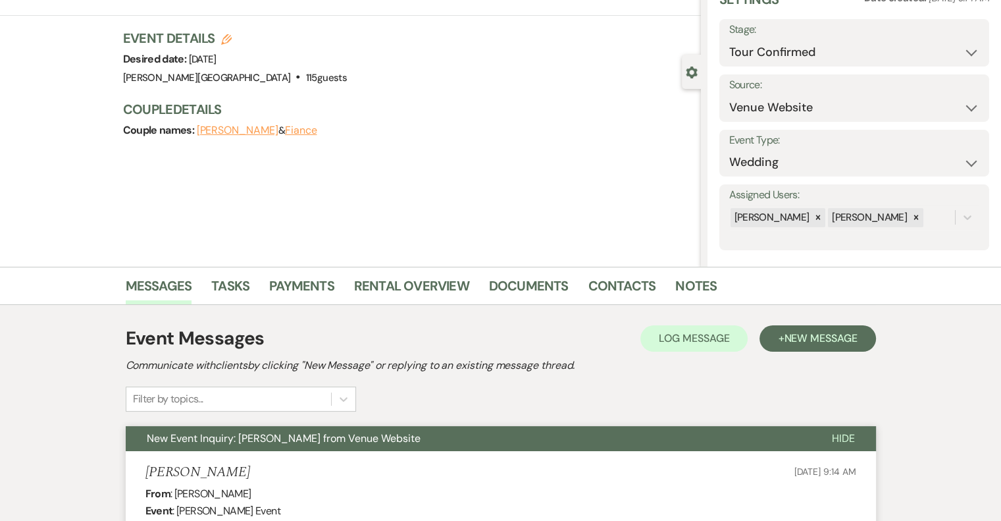
scroll to position [0, 0]
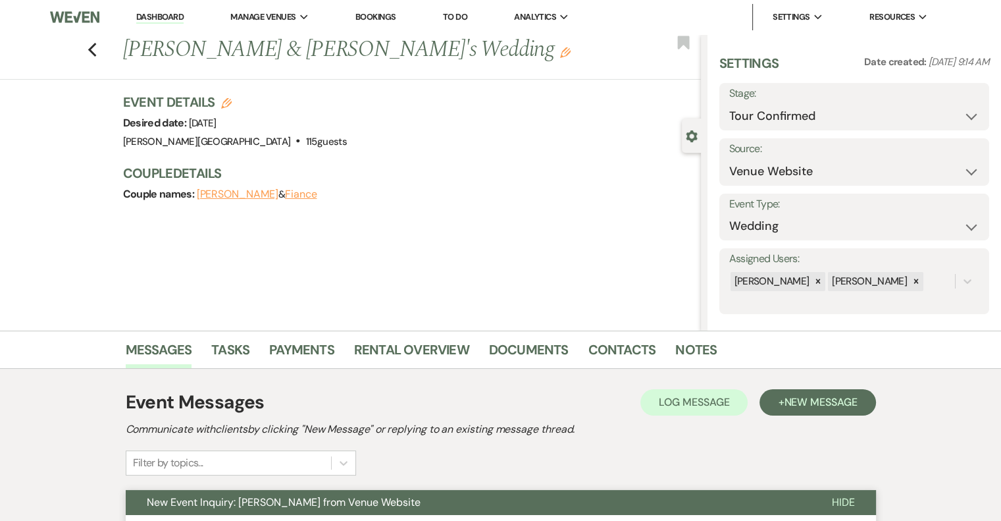
click at [165, 18] on link "Dashboard" at bounding box center [159, 17] width 47 height 13
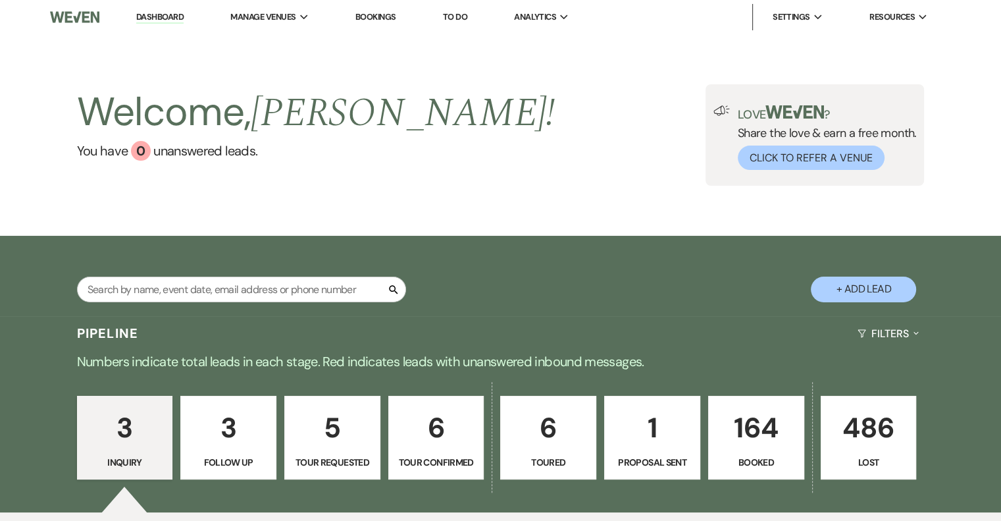
click at [752, 434] on p "164" at bounding box center [756, 428] width 79 height 44
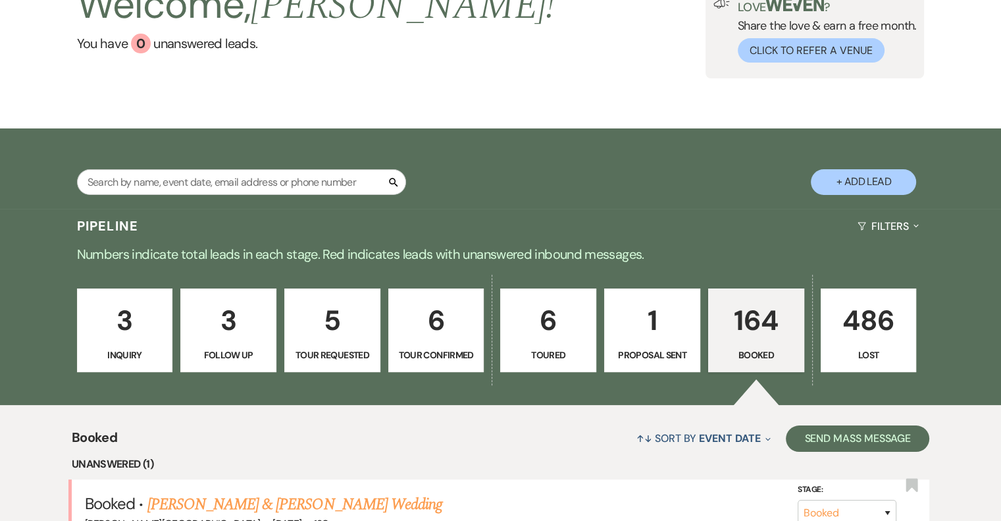
scroll to position [329, 0]
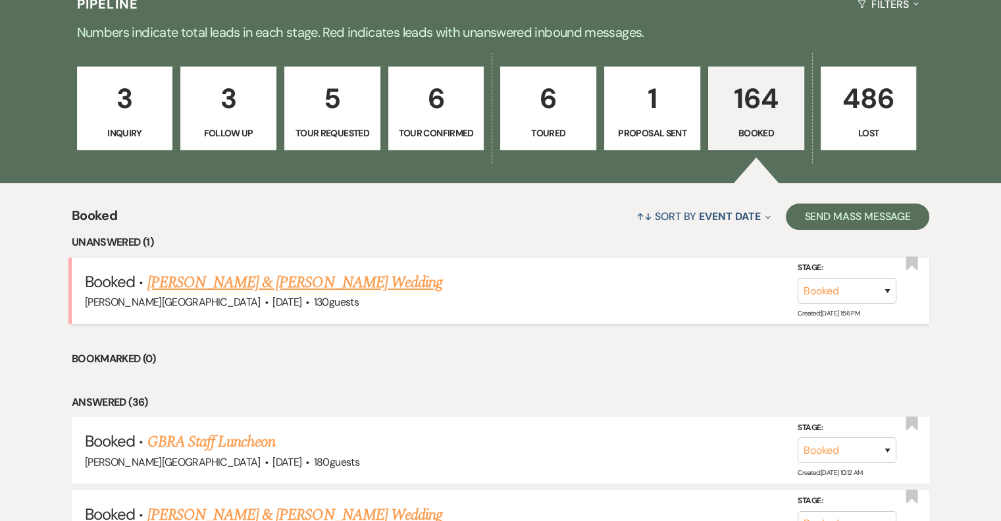
click at [363, 281] on link "[PERSON_NAME] & [PERSON_NAME] Wedding" at bounding box center [294, 283] width 295 height 24
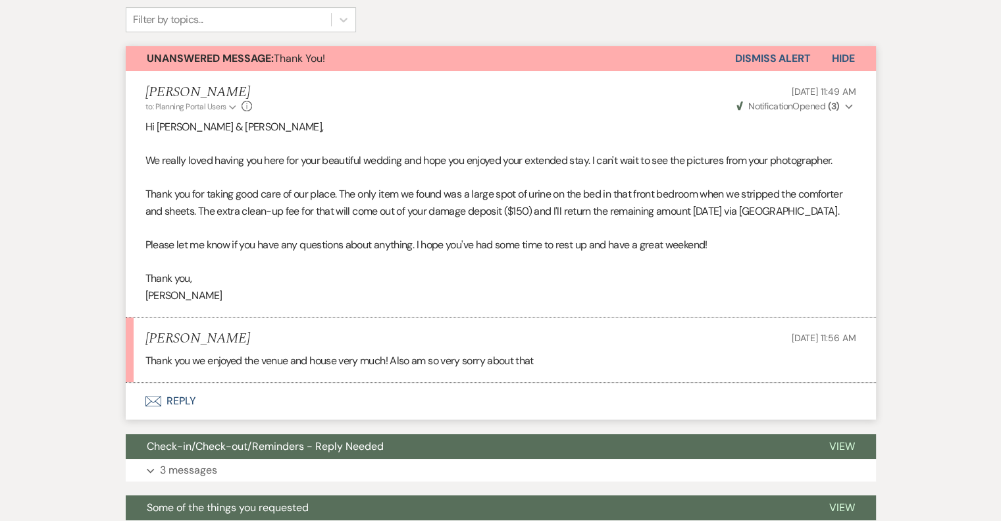
click at [182, 398] on button "Envelope Reply" at bounding box center [501, 400] width 750 height 37
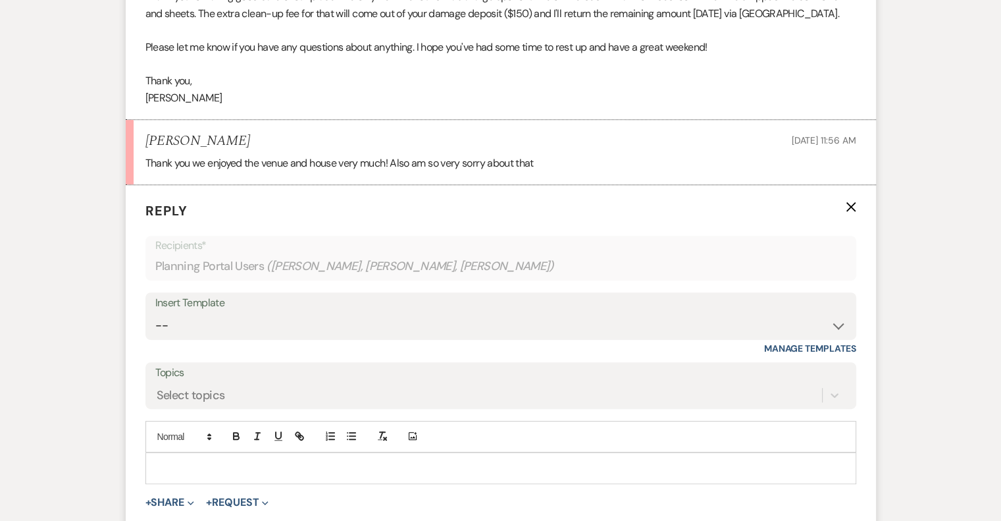
scroll to position [580, 0]
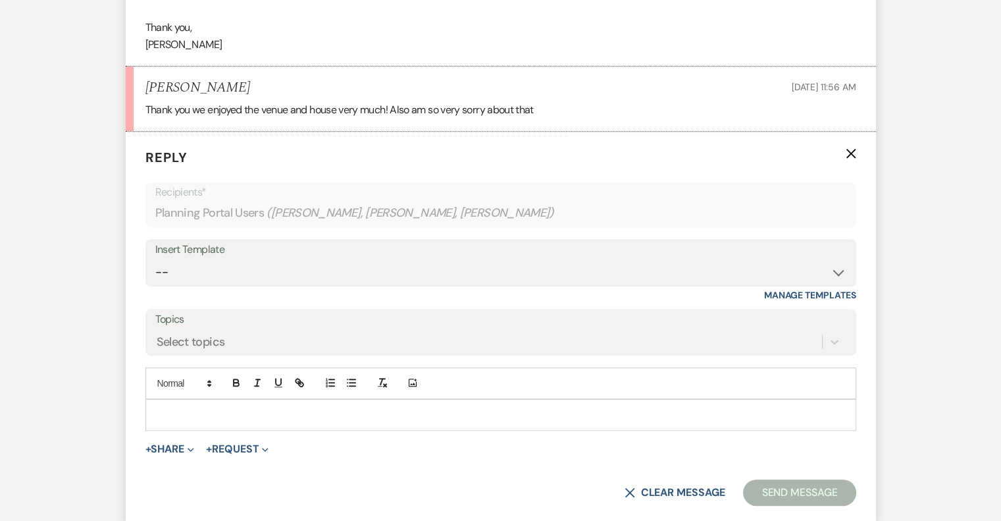
click at [228, 409] on p at bounding box center [501, 414] width 690 height 14
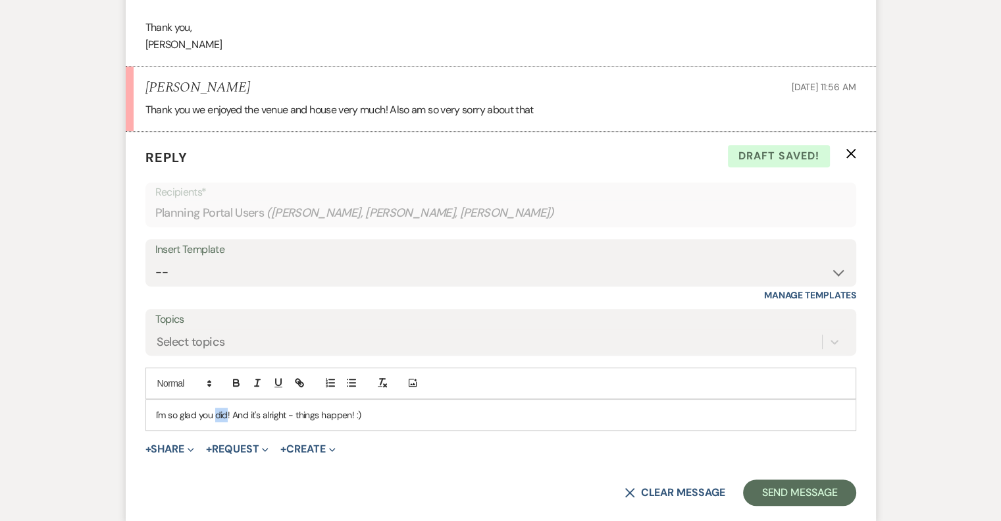
drag, startPoint x: 226, startPoint y: 414, endPoint x: 216, endPoint y: 415, distance: 10.6
click at [216, 415] on p "I'm so glad you did! And it's alright - things happen! :)" at bounding box center [501, 414] width 690 height 14
click at [429, 413] on p "I'm so glad you enjoyed it! And it's alright - things happen! :)" at bounding box center [501, 414] width 690 height 14
click at [814, 488] on button "Send Message" at bounding box center [799, 492] width 113 height 26
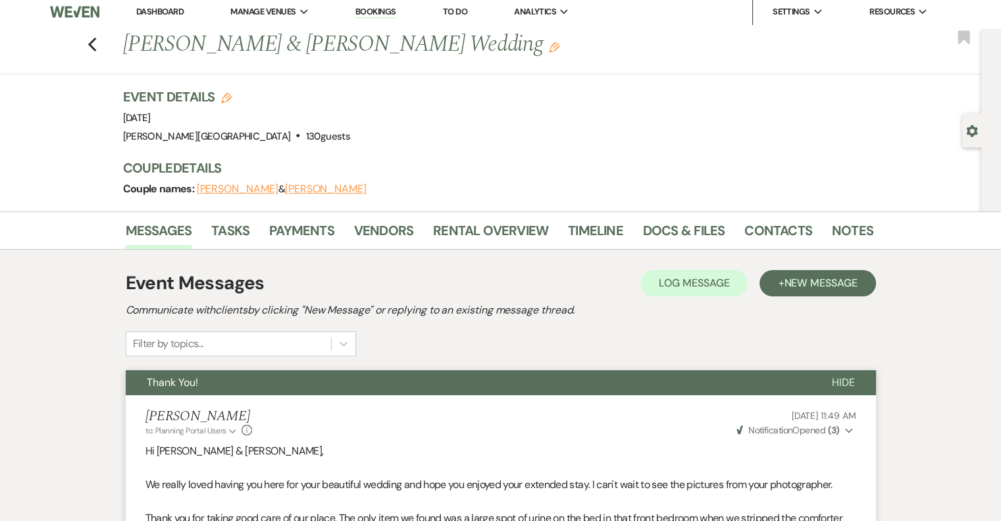
scroll to position [0, 0]
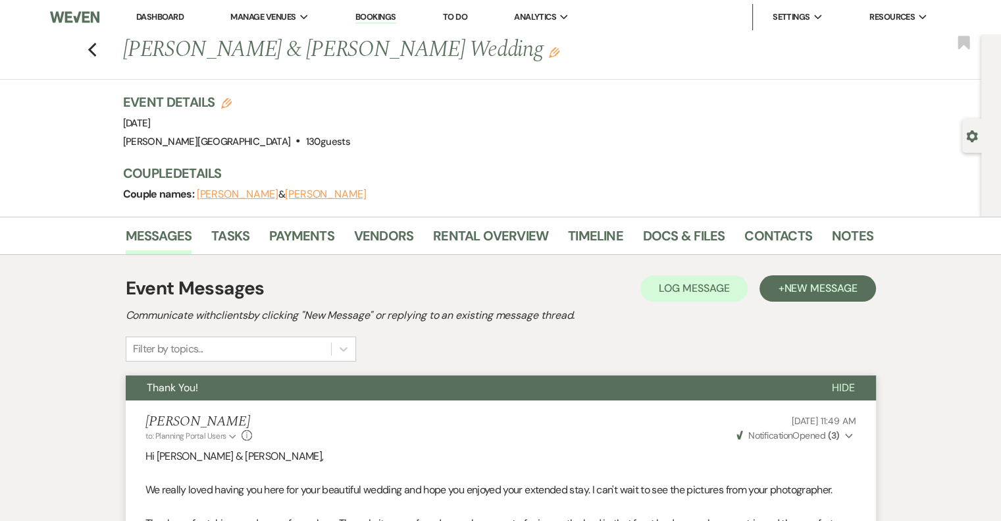
click at [172, 22] on link "Dashboard" at bounding box center [159, 16] width 47 height 11
